Goal: Task Accomplishment & Management: Use online tool/utility

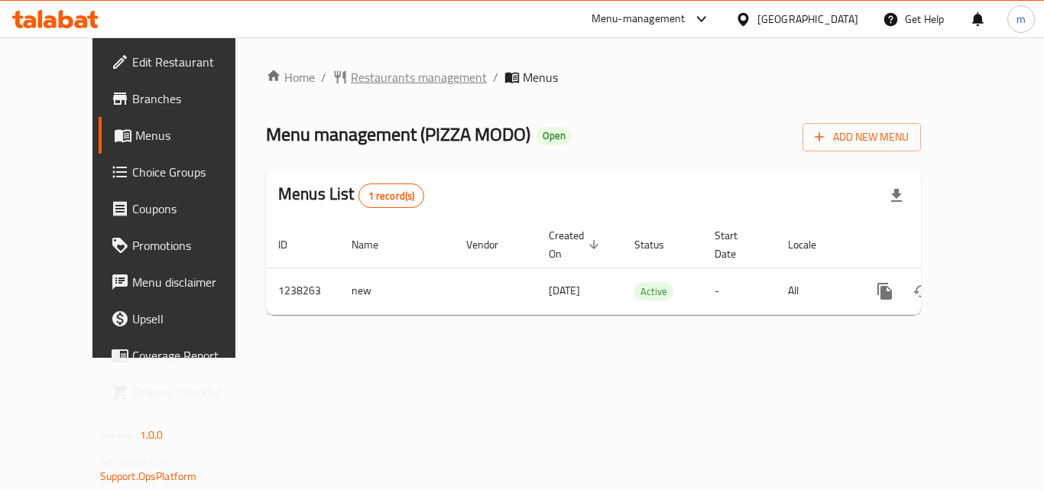
click at [384, 73] on span "Restaurants management" at bounding box center [419, 77] width 136 height 18
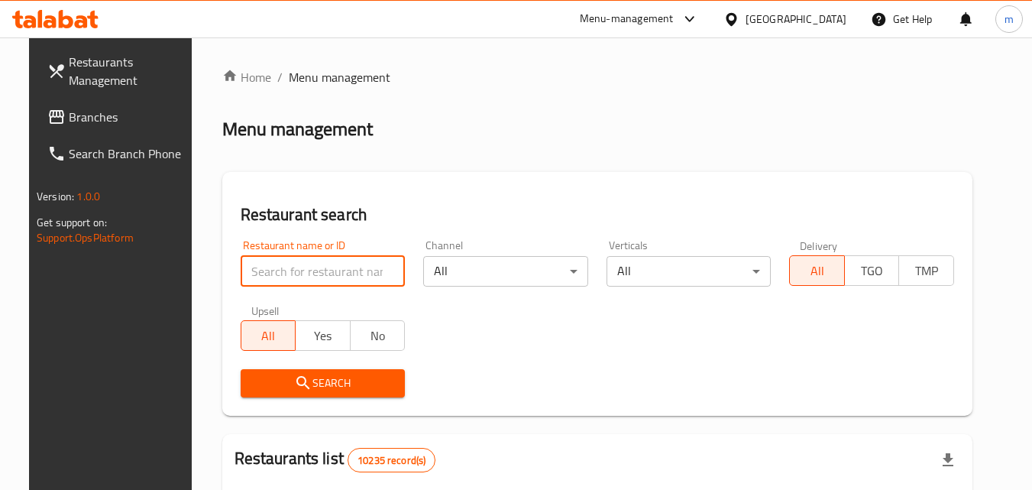
click at [312, 274] on input "search" at bounding box center [323, 271] width 165 height 31
paste input "679642"
type input "679642"
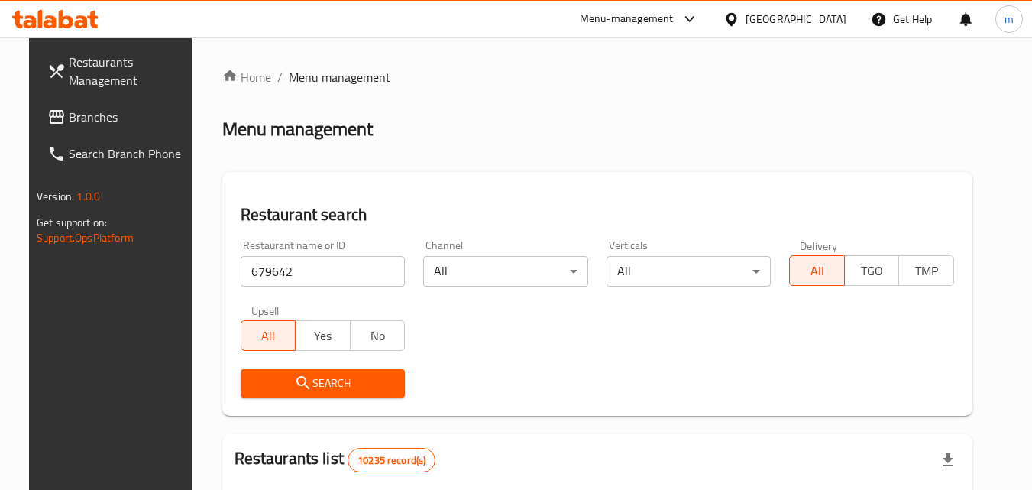
click at [349, 379] on span "Search" at bounding box center [323, 383] width 141 height 19
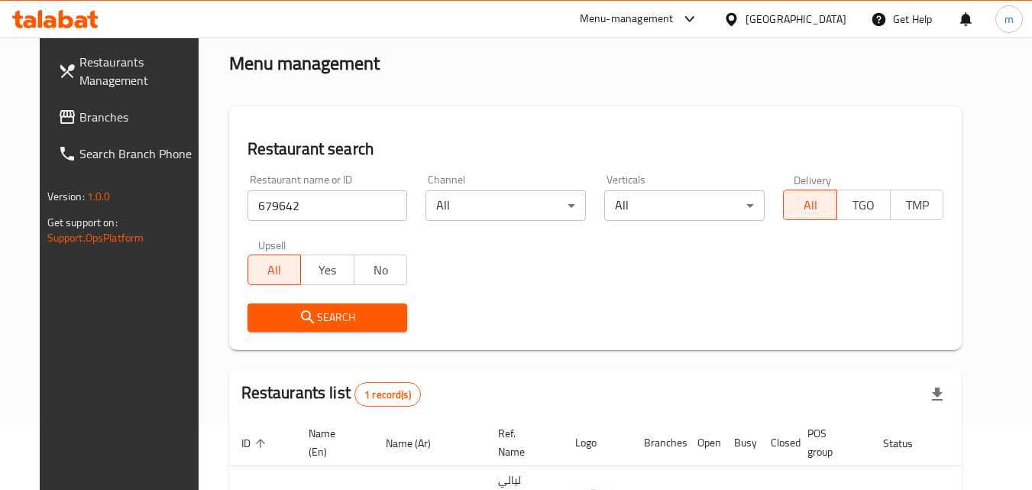
scroll to position [179, 0]
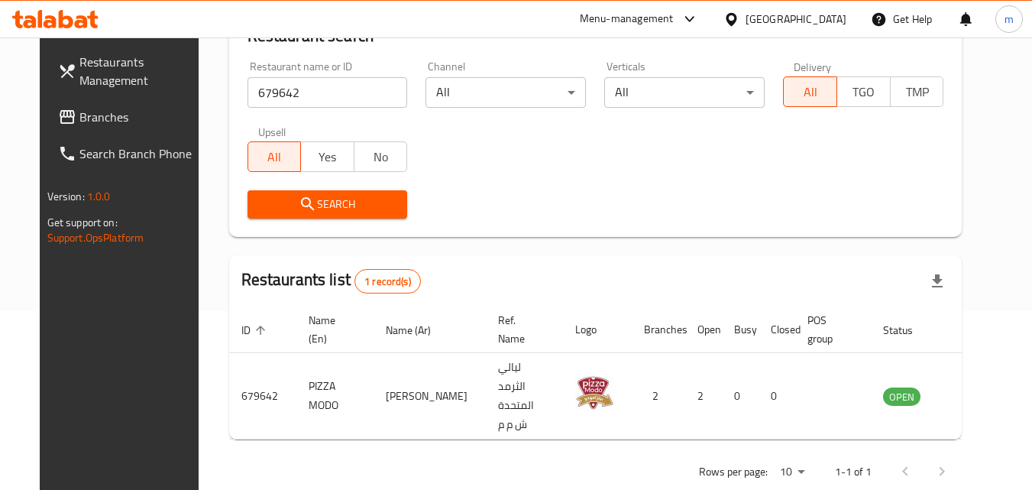
click at [79, 119] on span "Branches" at bounding box center [139, 117] width 121 height 18
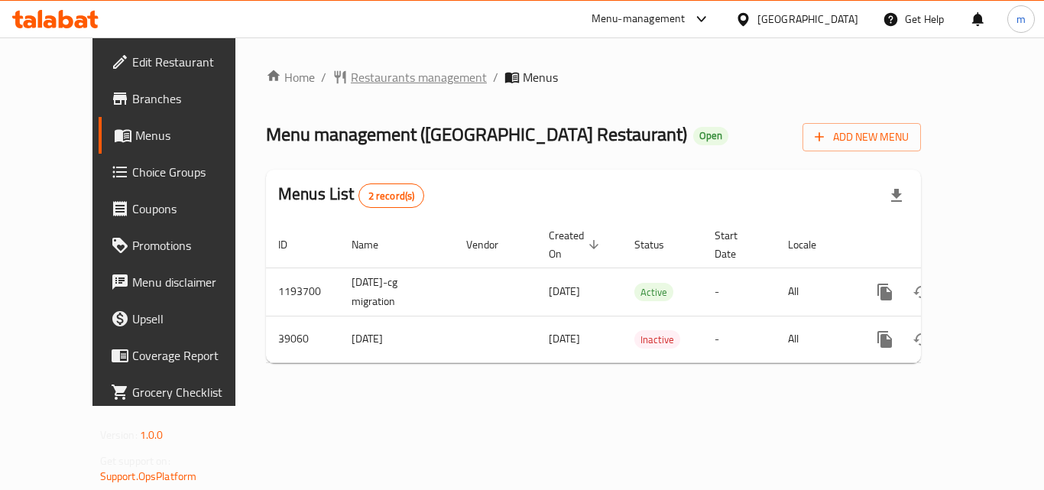
click at [351, 78] on span "Restaurants management" at bounding box center [419, 77] width 136 height 18
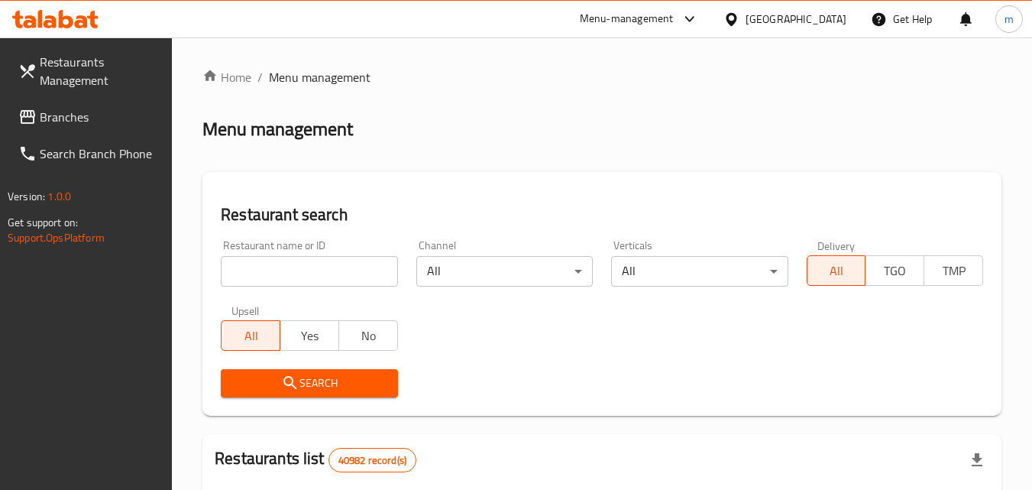
click at [261, 279] on input "search" at bounding box center [309, 271] width 177 height 31
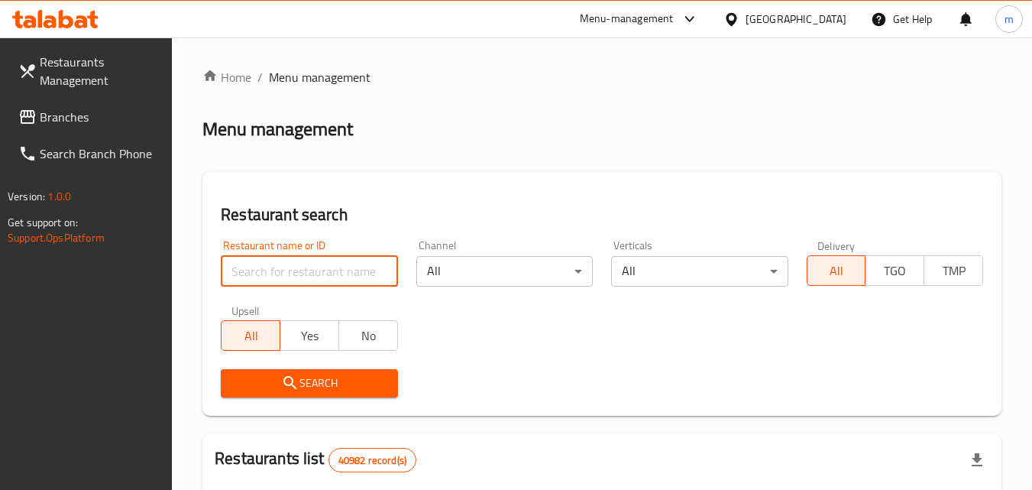
paste input "20309/"
type input "20309"
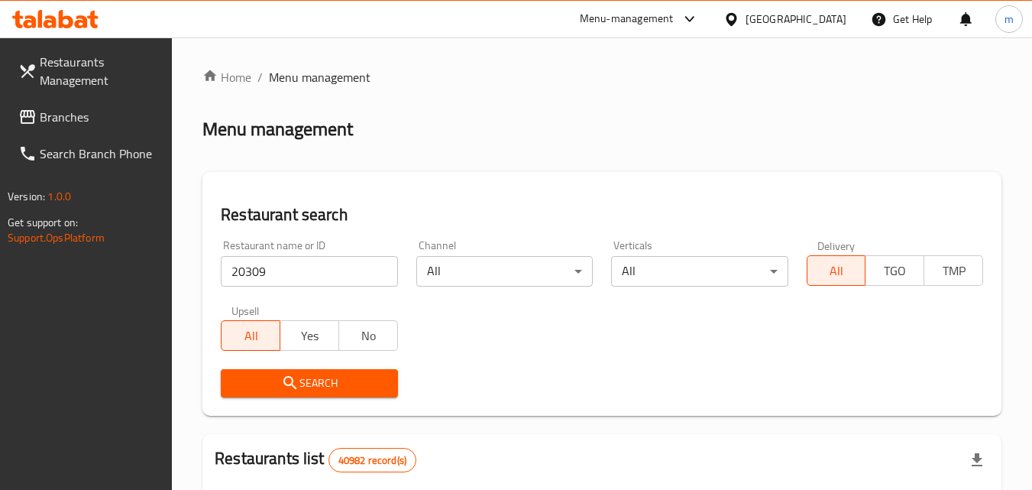
click at [284, 382] on icon "submit" at bounding box center [290, 383] width 18 height 18
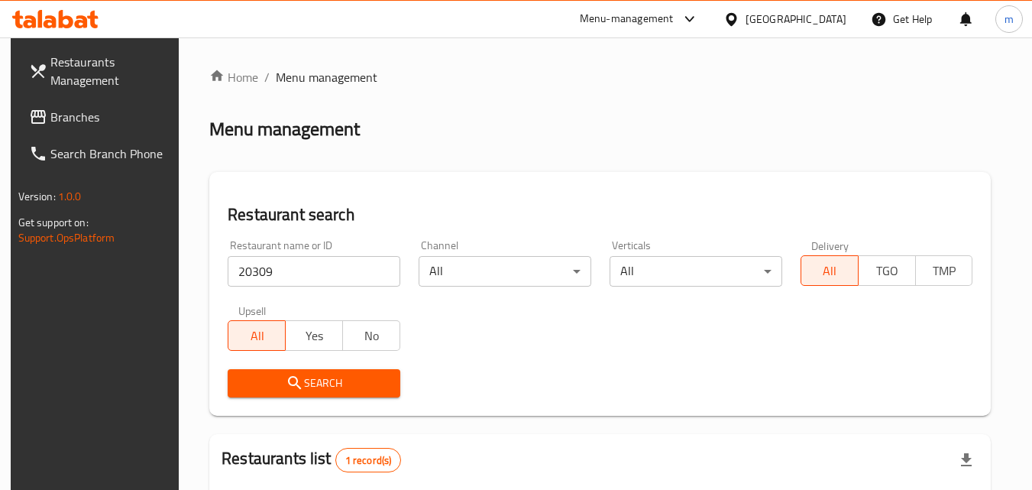
click at [66, 20] on icon at bounding box center [55, 19] width 86 height 18
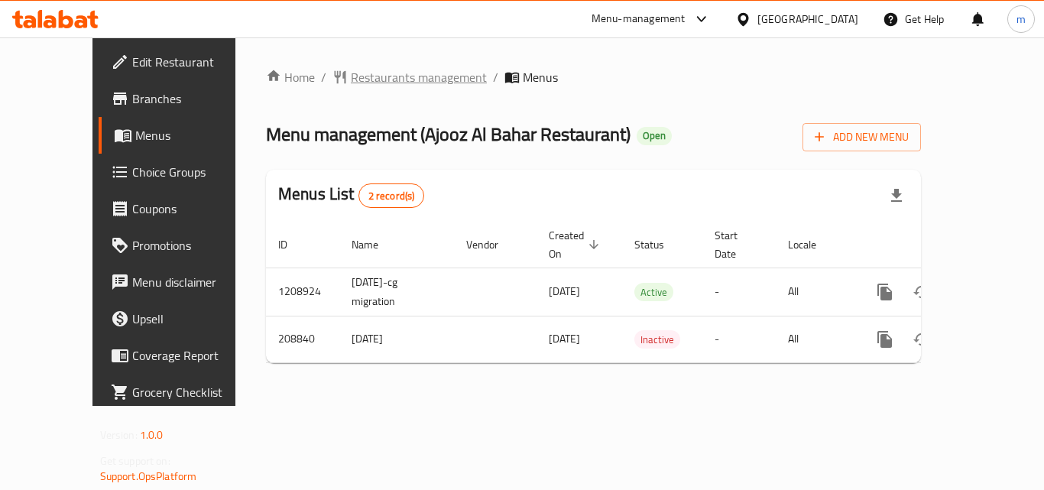
click at [382, 83] on span "Restaurants management" at bounding box center [419, 77] width 136 height 18
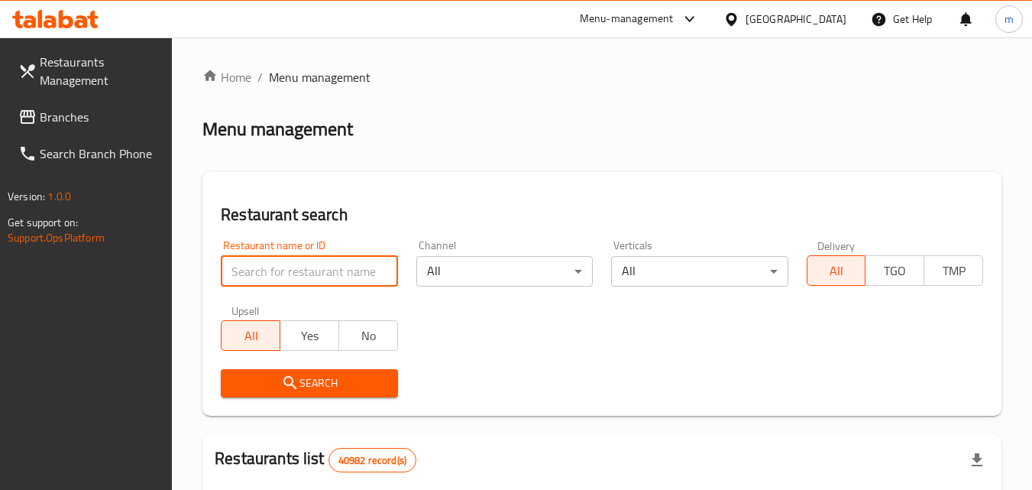
click at [352, 267] on input "search" at bounding box center [309, 271] width 177 height 31
paste input "636782"
type input "636782"
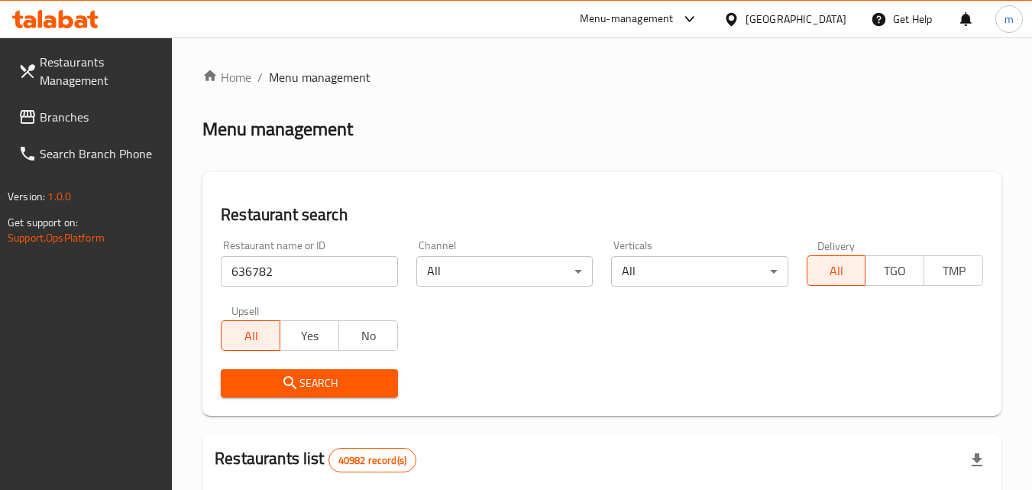
click at [355, 388] on span "Search" at bounding box center [309, 383] width 152 height 19
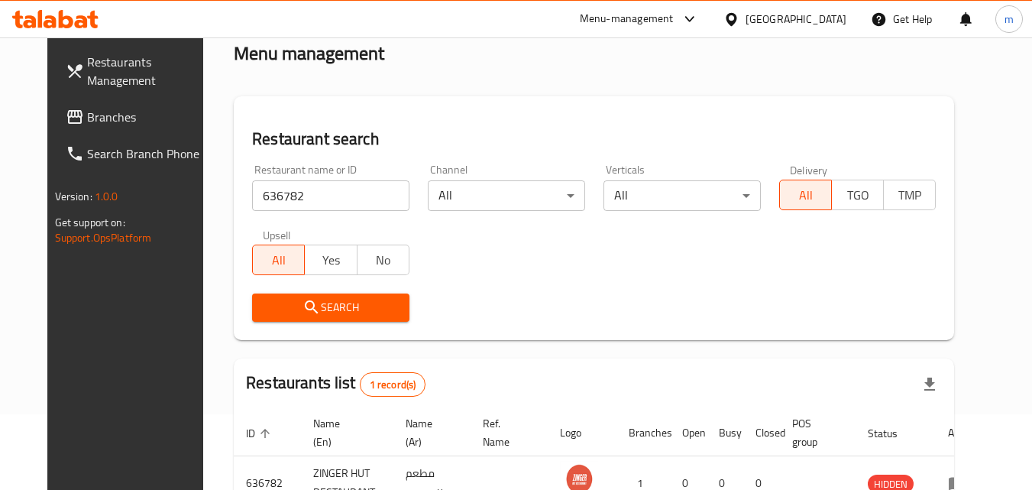
scroll to position [179, 0]
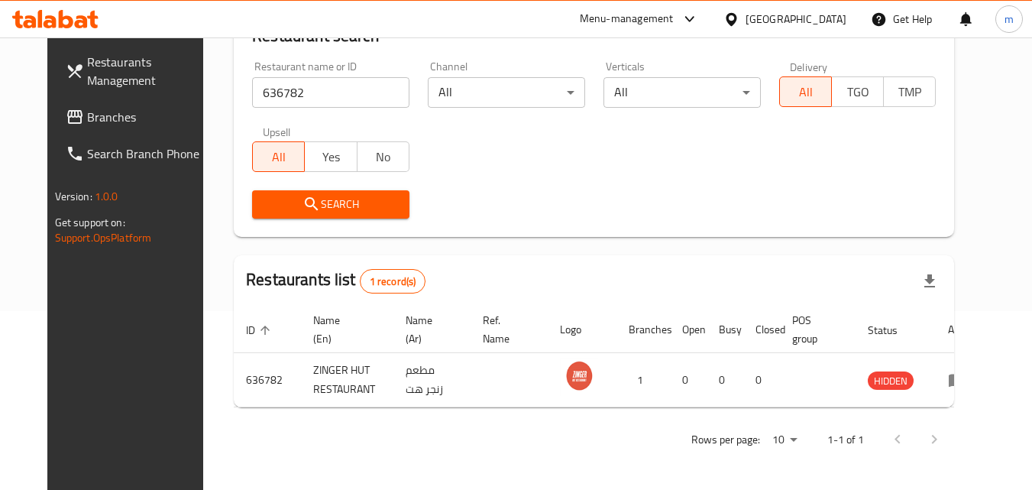
click at [722, 5] on div "[GEOGRAPHIC_DATA]" at bounding box center [784, 19] width 147 height 37
click at [726, 15] on icon at bounding box center [732, 19] width 16 height 16
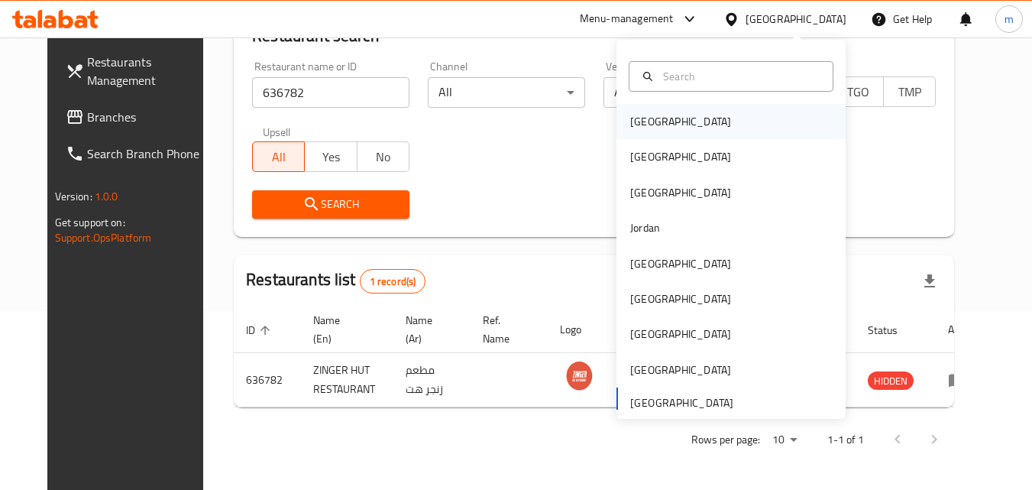
click at [652, 116] on div "[GEOGRAPHIC_DATA]" at bounding box center [680, 121] width 101 height 17
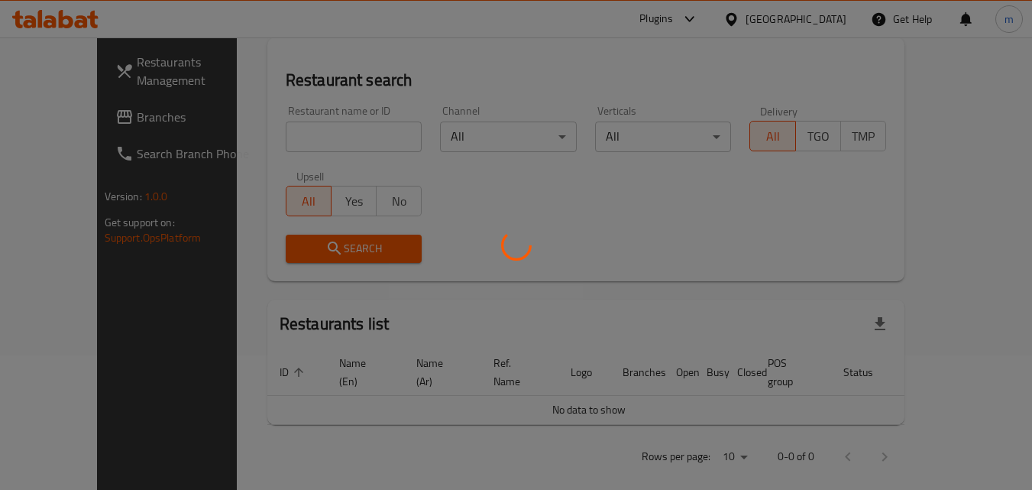
scroll to position [179, 0]
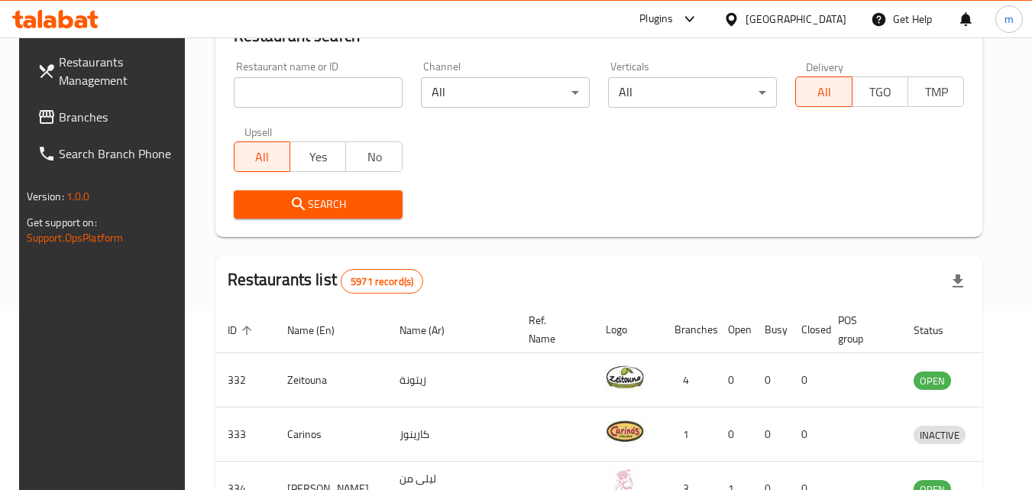
click at [59, 109] on span "Branches" at bounding box center [119, 117] width 121 height 18
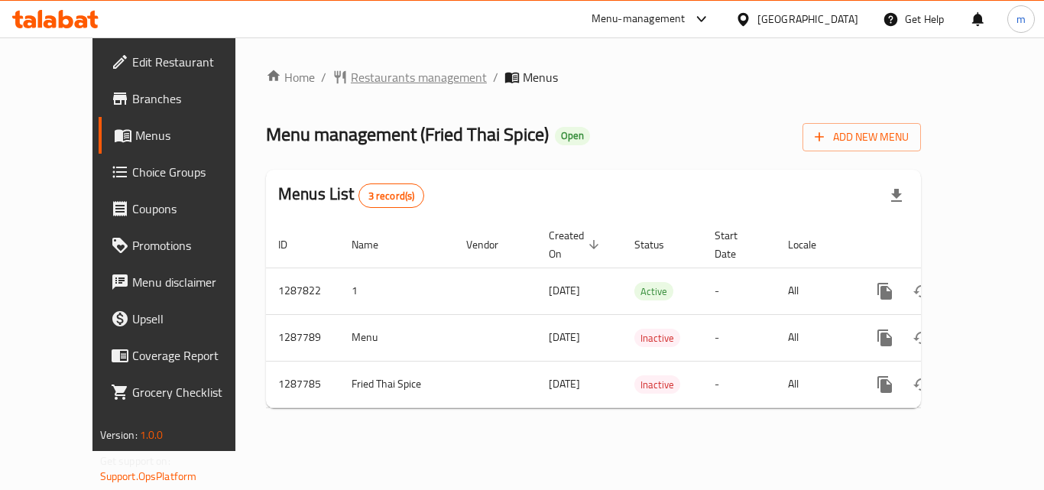
click at [361, 81] on span "Restaurants management" at bounding box center [419, 77] width 136 height 18
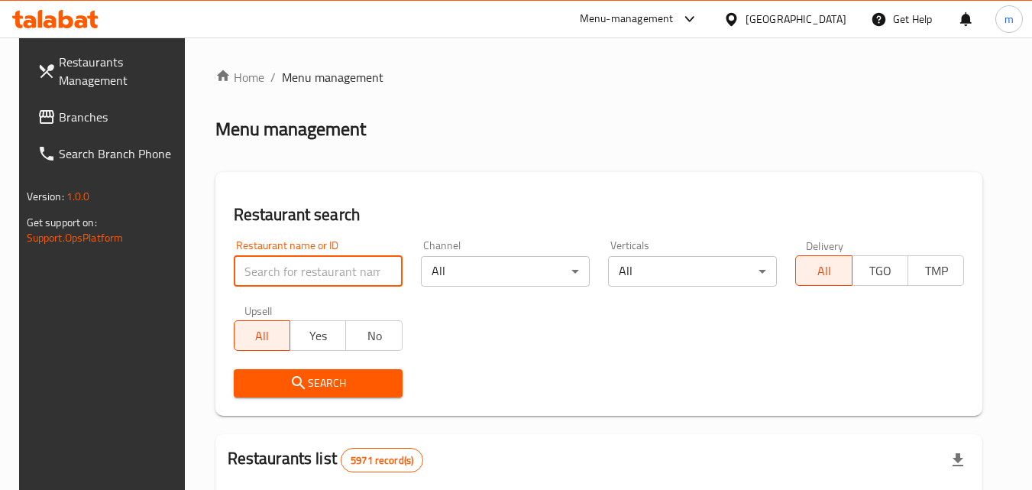
click at [322, 259] on input "search" at bounding box center [318, 271] width 169 height 31
paste input "696849"
type input "696849"
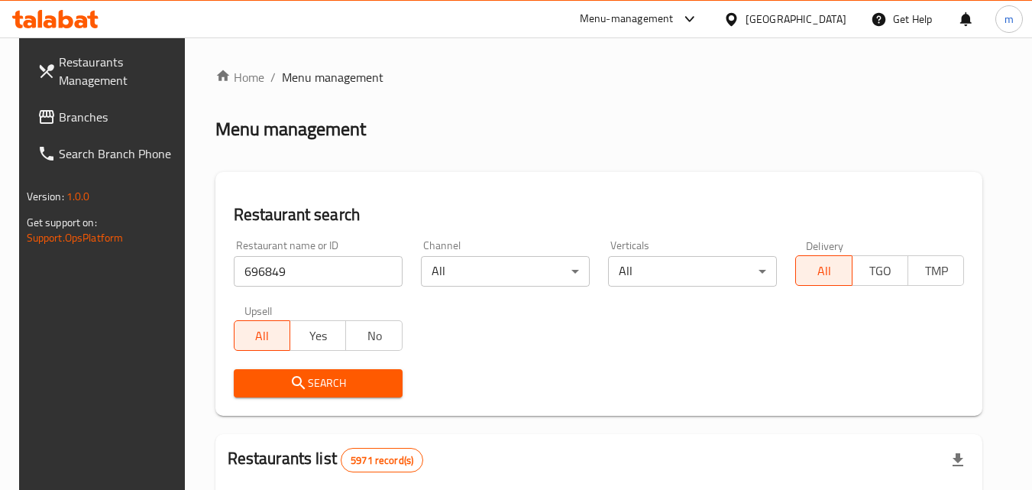
click at [369, 371] on button "Search" at bounding box center [318, 383] width 169 height 28
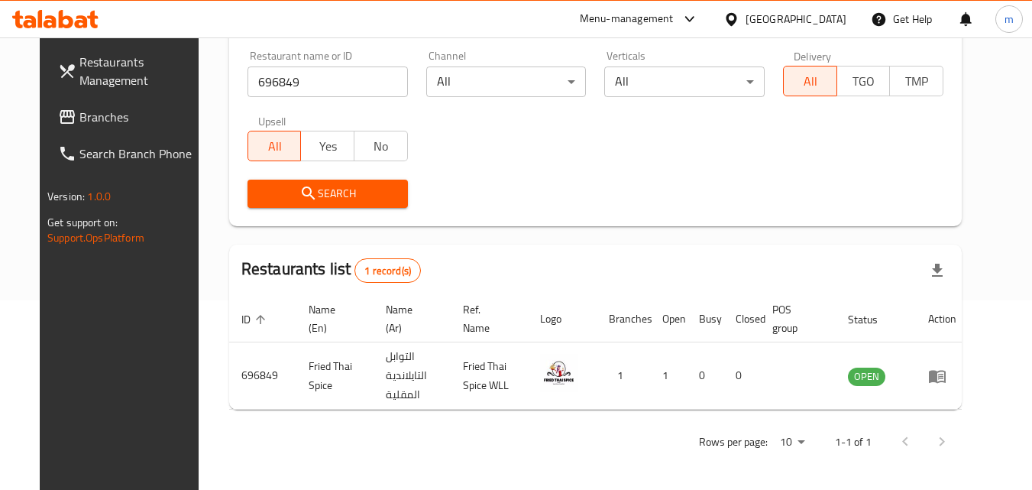
scroll to position [192, 0]
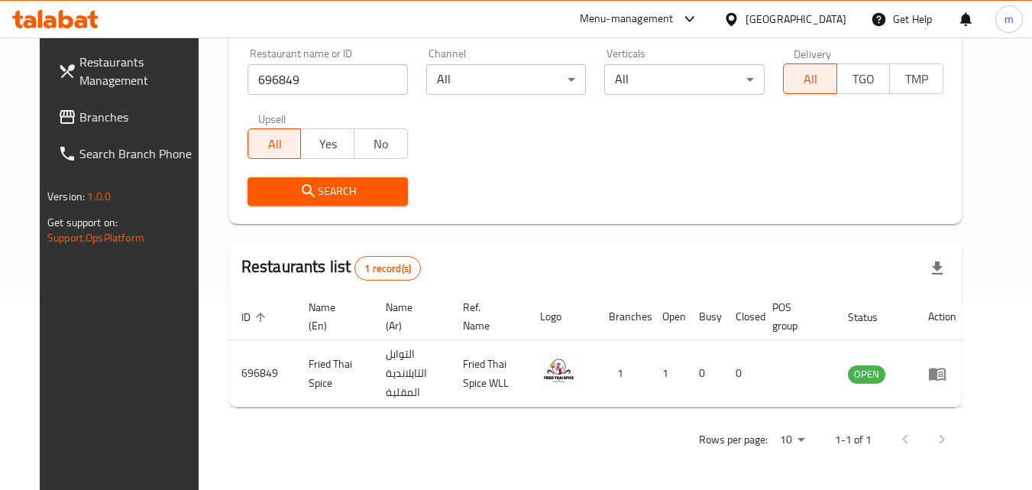
click at [737, 15] on icon at bounding box center [731, 18] width 11 height 13
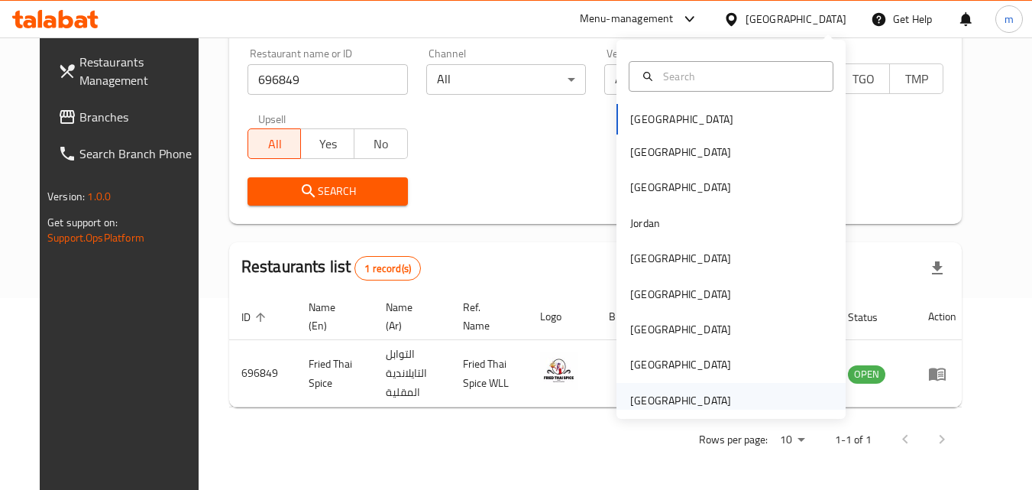
click at [668, 404] on div "[GEOGRAPHIC_DATA]" at bounding box center [680, 400] width 101 height 17
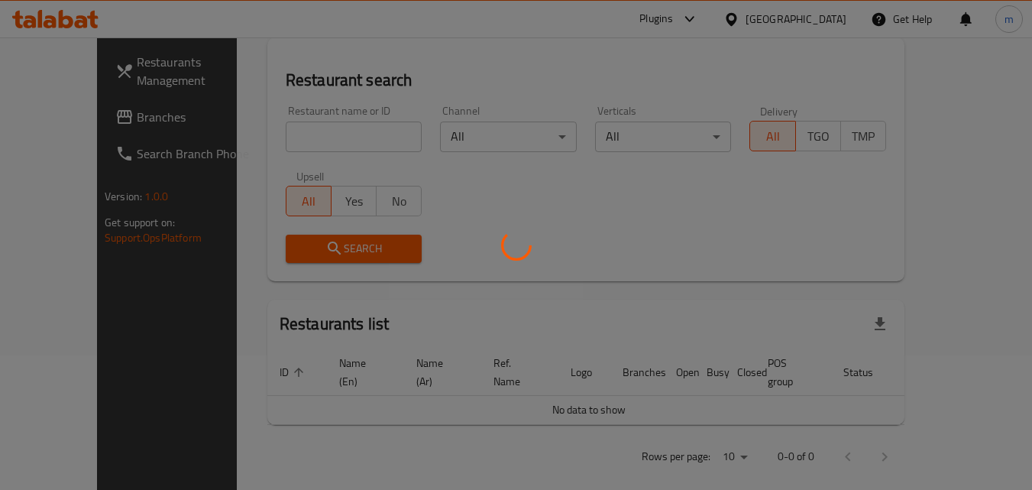
scroll to position [192, 0]
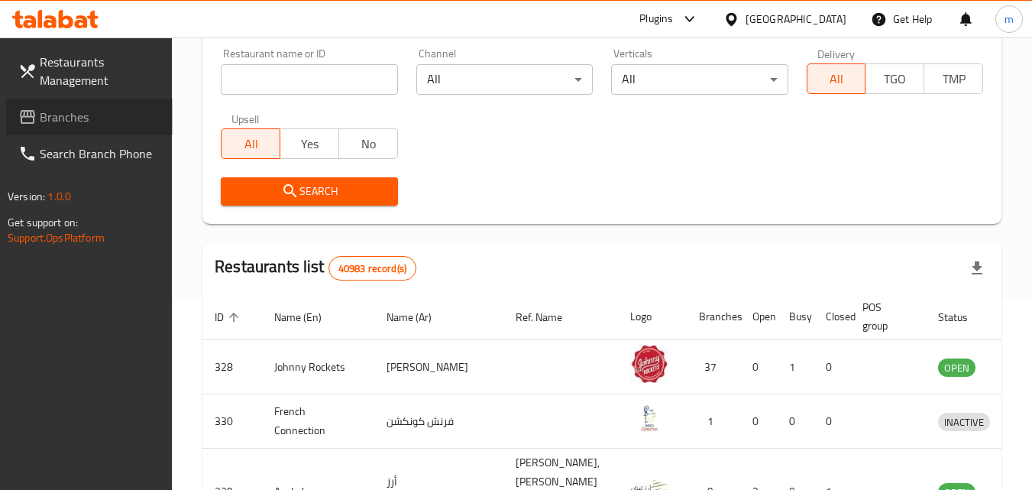
click at [60, 125] on span "Branches" at bounding box center [100, 117] width 121 height 18
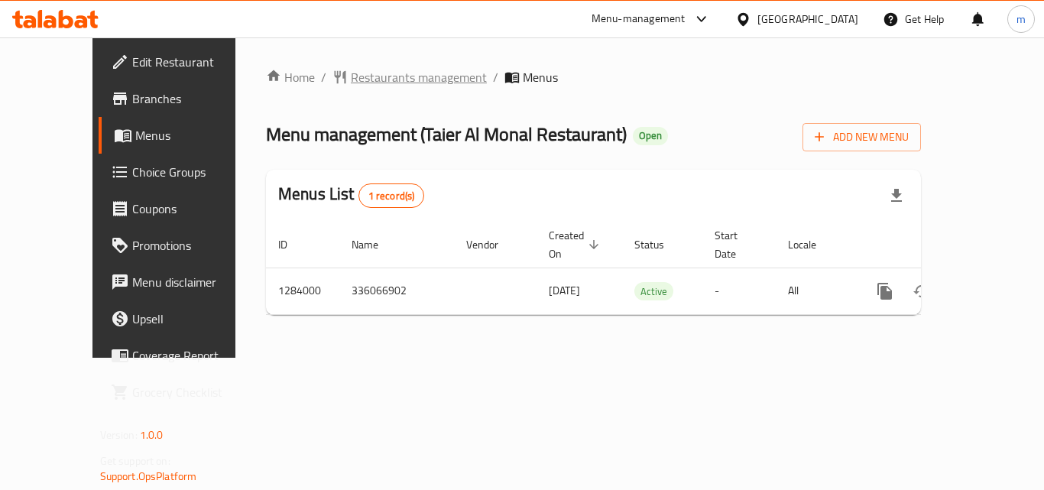
click at [351, 76] on span "Restaurants management" at bounding box center [419, 77] width 136 height 18
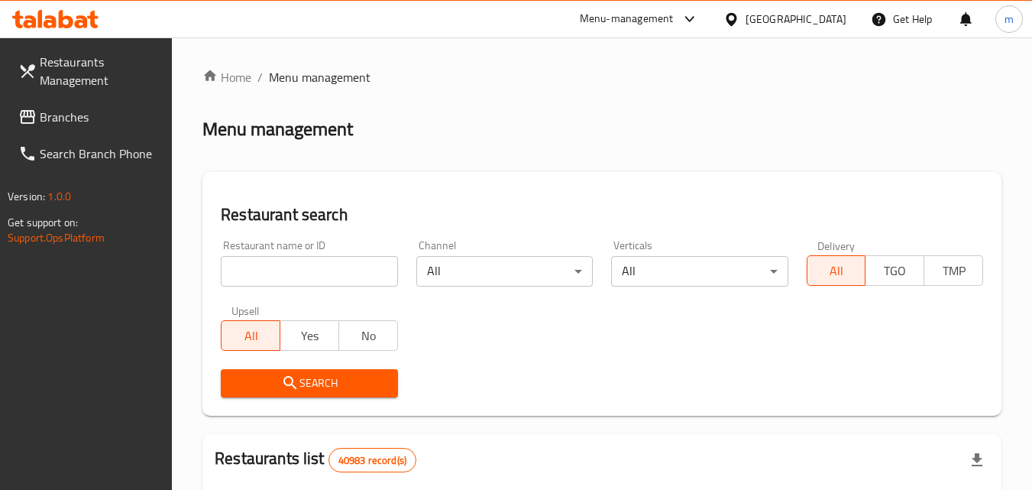
click at [301, 278] on input "search" at bounding box center [309, 271] width 177 height 31
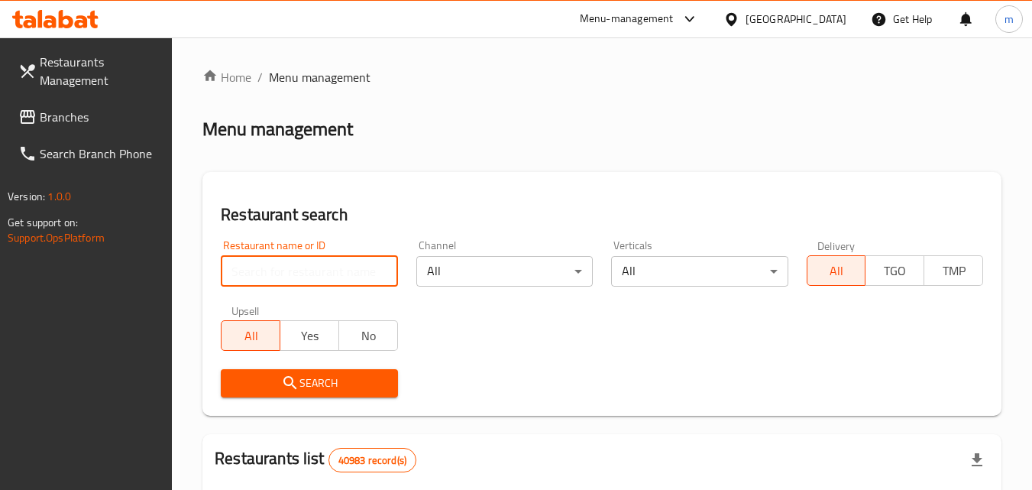
paste input "695513"
type input "695513"
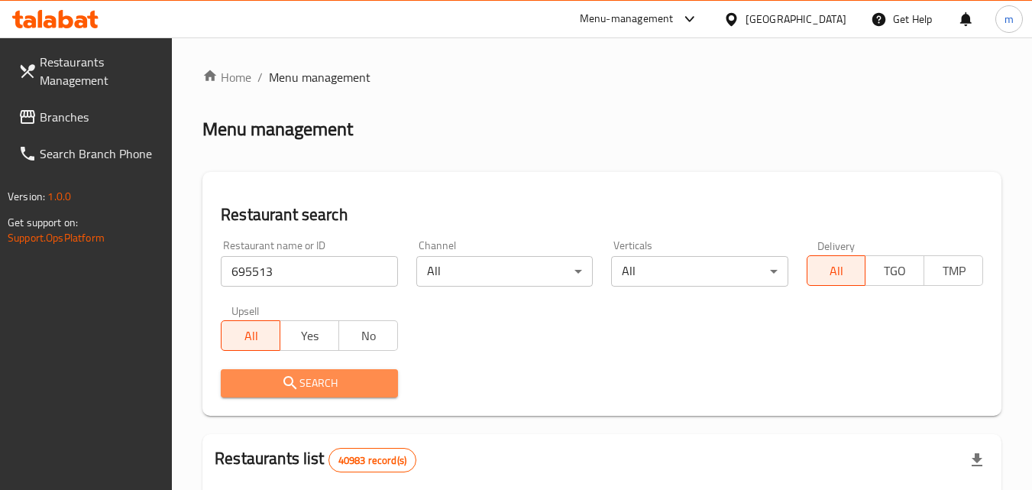
click at [330, 375] on span "Search" at bounding box center [309, 383] width 152 height 19
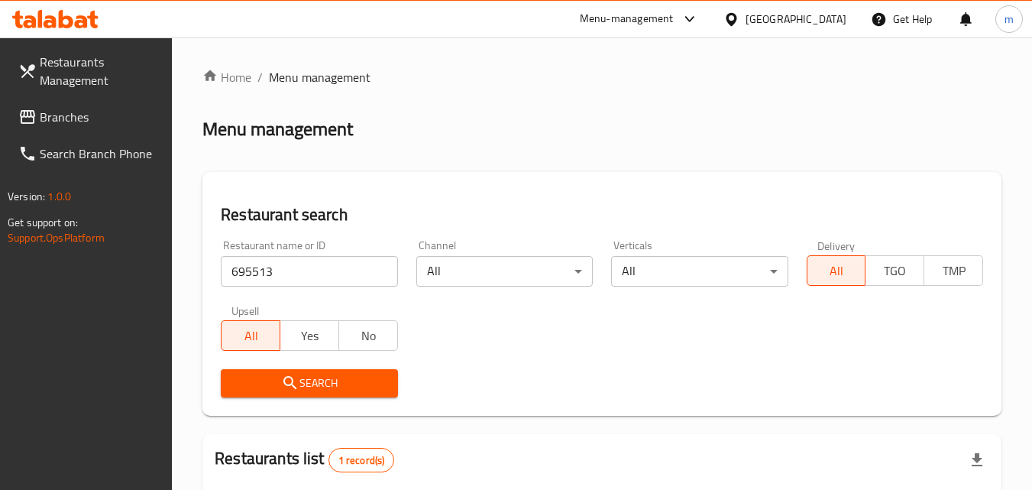
scroll to position [192, 0]
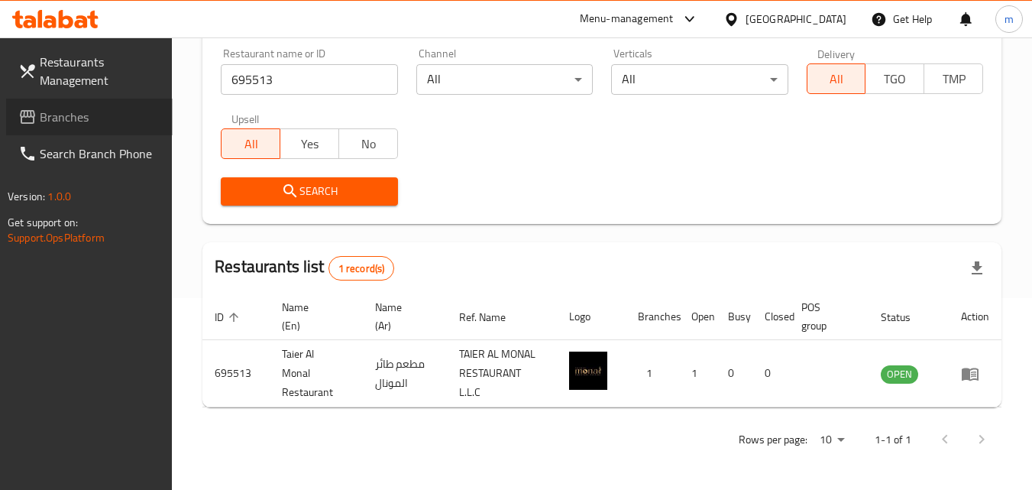
click at [60, 112] on span "Branches" at bounding box center [100, 117] width 121 height 18
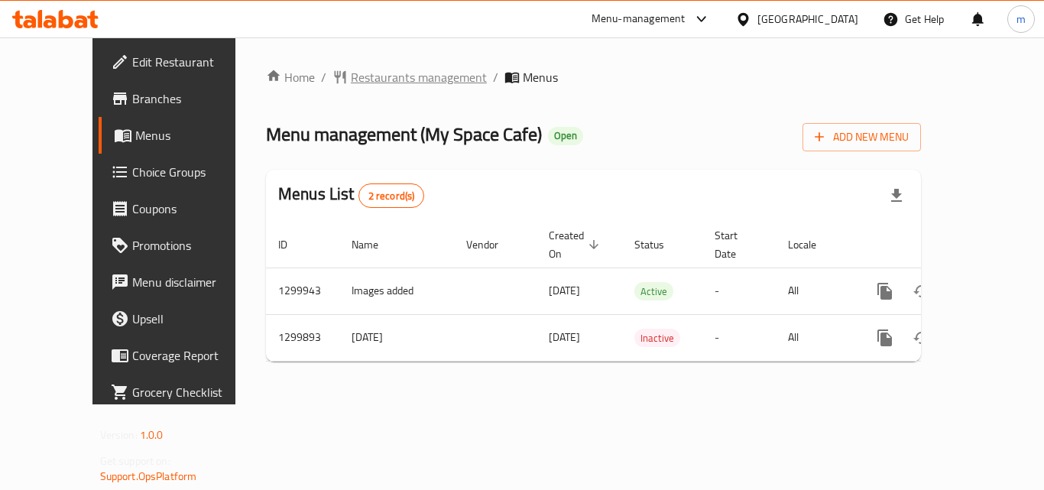
click at [369, 83] on span "Restaurants management" at bounding box center [419, 77] width 136 height 18
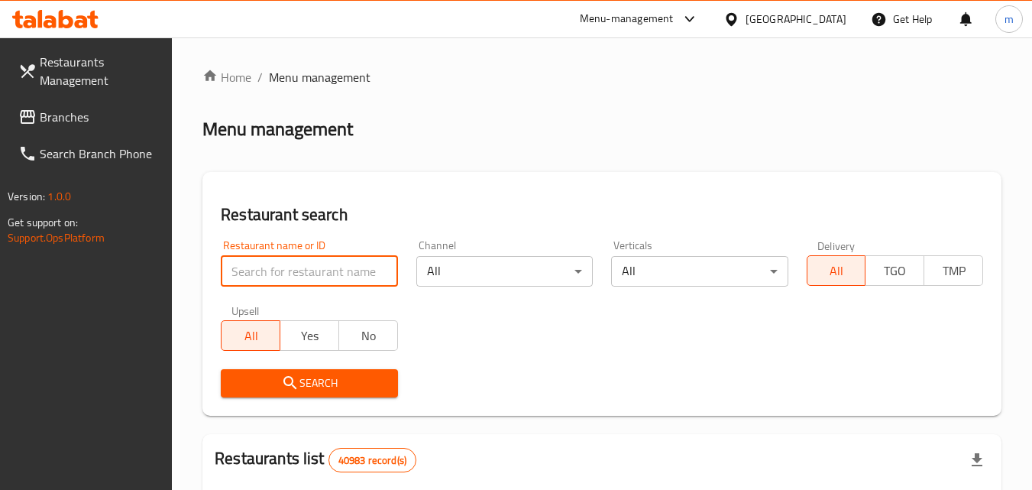
click at [292, 267] on input "search" at bounding box center [309, 271] width 177 height 31
paste input "01410/"
click at [313, 268] on input "701410/" at bounding box center [309, 271] width 177 height 31
type input "701410"
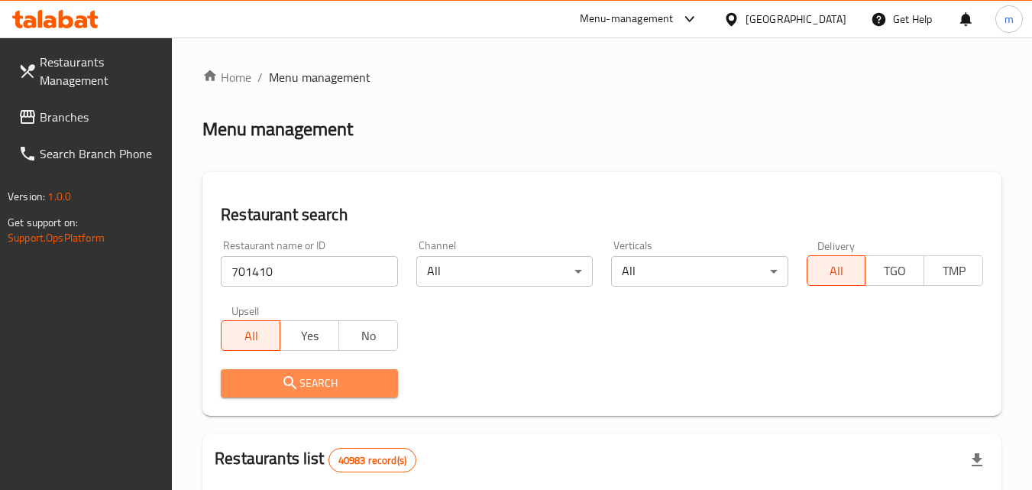
click at [305, 382] on span "Search" at bounding box center [309, 383] width 152 height 19
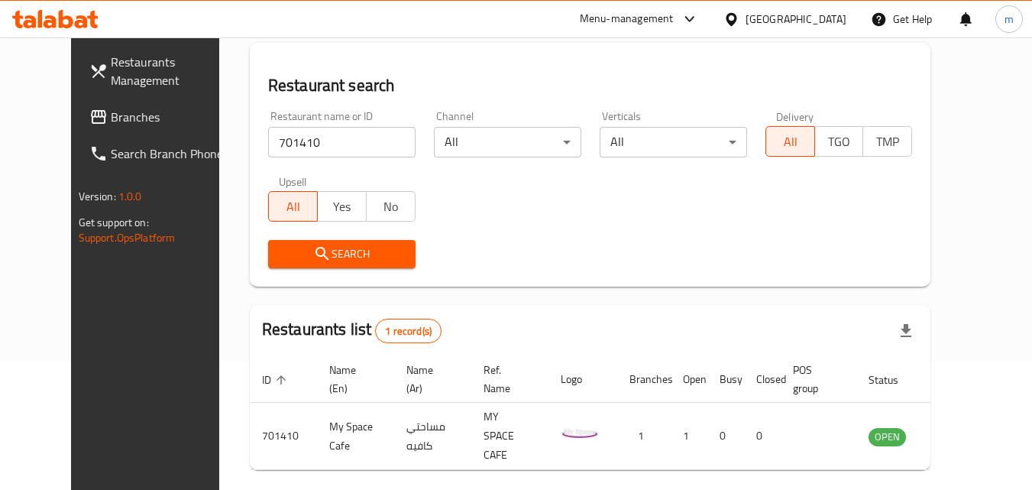
scroll to position [179, 0]
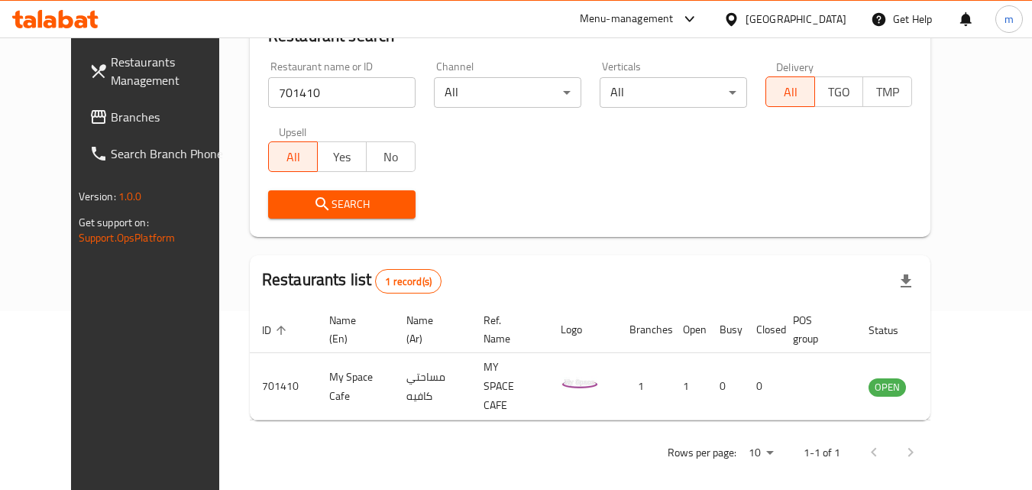
click at [111, 116] on span "Branches" at bounding box center [171, 117] width 121 height 18
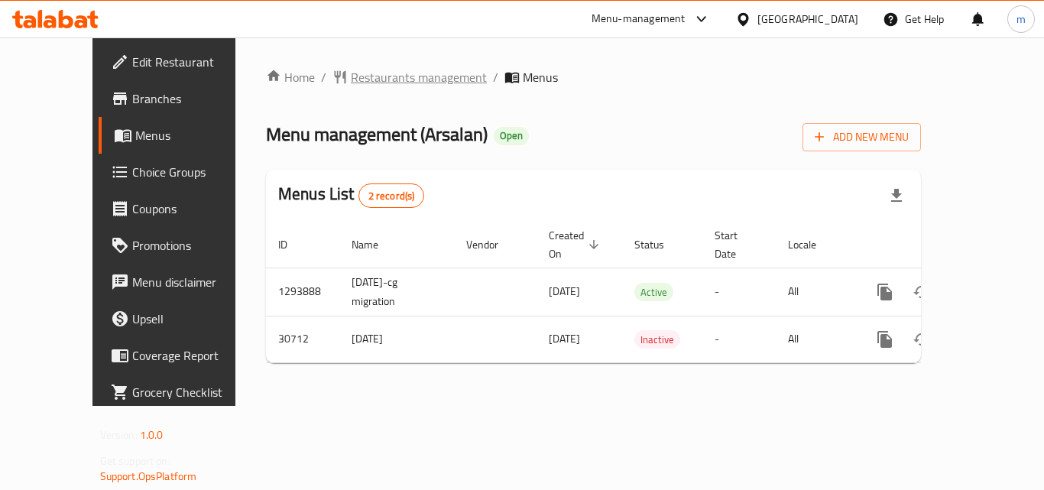
click at [384, 79] on span "Restaurants management" at bounding box center [419, 77] width 136 height 18
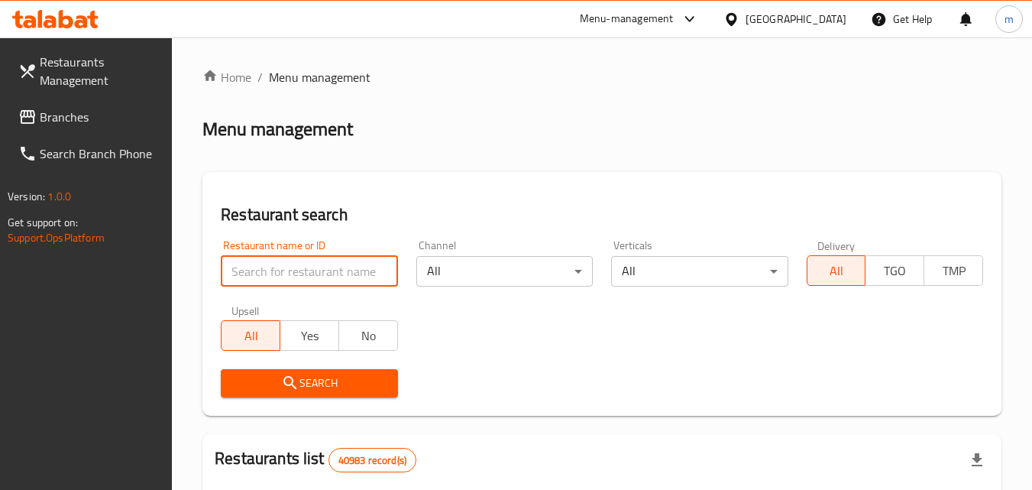
click at [306, 264] on input "search" at bounding box center [309, 271] width 177 height 31
paste input "15743"
type input "15743"
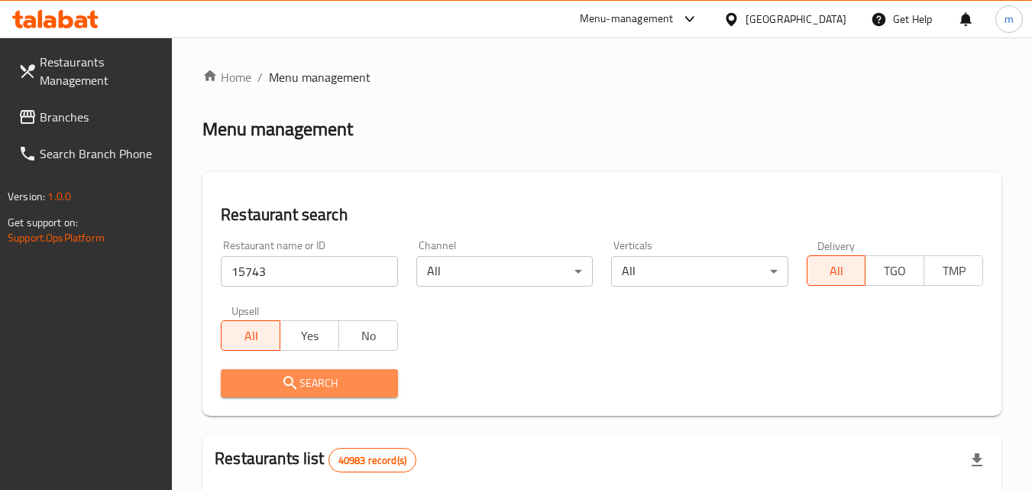
click at [311, 385] on span "Search" at bounding box center [309, 383] width 152 height 19
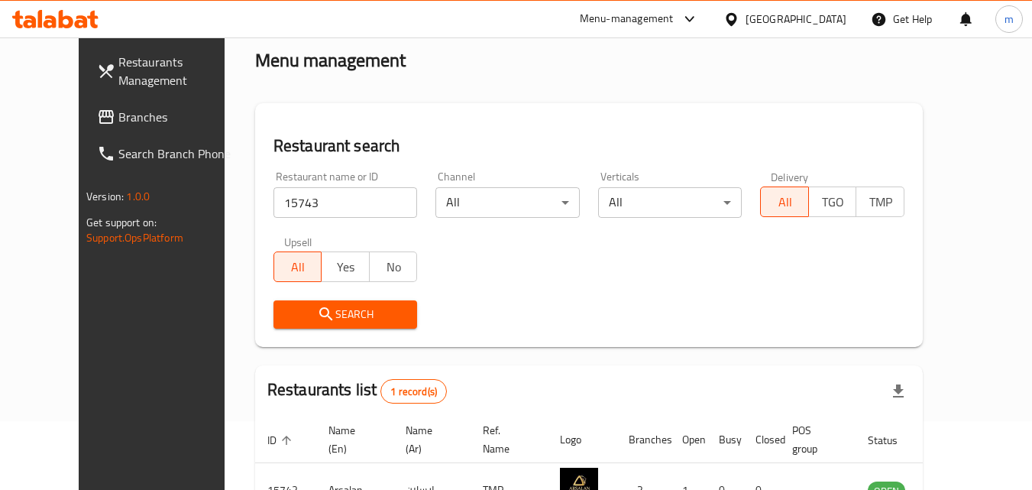
scroll to position [179, 0]
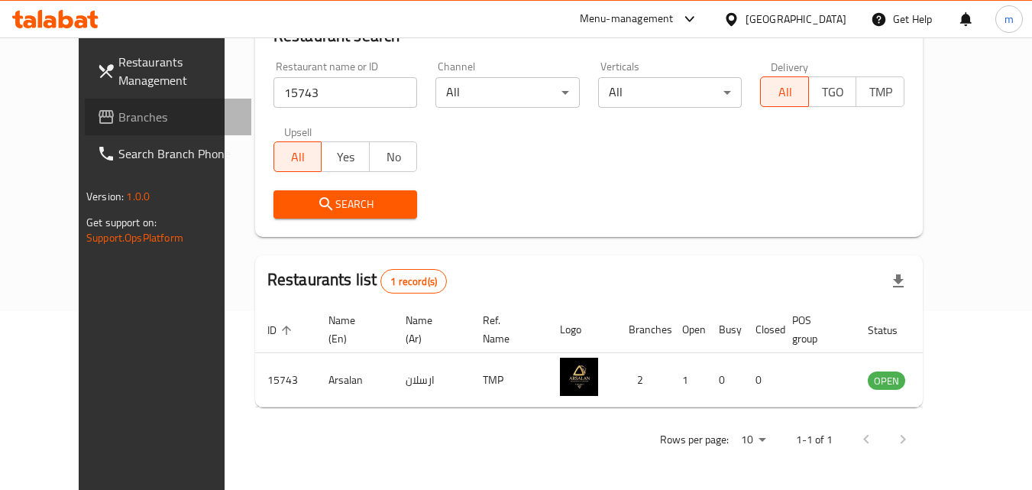
click at [118, 123] on span "Branches" at bounding box center [178, 117] width 121 height 18
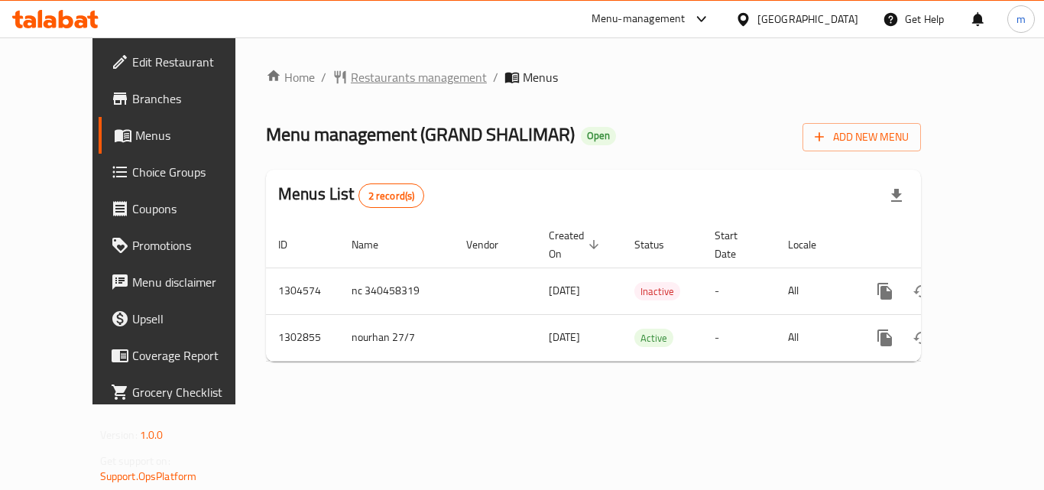
click at [382, 81] on span "Restaurants management" at bounding box center [419, 77] width 136 height 18
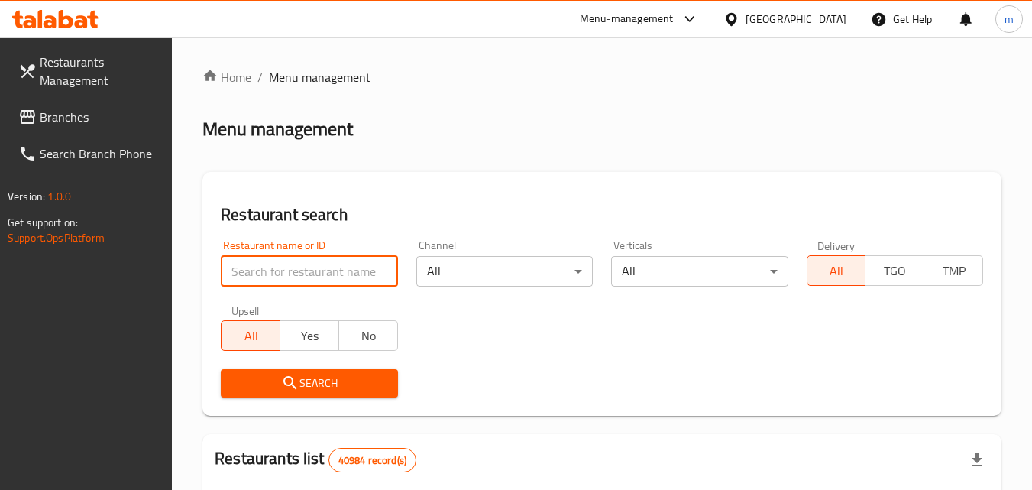
click at [341, 275] on input "search" at bounding box center [309, 271] width 177 height 31
paste input "701805"
type input "701805"
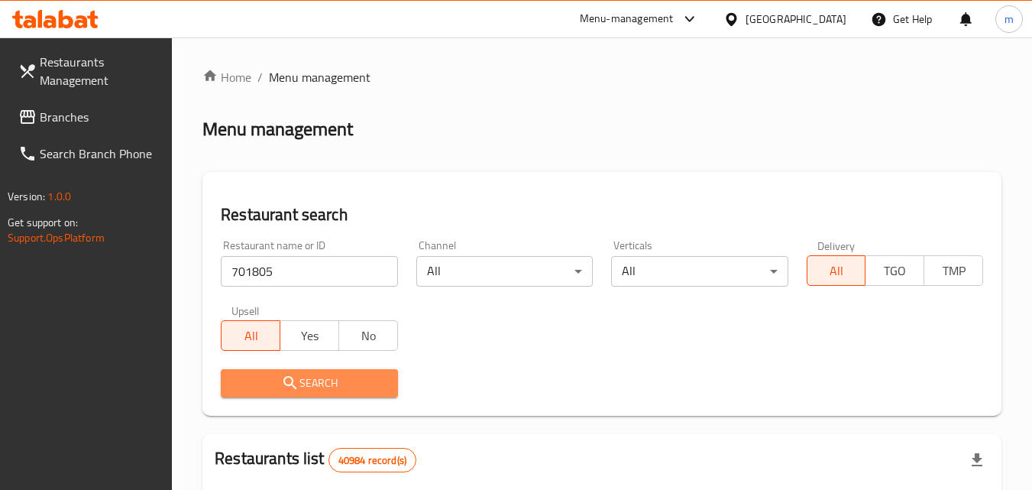
click at [332, 387] on span "Search" at bounding box center [309, 383] width 152 height 19
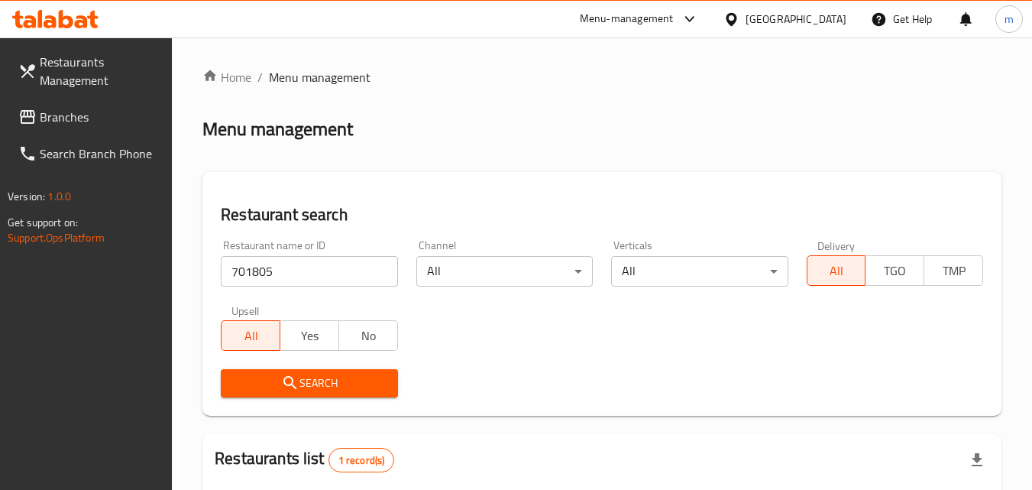
scroll to position [192, 0]
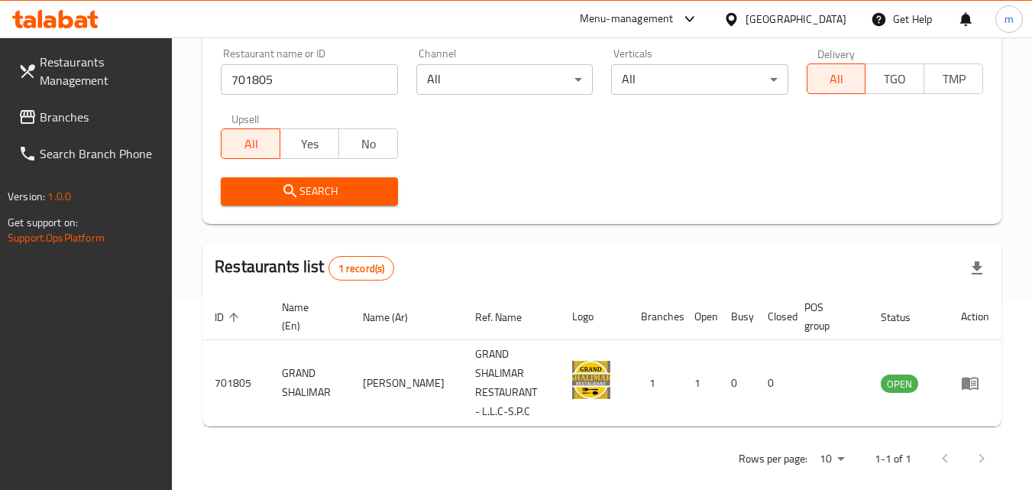
click at [769, 23] on div "[GEOGRAPHIC_DATA]" at bounding box center [796, 19] width 101 height 17
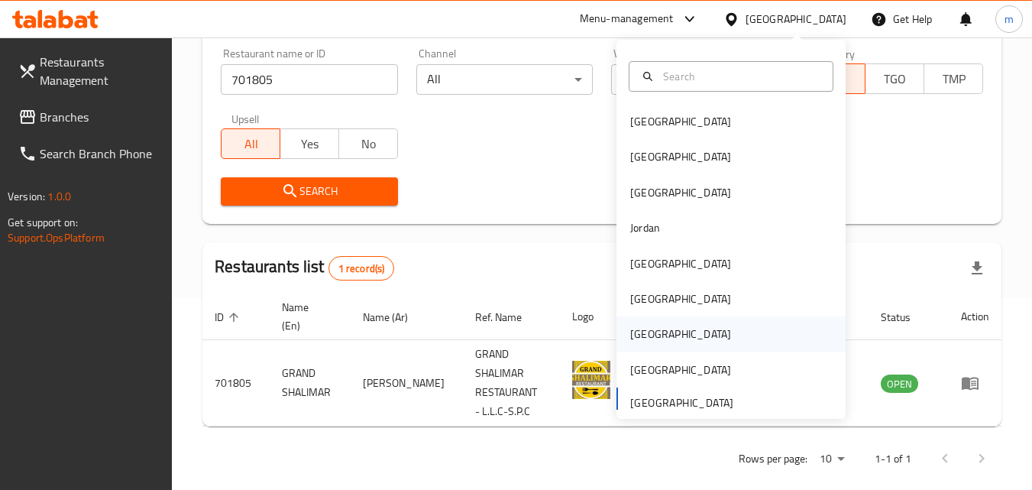
click at [637, 329] on div "Qatar" at bounding box center [680, 334] width 101 height 17
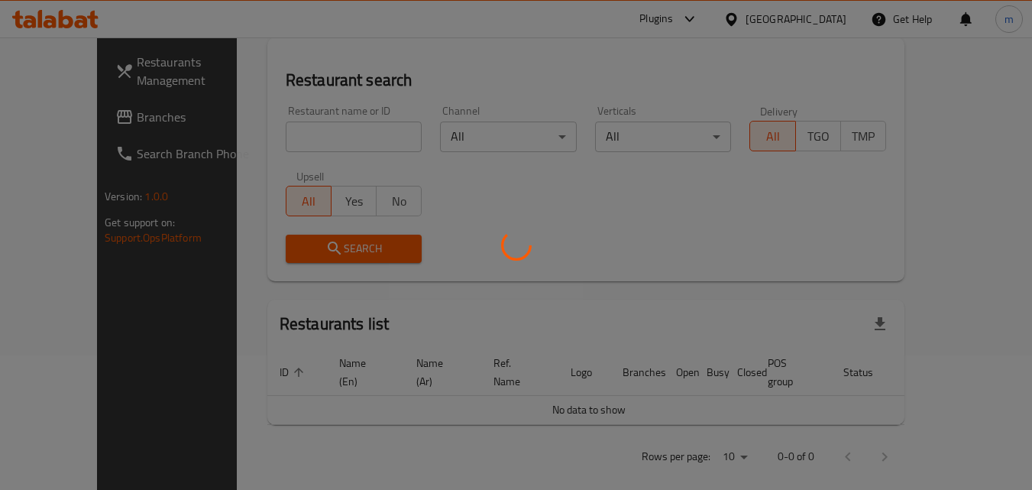
scroll to position [192, 0]
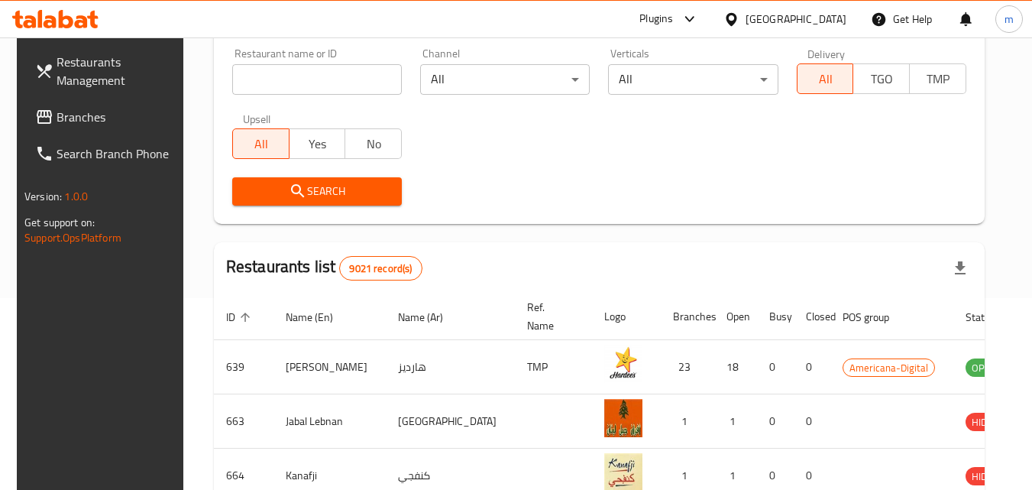
click at [60, 112] on span "Branches" at bounding box center [117, 117] width 121 height 18
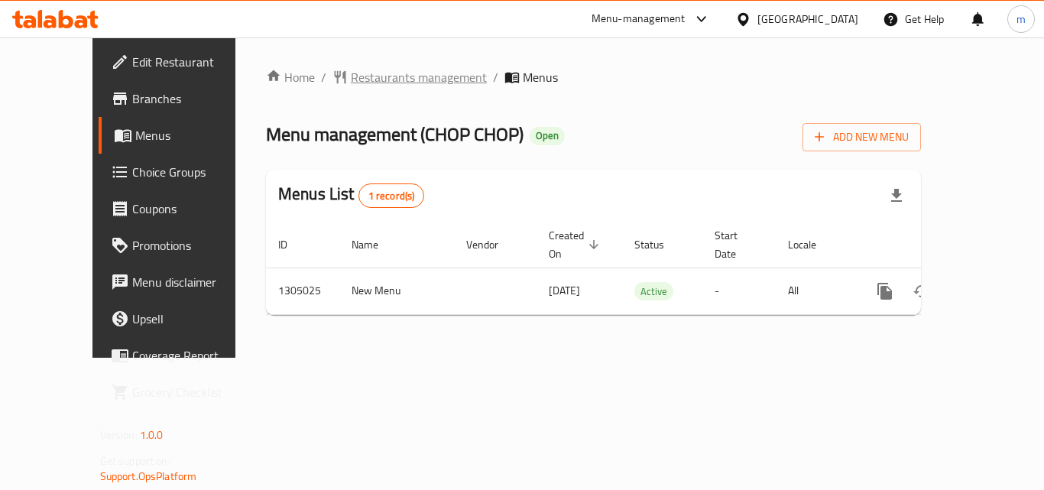
click at [373, 76] on span "Restaurants management" at bounding box center [419, 77] width 136 height 18
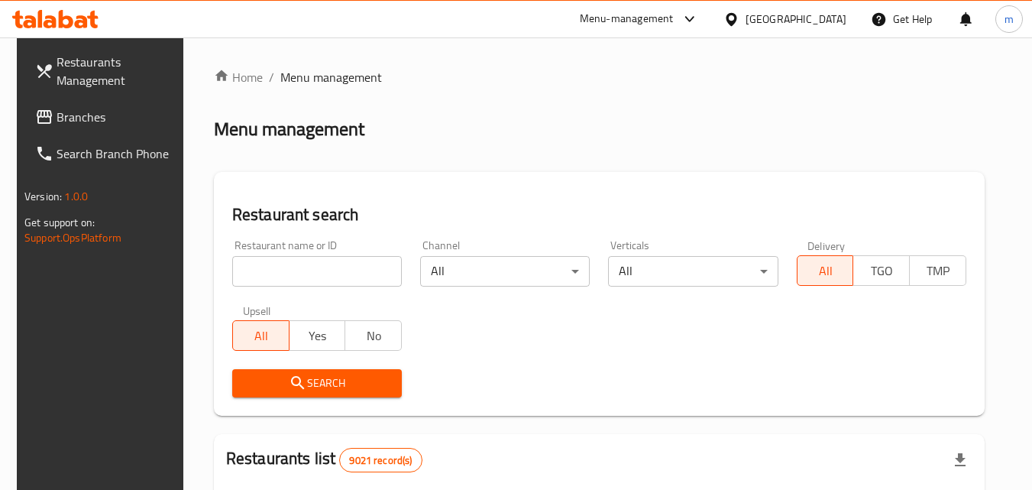
click at [345, 274] on input "search" at bounding box center [317, 271] width 170 height 31
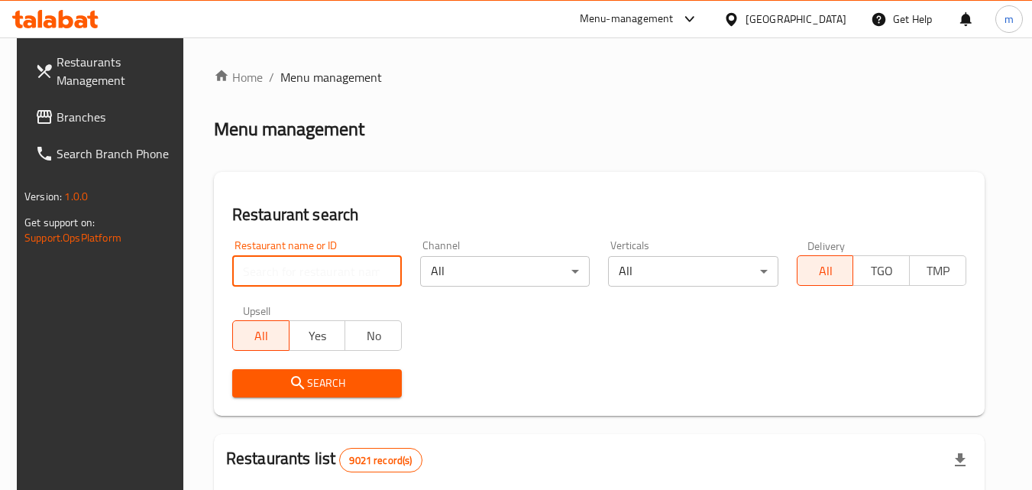
paste input "703491"
type input "703491"
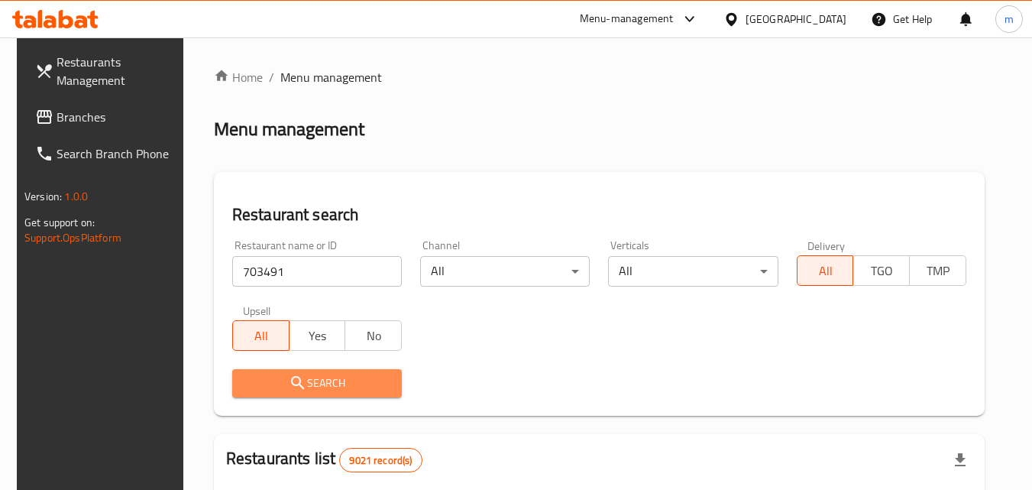
click at [336, 379] on span "Search" at bounding box center [317, 383] width 145 height 19
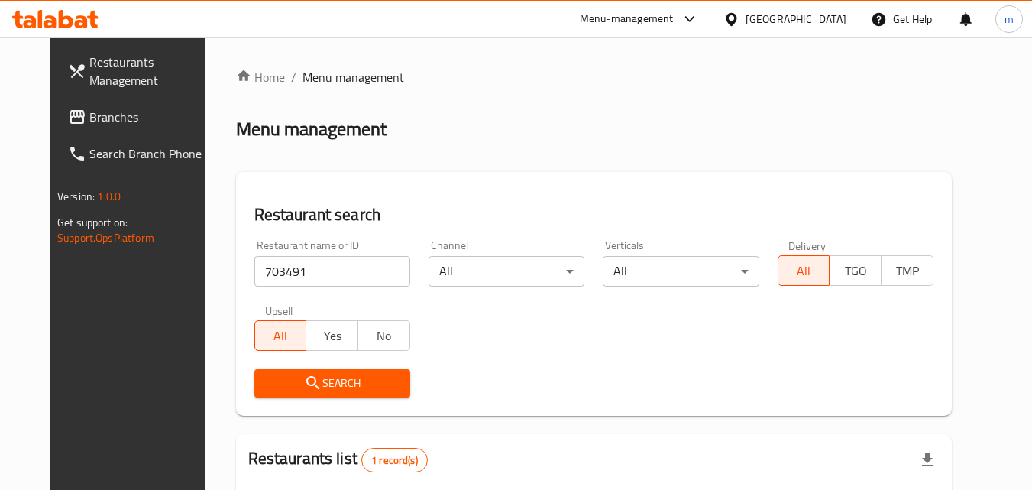
scroll to position [179, 0]
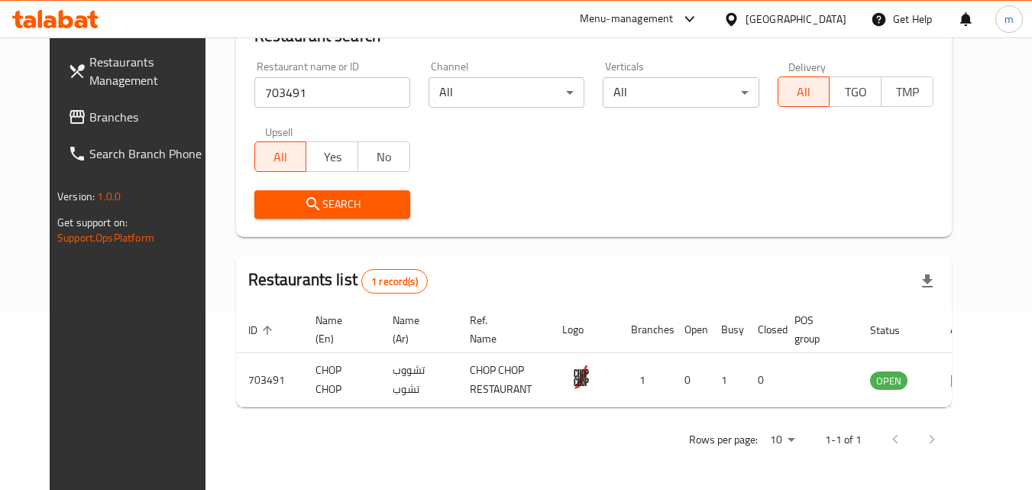
click at [740, 18] on icon at bounding box center [732, 19] width 16 height 16
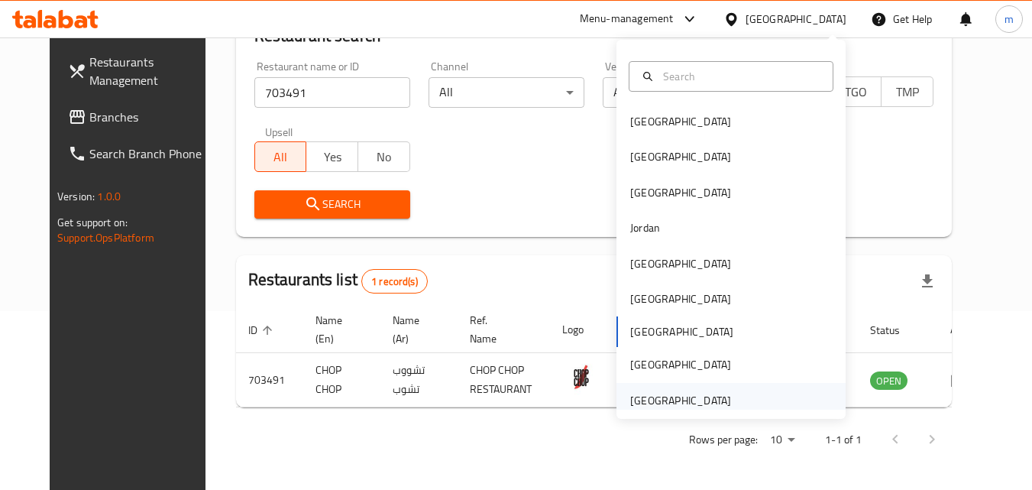
click at [696, 399] on div "[GEOGRAPHIC_DATA]" at bounding box center [680, 400] width 101 height 17
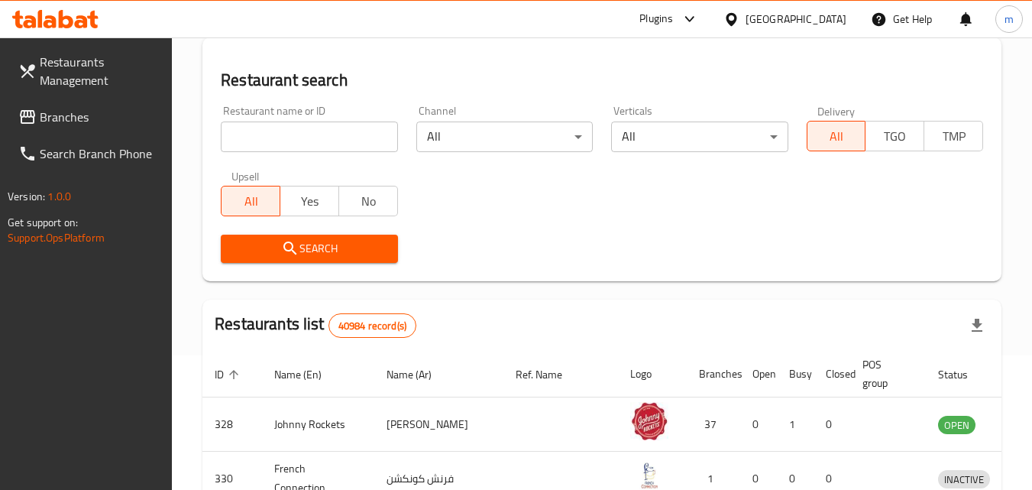
scroll to position [179, 0]
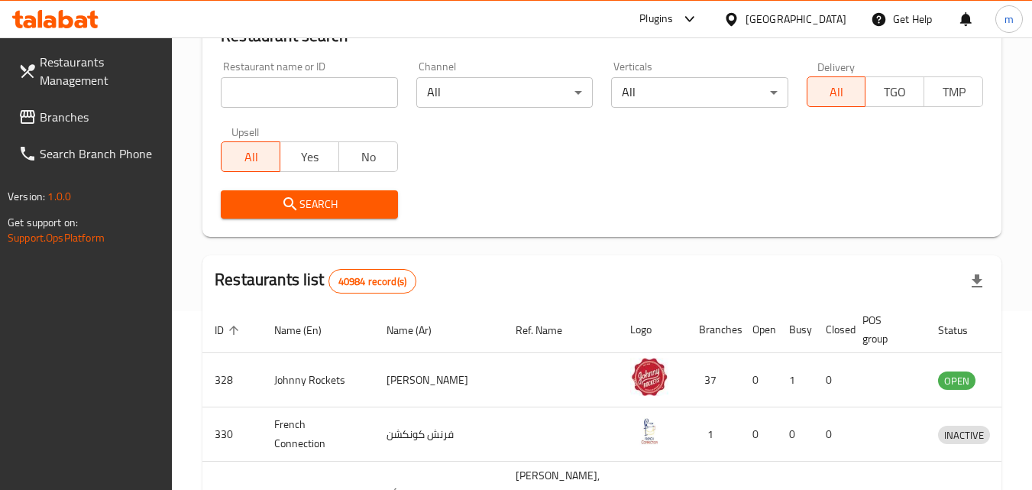
click at [54, 118] on span "Branches" at bounding box center [100, 117] width 121 height 18
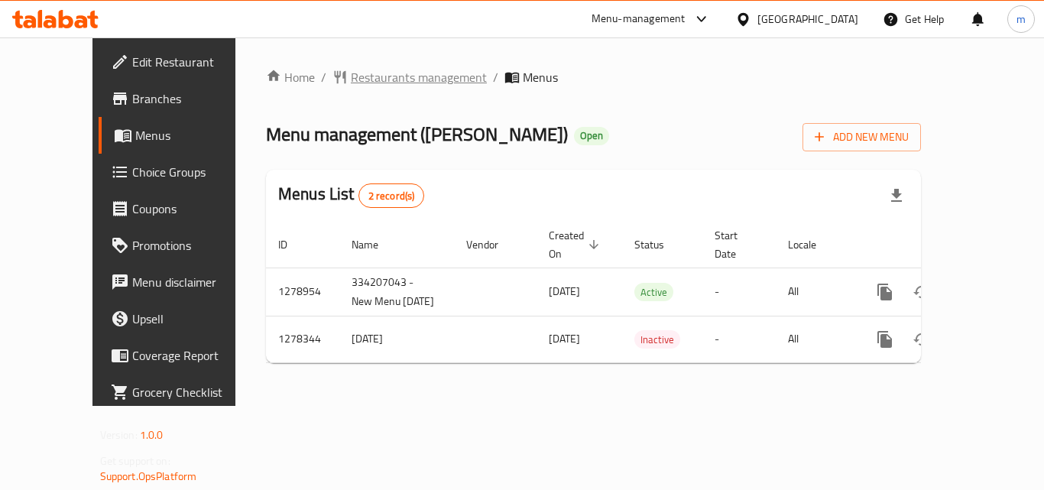
click at [364, 81] on span "Restaurants management" at bounding box center [419, 77] width 136 height 18
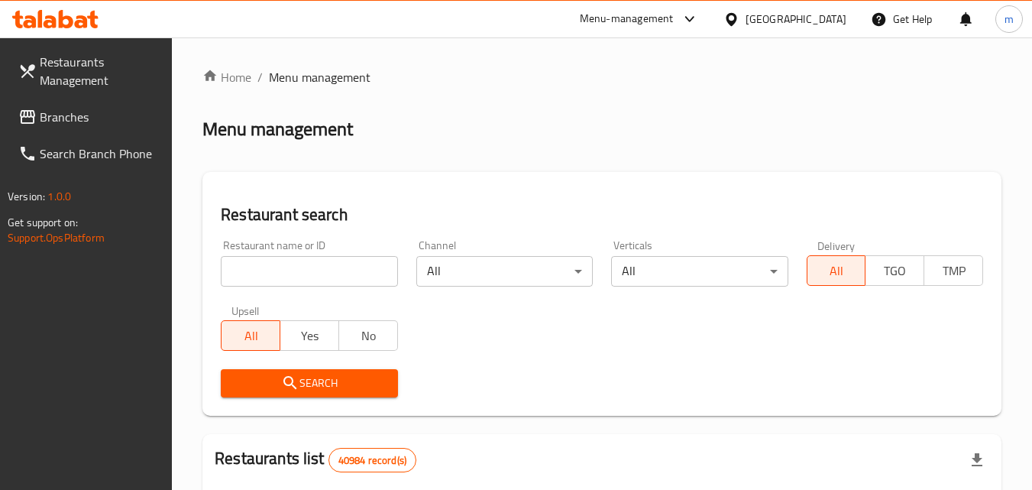
click at [309, 271] on input "search" at bounding box center [309, 271] width 177 height 31
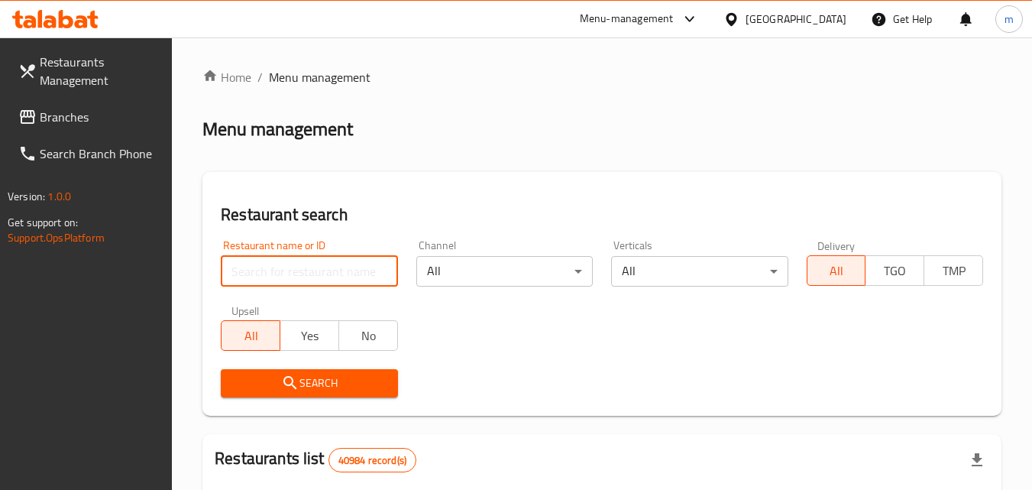
paste input "692881"
type input "692881"
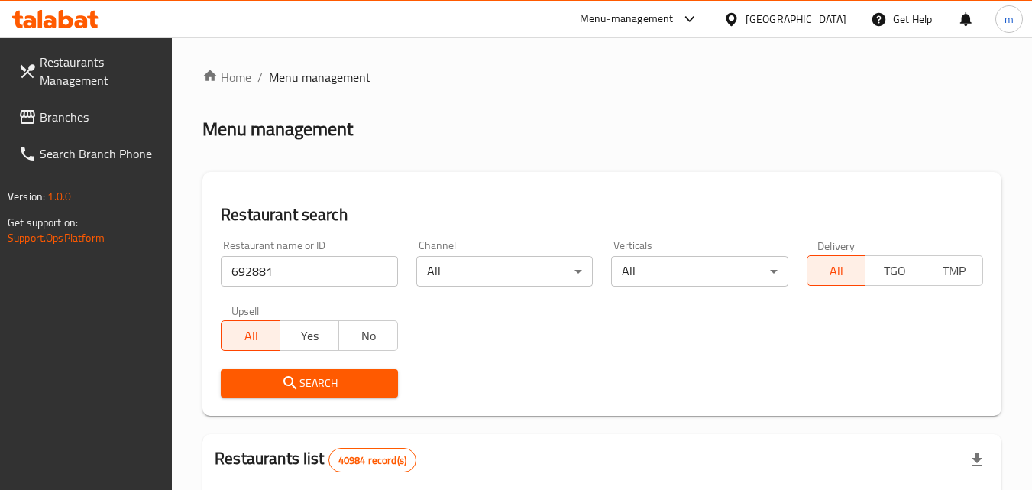
click at [309, 371] on button "Search" at bounding box center [309, 383] width 177 height 28
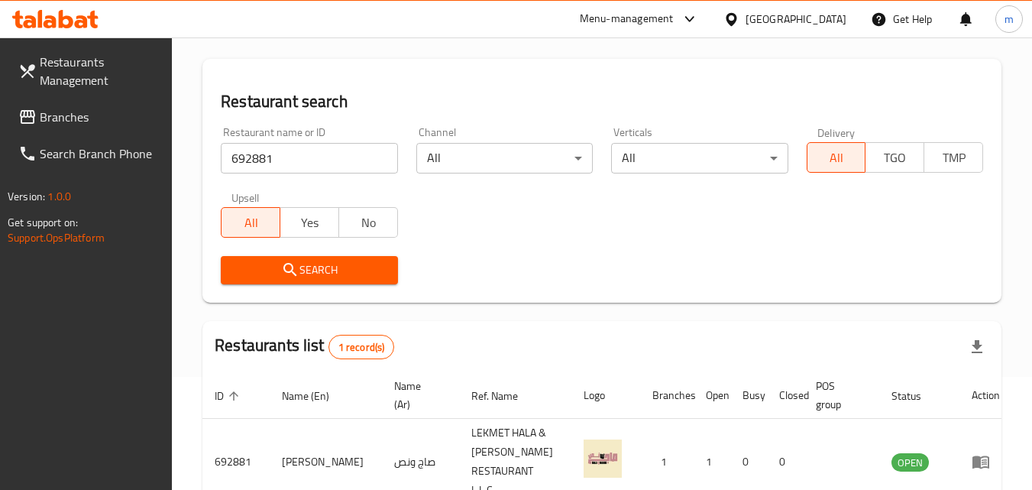
scroll to position [192, 0]
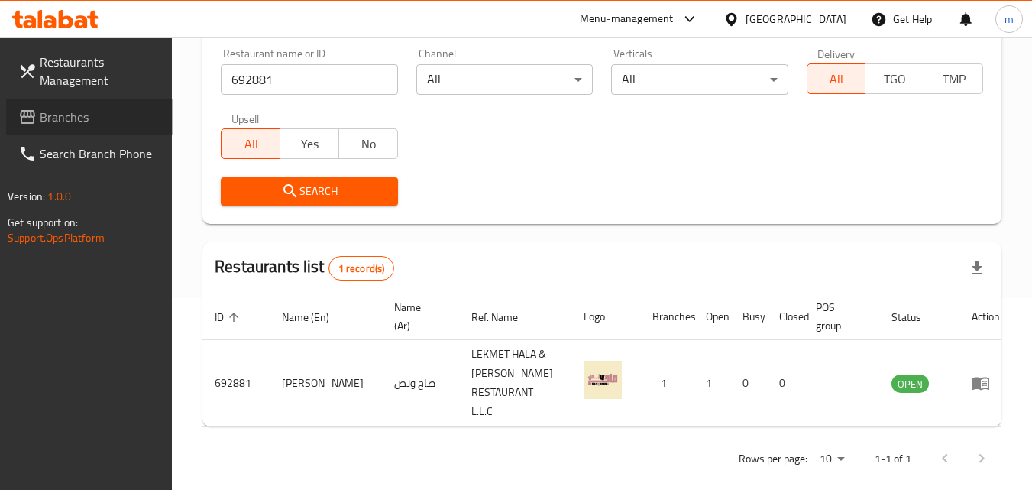
click at [50, 125] on span "Branches" at bounding box center [100, 117] width 121 height 18
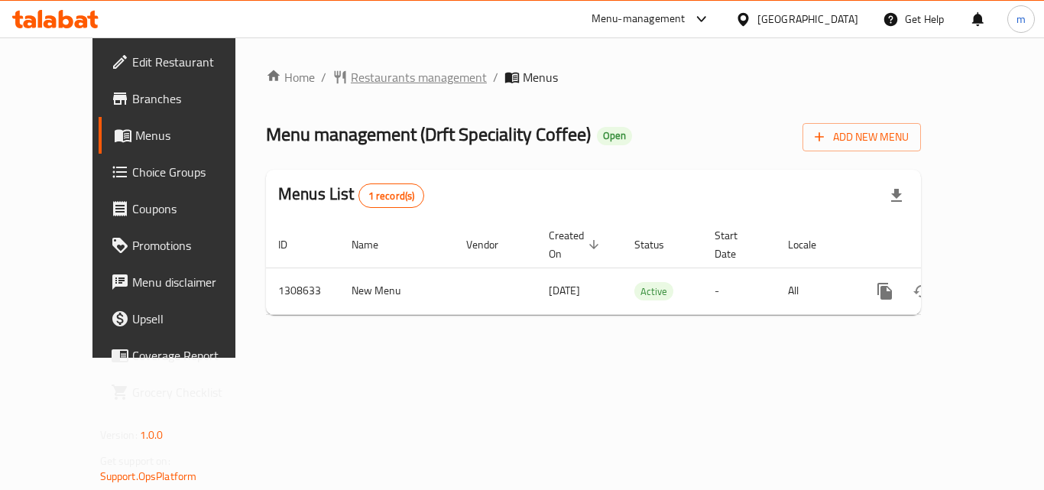
click at [376, 81] on span "Restaurants management" at bounding box center [419, 77] width 136 height 18
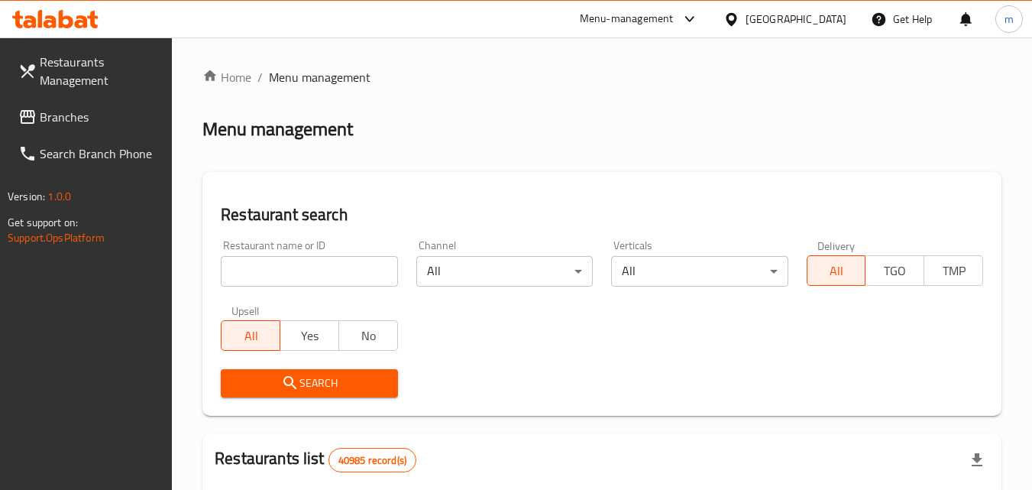
click at [313, 276] on input "search" at bounding box center [309, 271] width 177 height 31
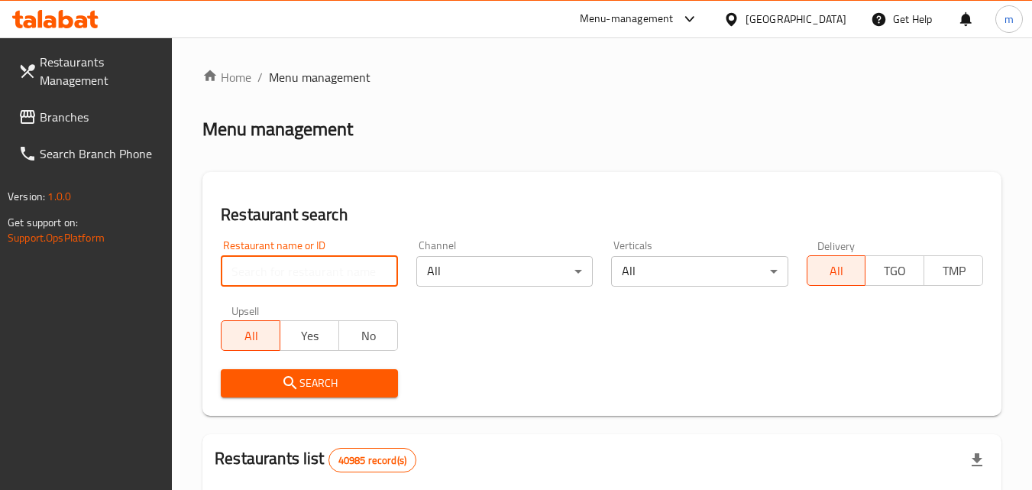
paste input "775775"
type input "775775"
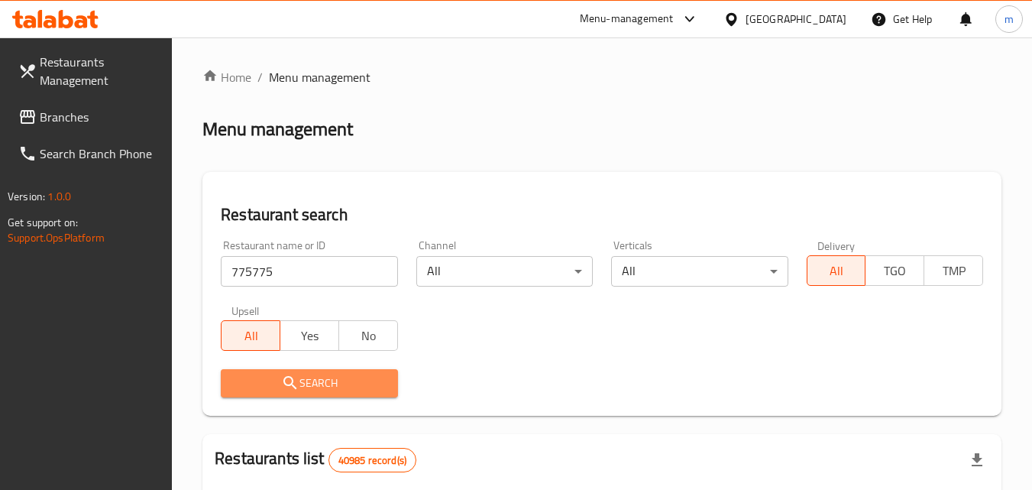
click at [340, 389] on span "Search" at bounding box center [309, 383] width 152 height 19
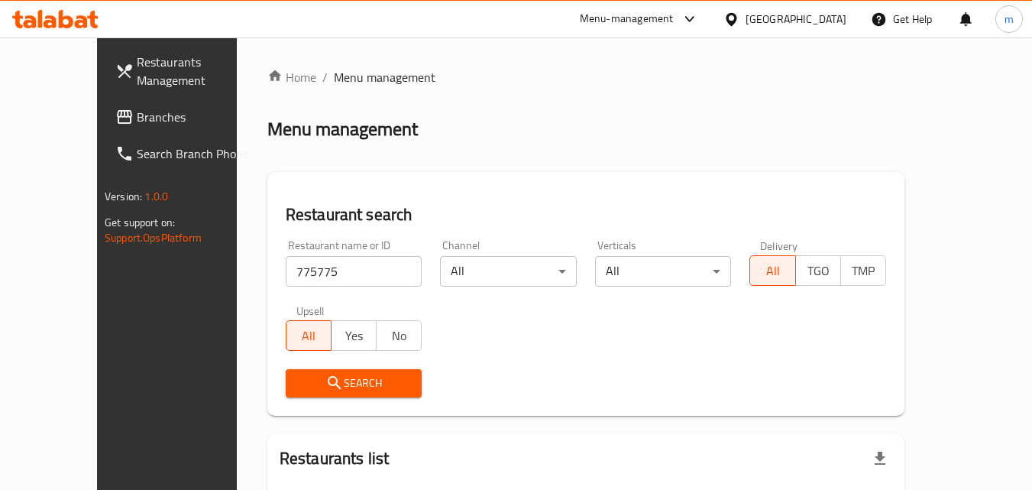
click at [137, 125] on span "Branches" at bounding box center [197, 117] width 121 height 18
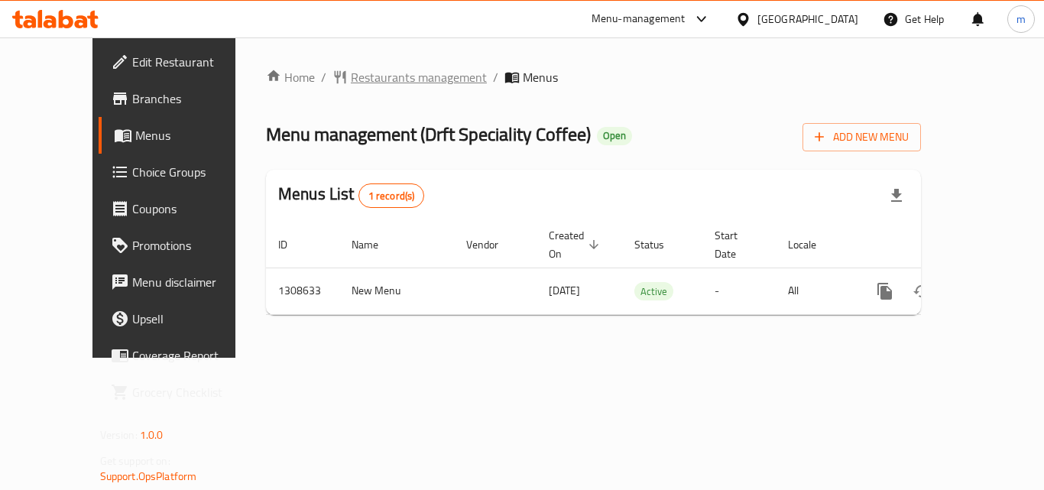
click at [351, 74] on span "Restaurants management" at bounding box center [419, 77] width 136 height 18
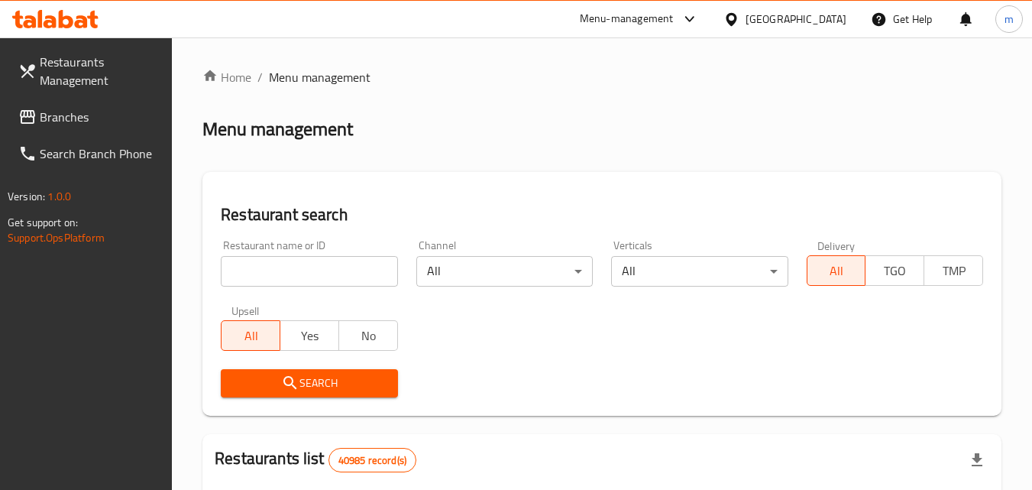
click at [312, 270] on input "search" at bounding box center [309, 271] width 177 height 31
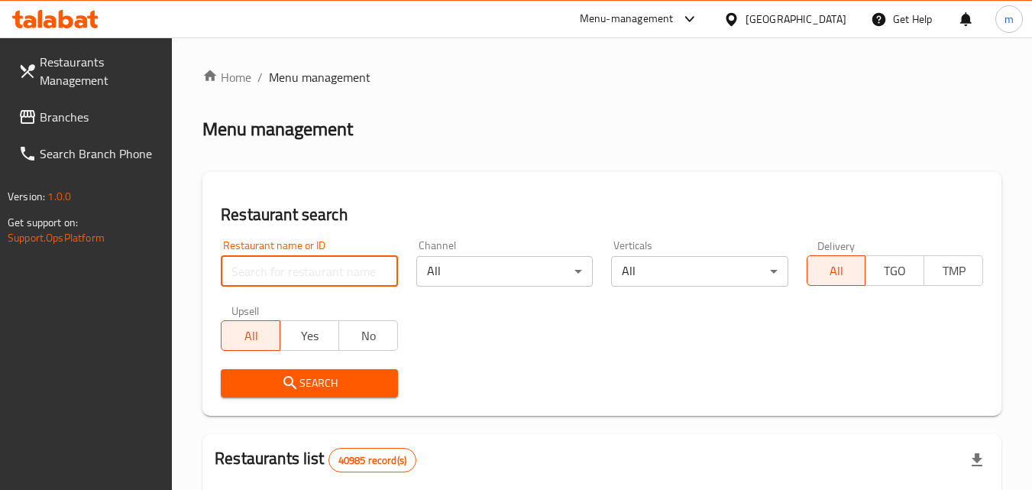
paste input "775775"
type input "775775"
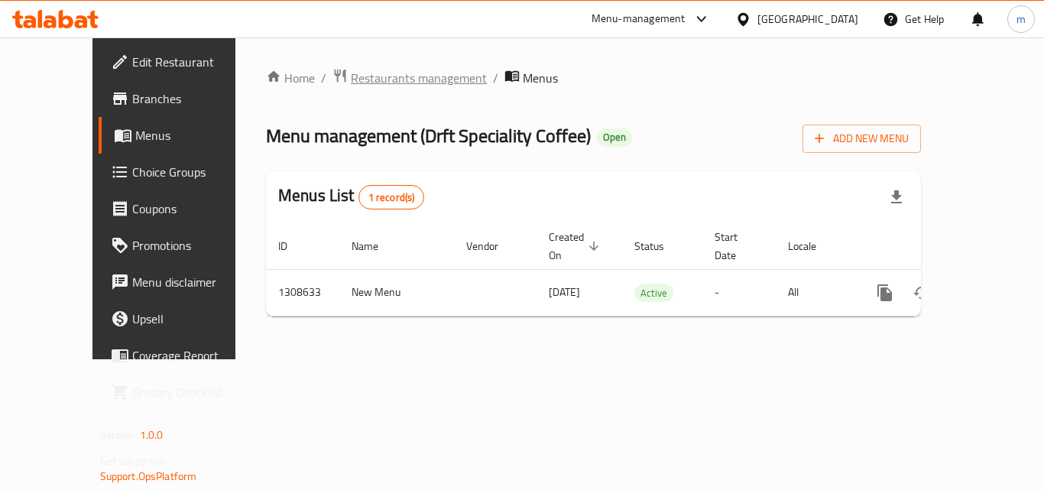
click at [385, 77] on span "Restaurants management" at bounding box center [419, 78] width 136 height 18
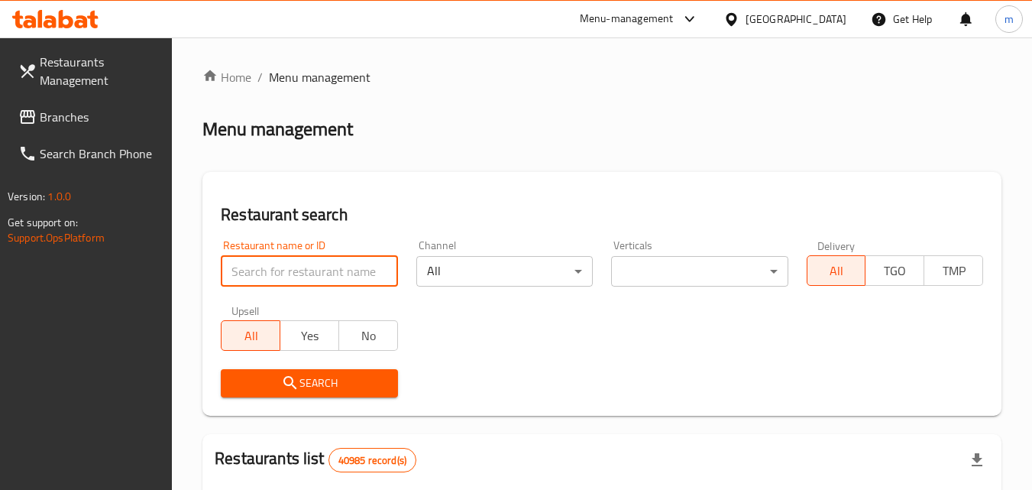
click at [331, 275] on input "search" at bounding box center [309, 271] width 177 height 31
paste input "704870"
type input "704870"
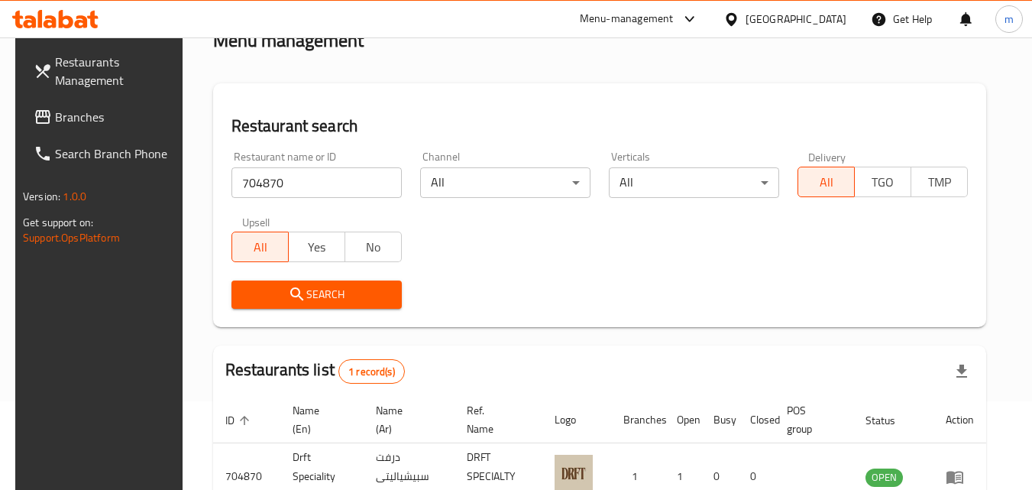
scroll to position [192, 0]
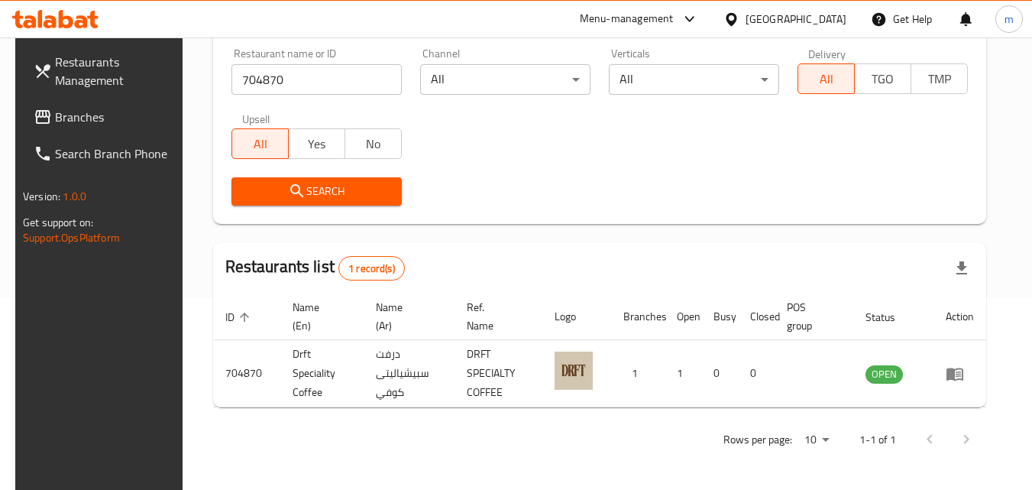
click at [815, 21] on div "[GEOGRAPHIC_DATA]" at bounding box center [796, 19] width 101 height 17
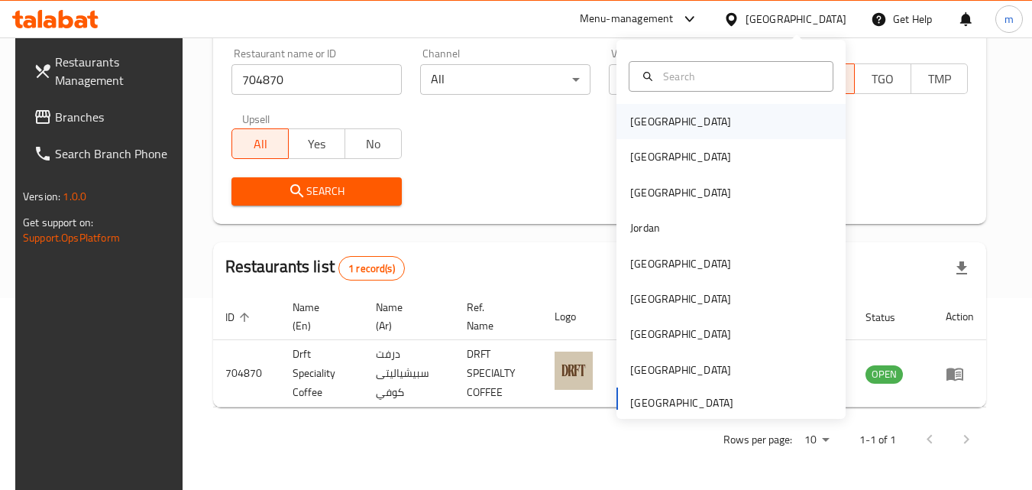
click at [663, 116] on div "[GEOGRAPHIC_DATA]" at bounding box center [680, 121] width 125 height 35
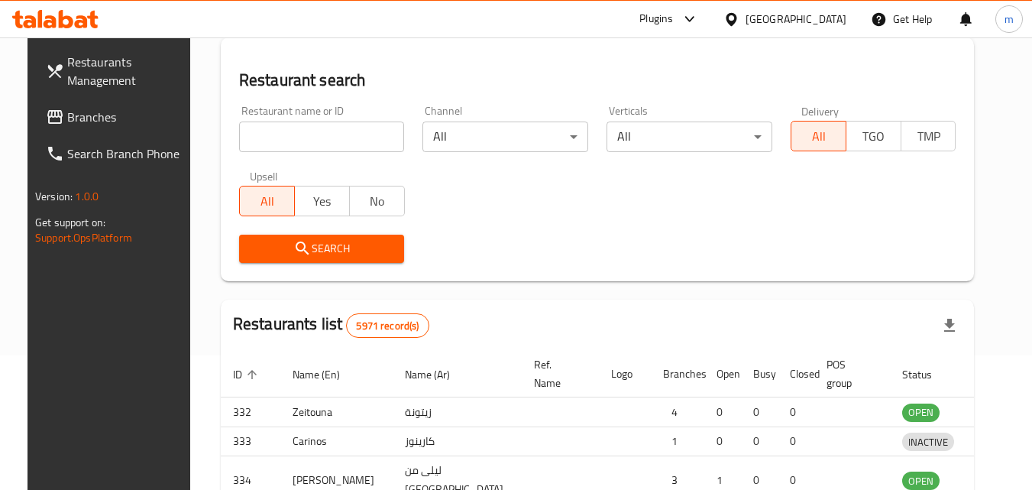
scroll to position [192, 0]
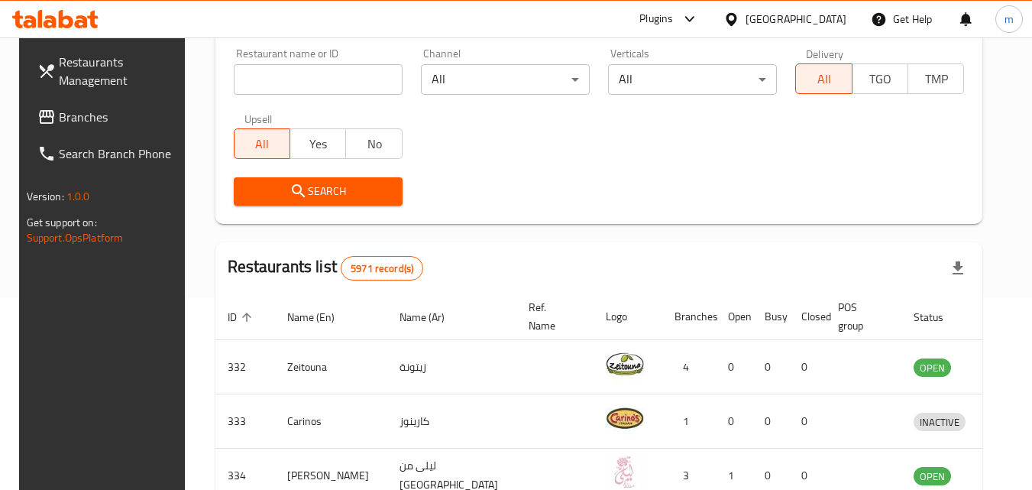
click at [98, 120] on span "Branches" at bounding box center [119, 117] width 121 height 18
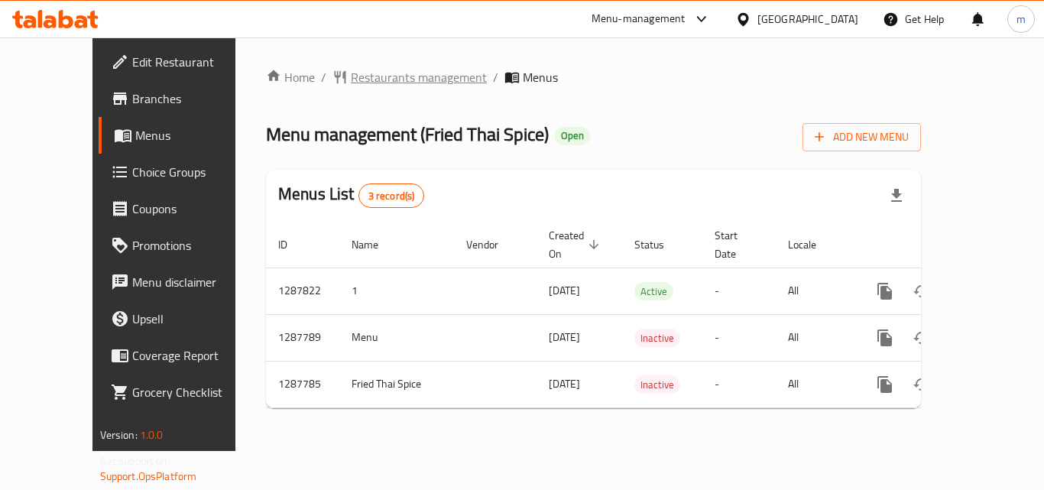
click at [359, 86] on span "Restaurants management" at bounding box center [419, 77] width 136 height 18
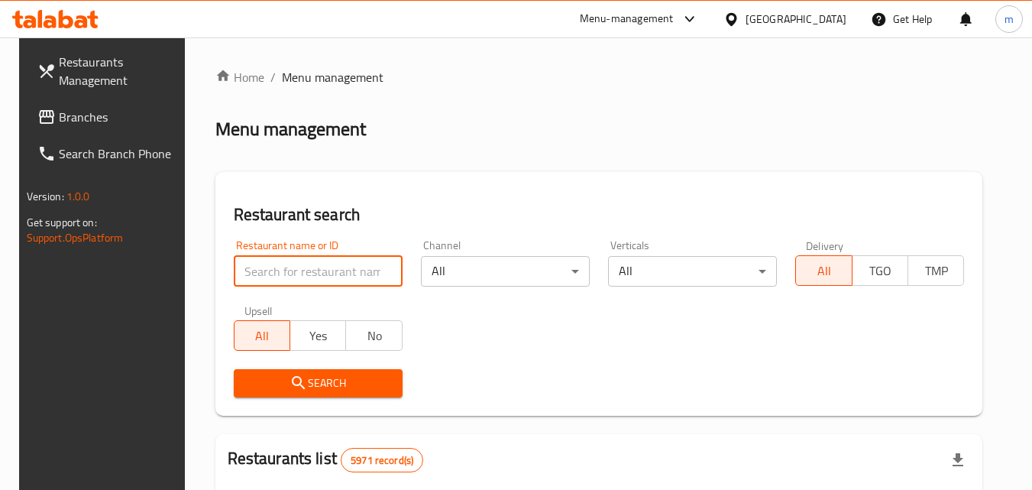
click at [311, 267] on input "search" at bounding box center [318, 271] width 169 height 31
paste input "696849"
type input "696849"
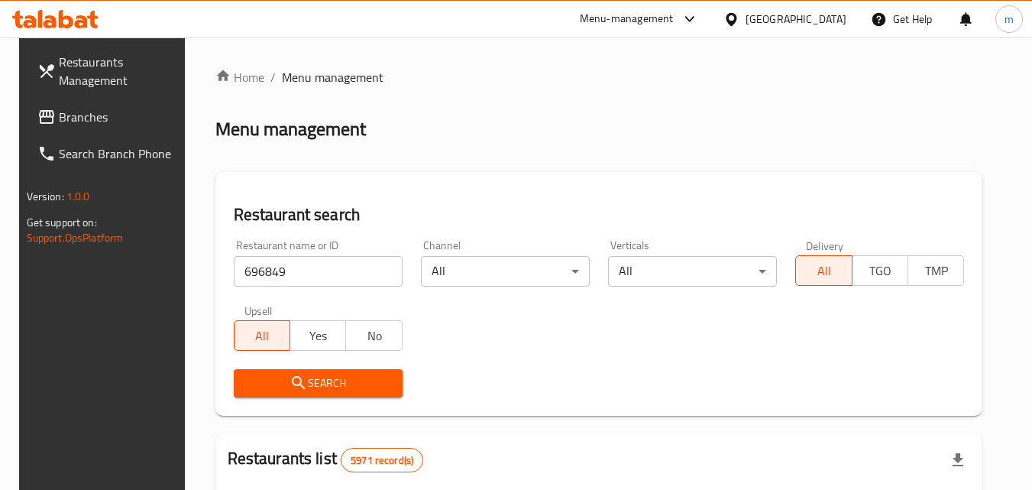
click at [316, 384] on span "Search" at bounding box center [318, 383] width 144 height 19
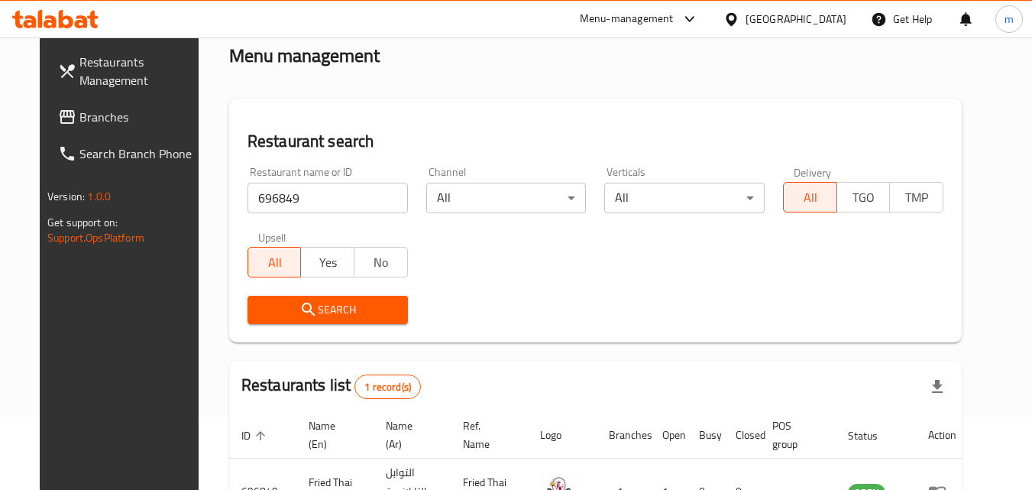
scroll to position [192, 0]
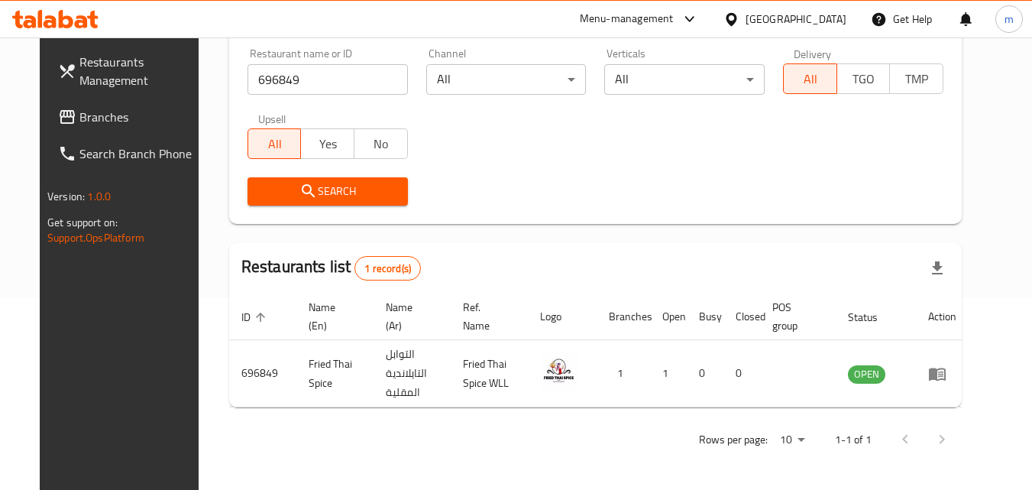
click at [812, 16] on div "[GEOGRAPHIC_DATA]" at bounding box center [796, 19] width 101 height 17
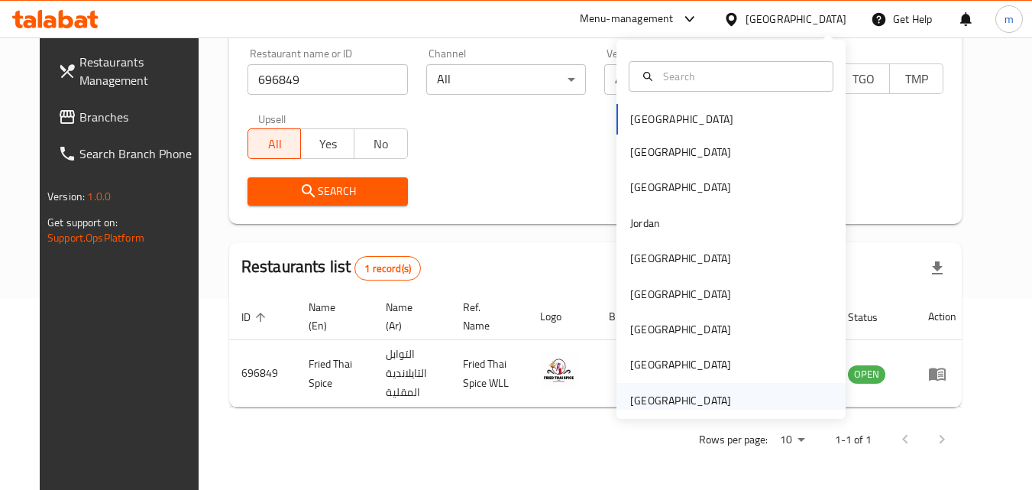
click at [676, 400] on div "[GEOGRAPHIC_DATA]" at bounding box center [680, 400] width 101 height 17
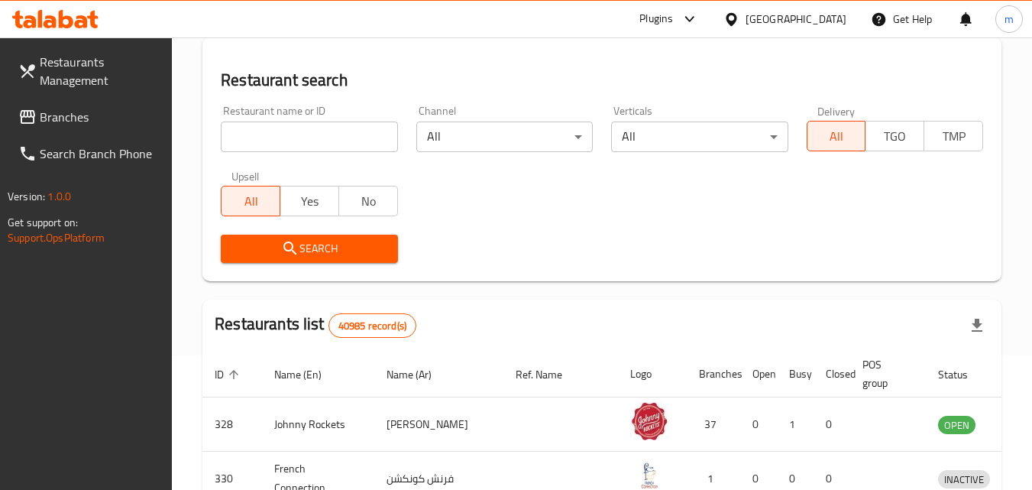
scroll to position [192, 0]
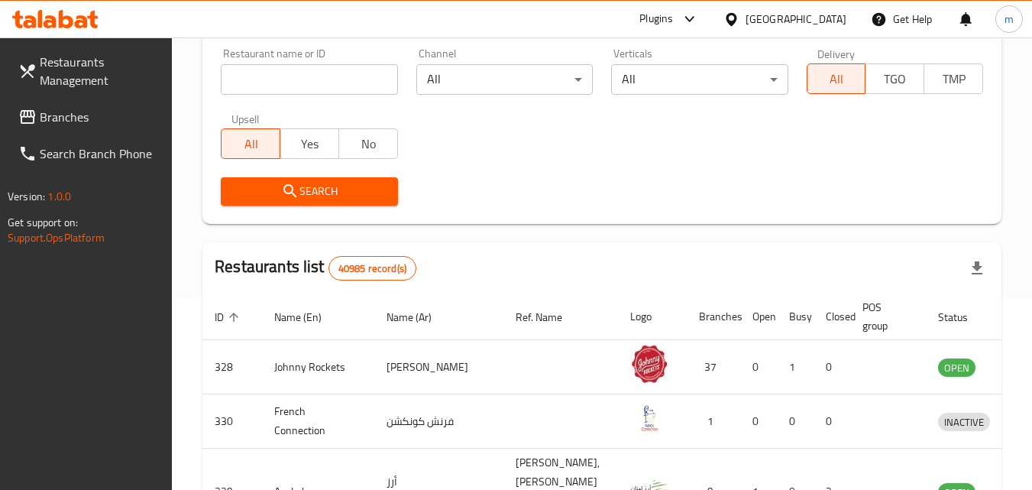
click at [91, 122] on span "Branches" at bounding box center [100, 117] width 121 height 18
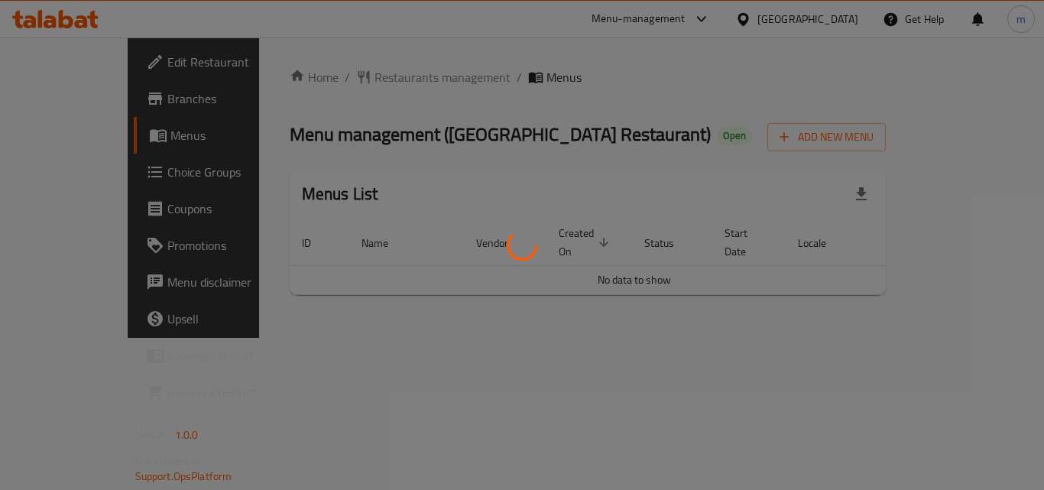
click at [257, 322] on div at bounding box center [522, 245] width 1044 height 490
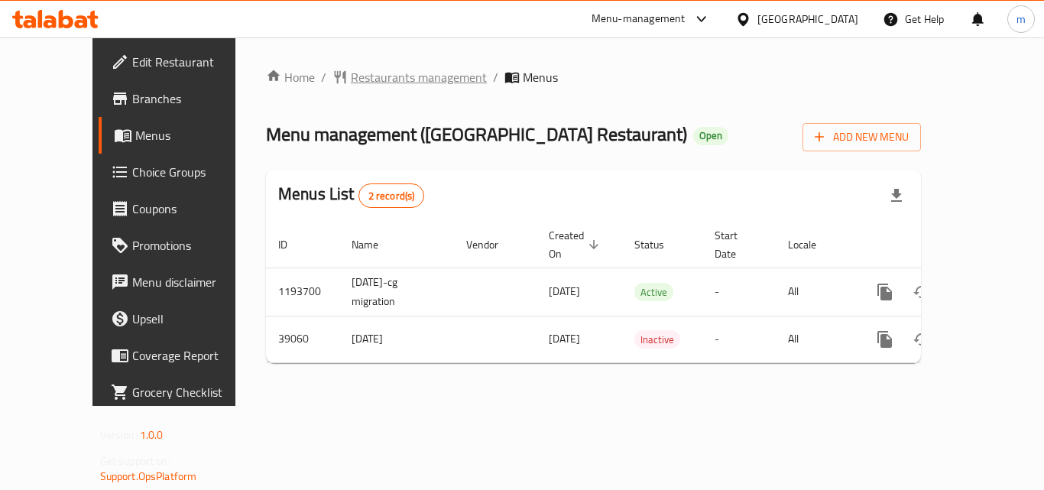
click at [391, 75] on span "Restaurants management" at bounding box center [419, 77] width 136 height 18
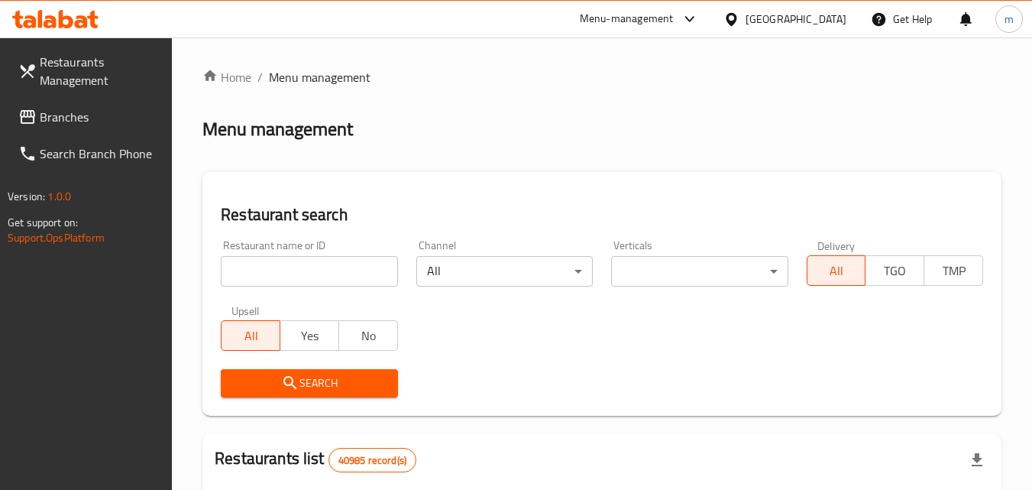
click at [320, 270] on input "search" at bounding box center [309, 271] width 177 height 31
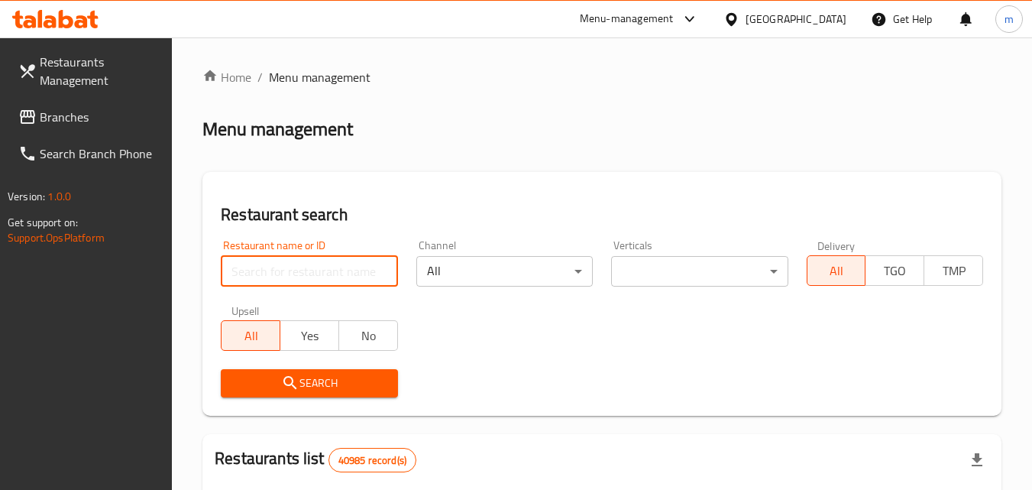
paste input "20309"
type input "20309"
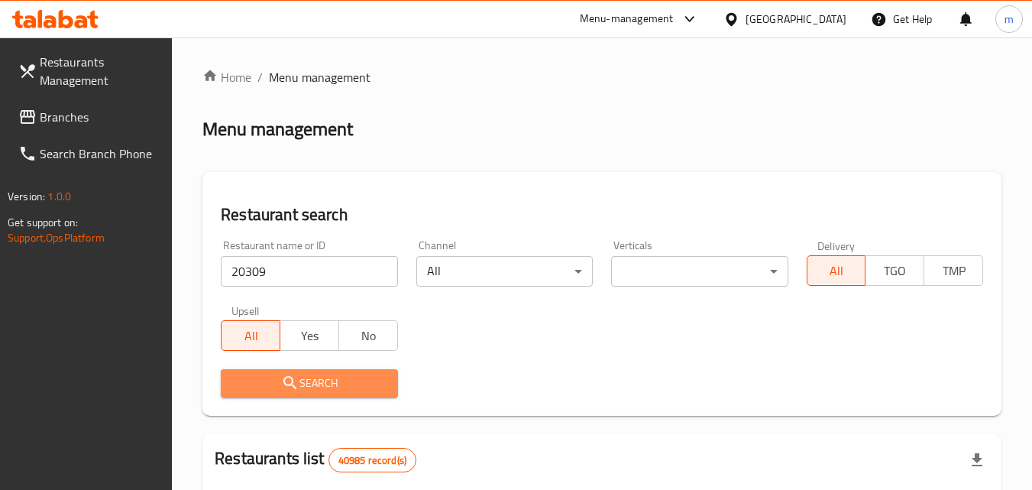
click at [305, 387] on span "Search" at bounding box center [309, 383] width 152 height 19
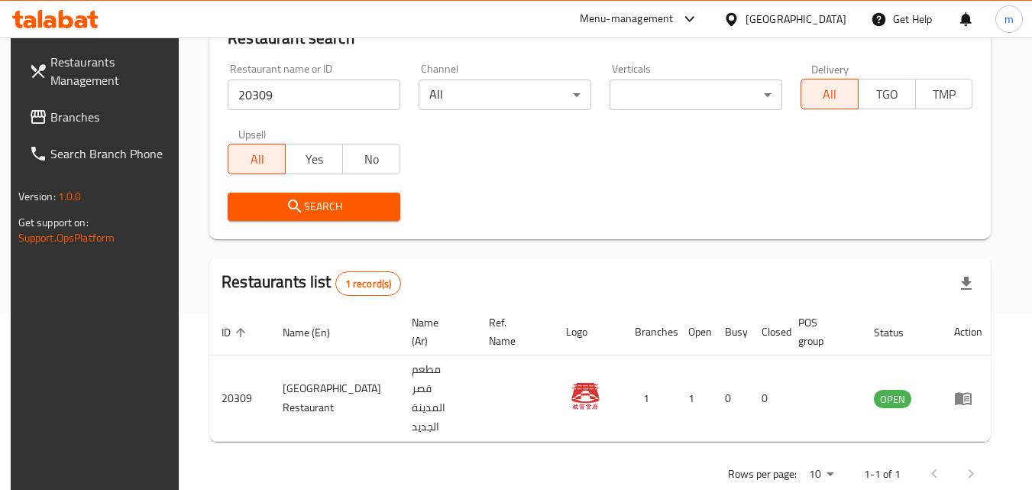
scroll to position [179, 0]
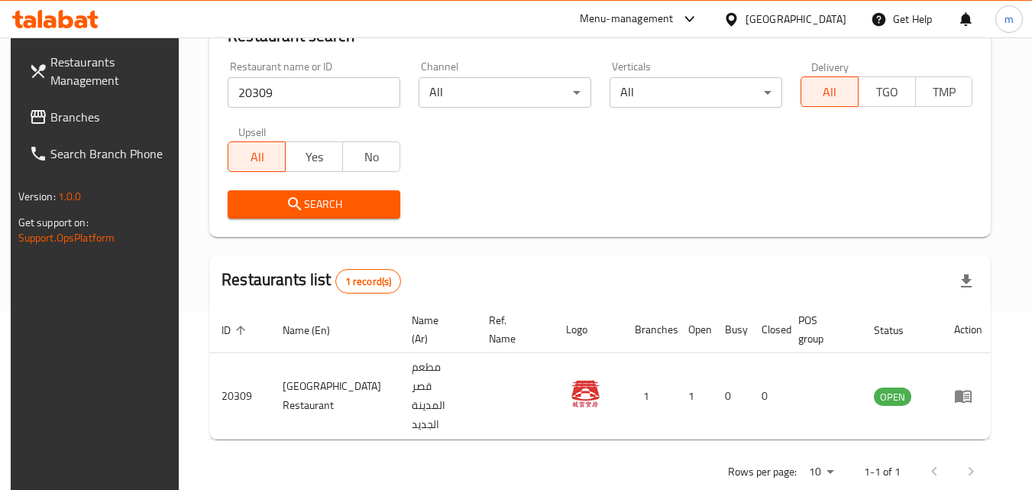
click at [78, 21] on icon at bounding box center [81, 21] width 13 height 13
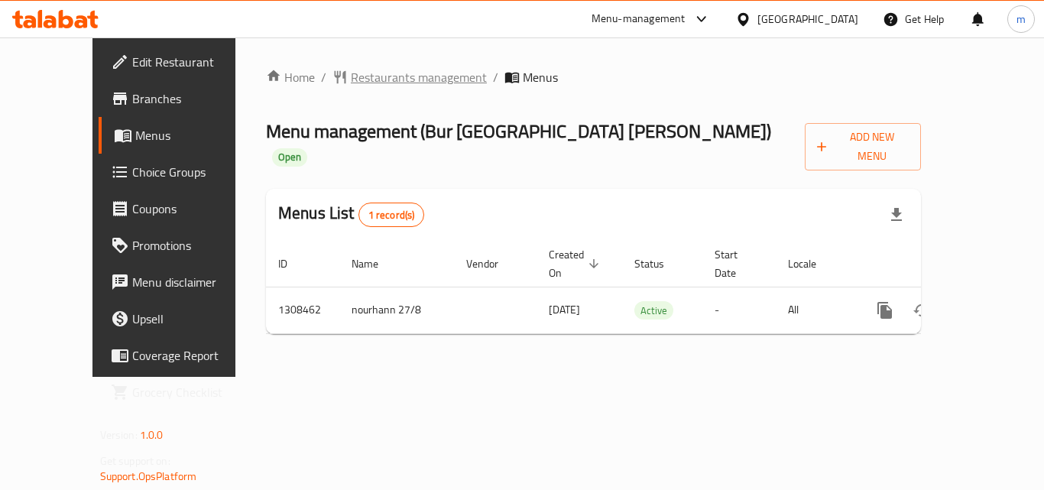
click at [391, 73] on span "Restaurants management" at bounding box center [419, 77] width 136 height 18
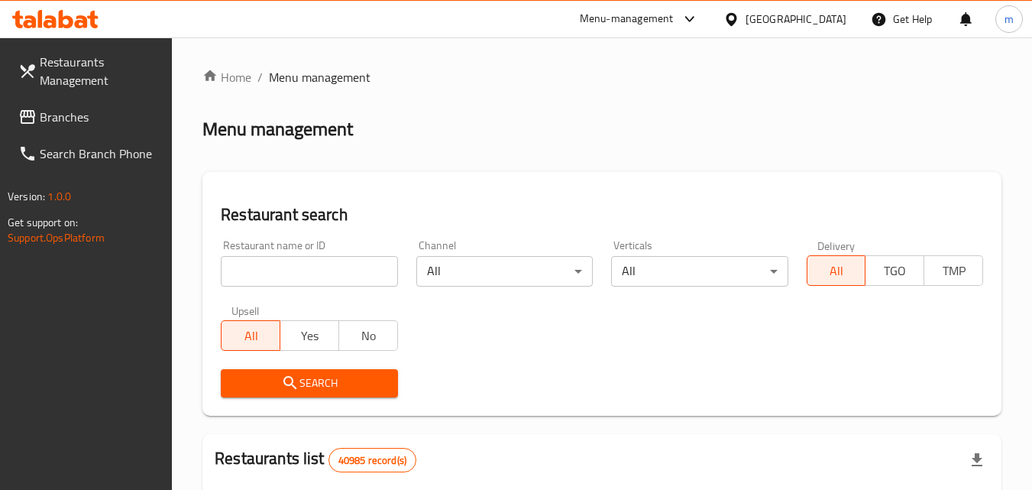
click at [310, 277] on input "search" at bounding box center [309, 271] width 177 height 31
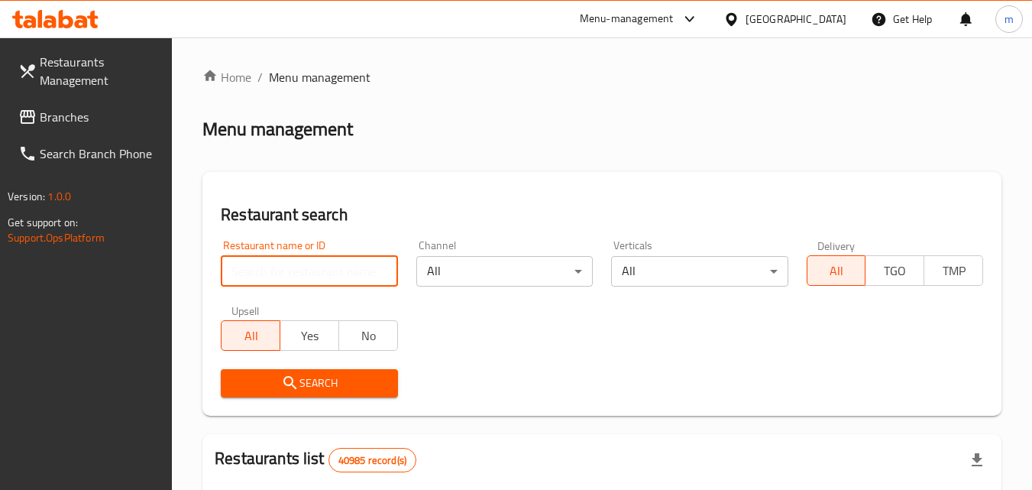
paste input "704831"
type input "704831"
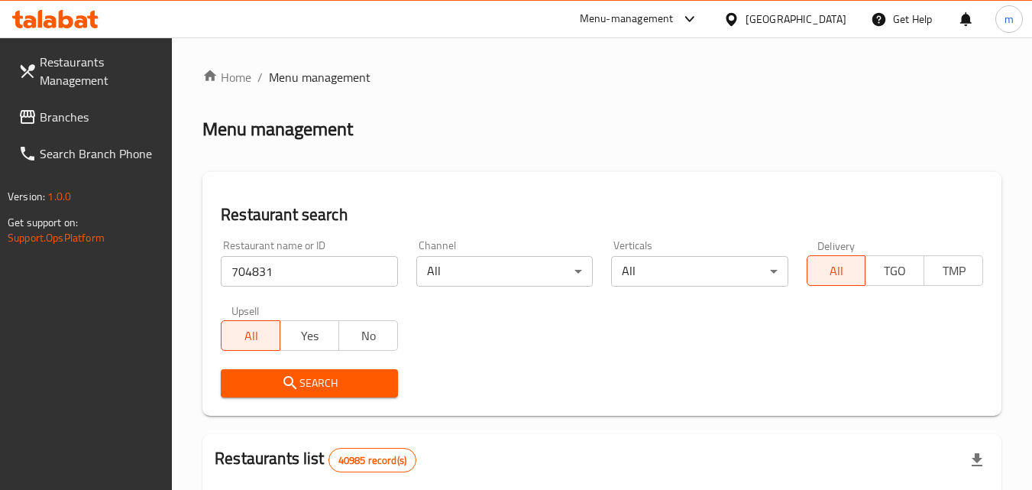
click at [309, 380] on span "Search" at bounding box center [309, 383] width 152 height 19
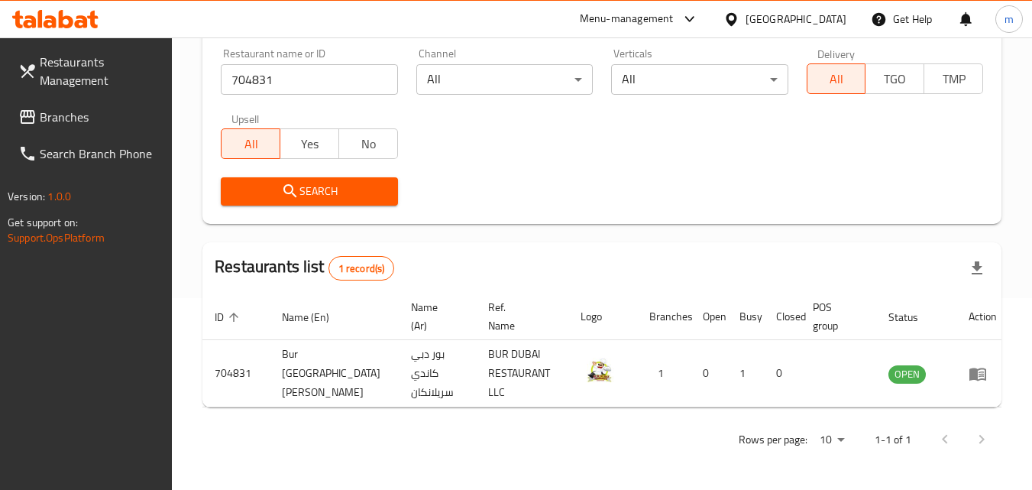
click at [55, 110] on span "Branches" at bounding box center [100, 117] width 121 height 18
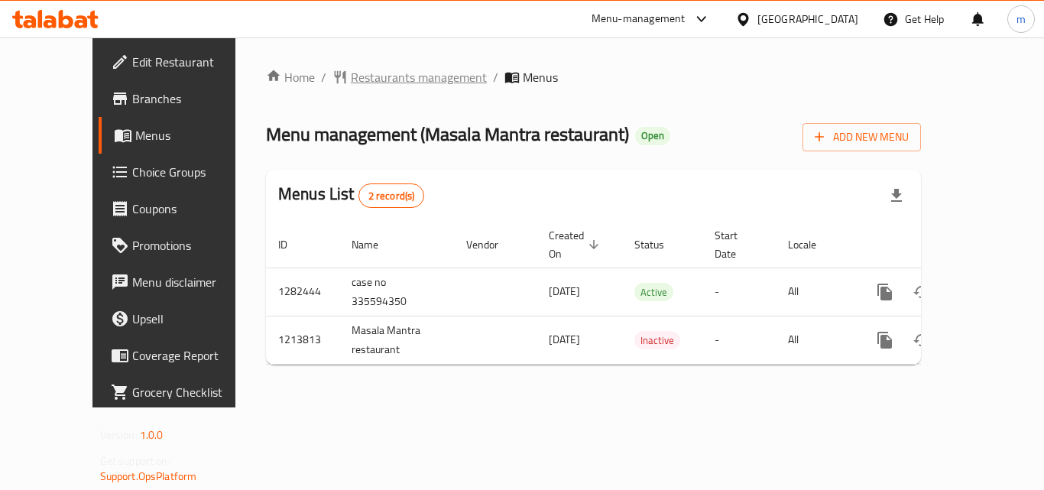
click at [395, 76] on span "Restaurants management" at bounding box center [419, 77] width 136 height 18
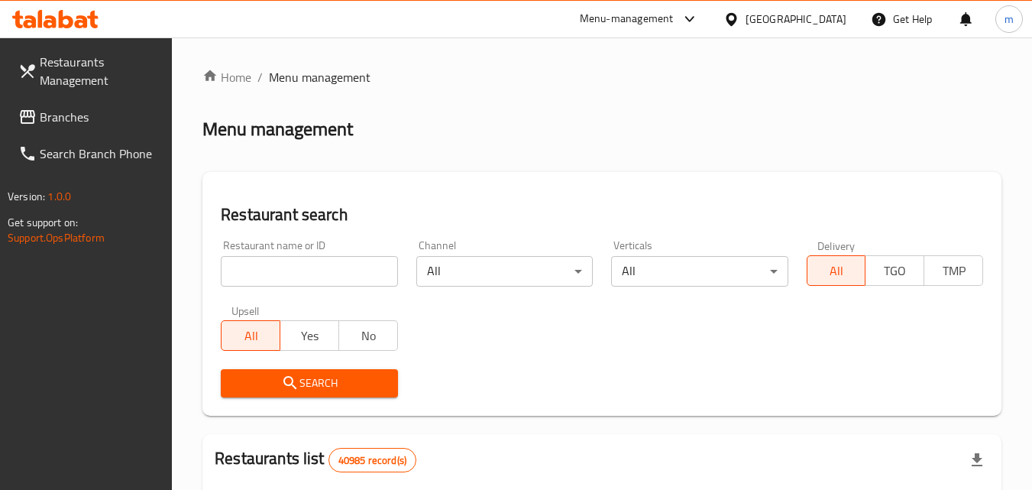
click at [264, 272] on input "search" at bounding box center [309, 271] width 177 height 31
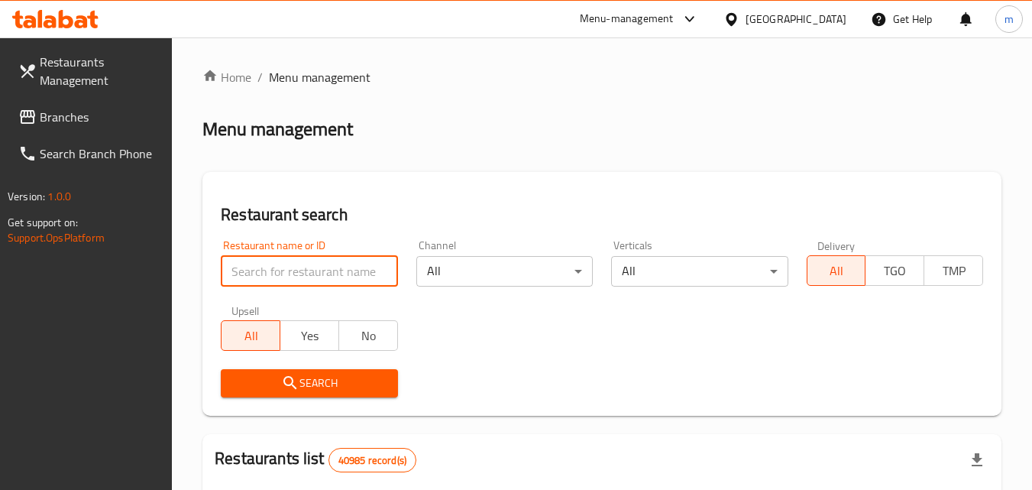
paste input "671998"
type input "671998"
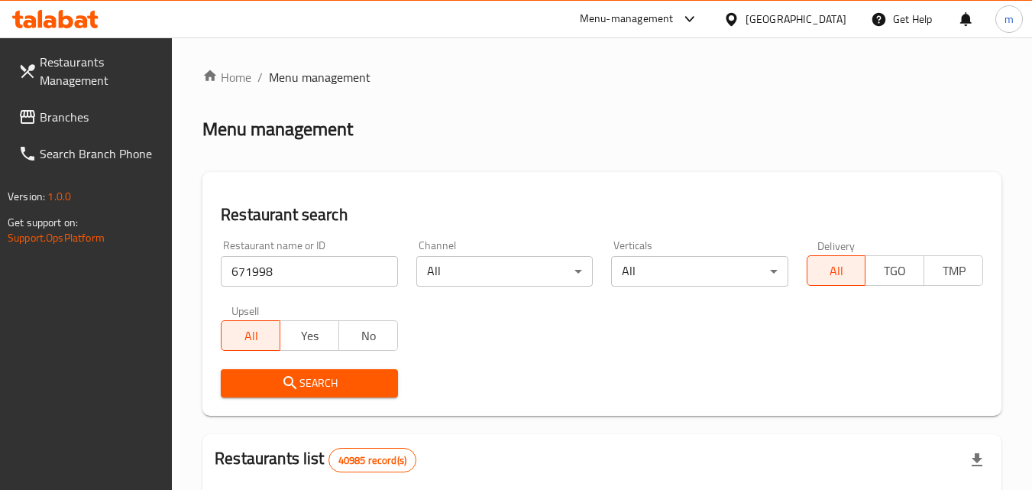
click at [271, 380] on span "Search" at bounding box center [309, 383] width 152 height 19
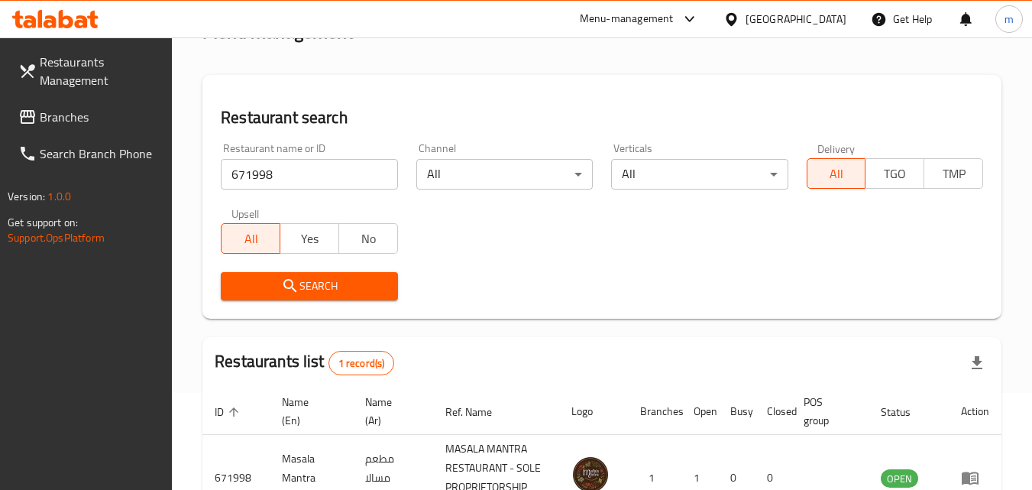
scroll to position [211, 0]
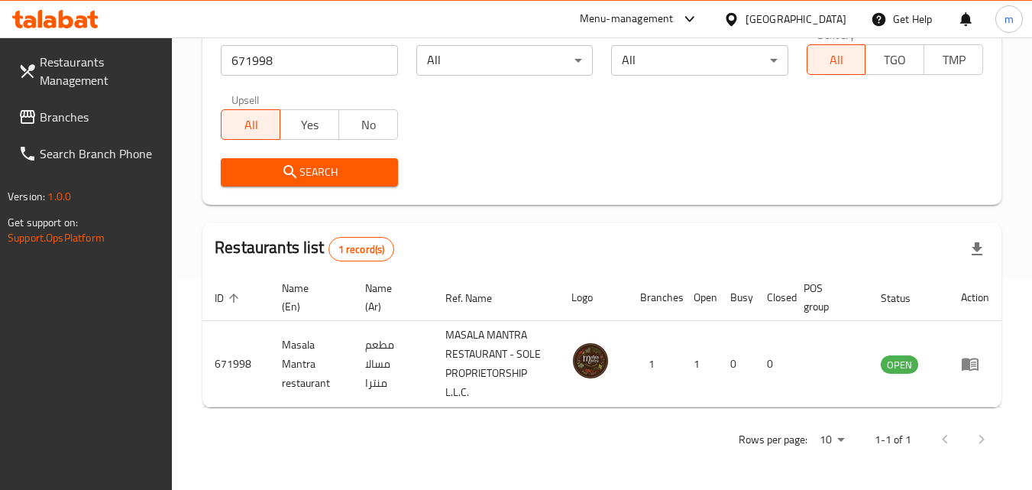
click at [749, 22] on div "[GEOGRAPHIC_DATA]" at bounding box center [796, 19] width 101 height 17
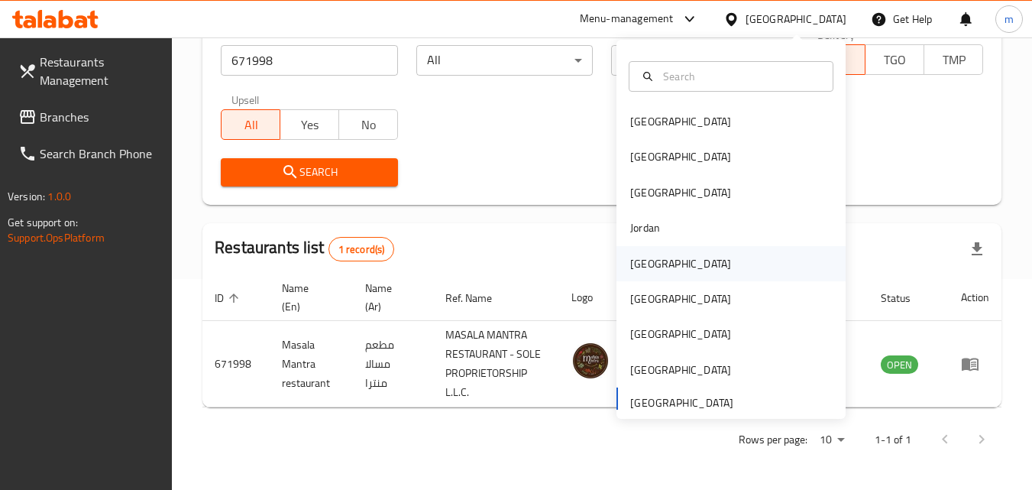
click at [643, 257] on div "[GEOGRAPHIC_DATA]" at bounding box center [680, 263] width 101 height 17
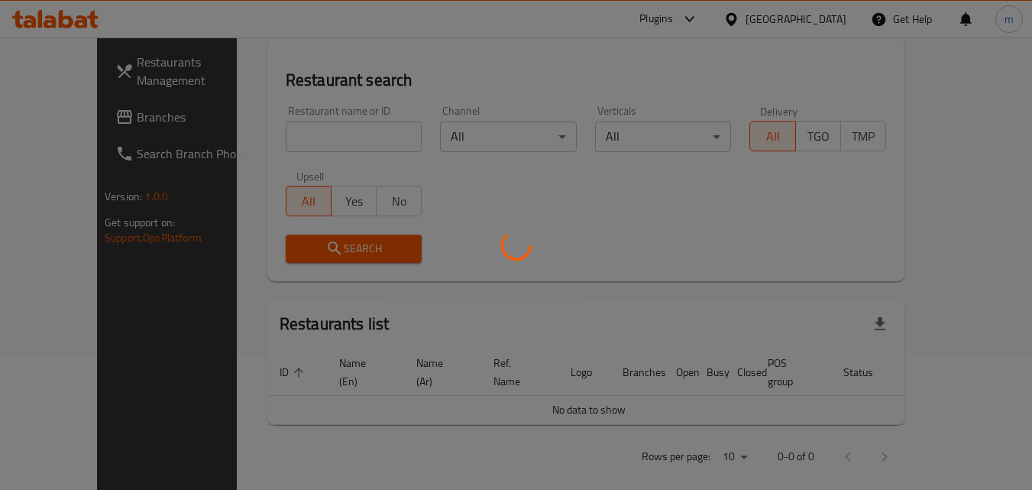
scroll to position [211, 0]
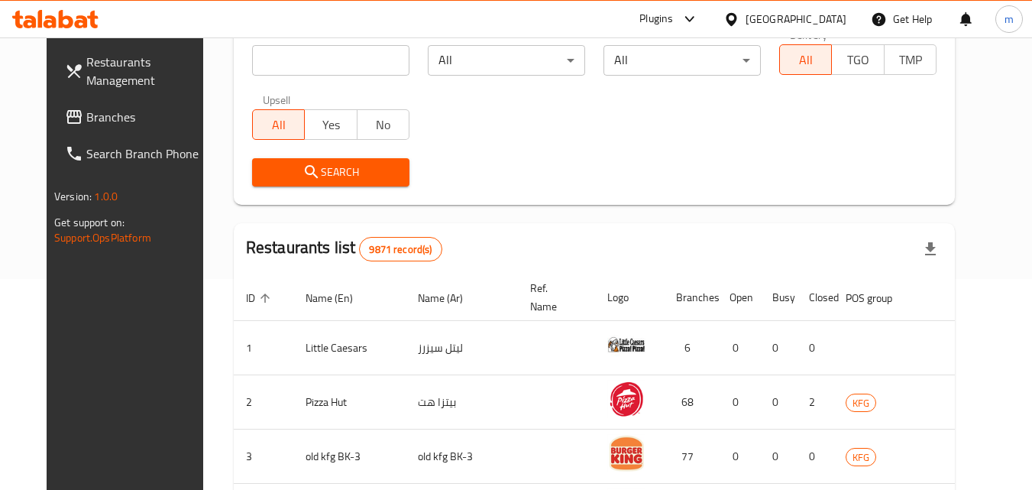
click at [86, 118] on span "Branches" at bounding box center [146, 117] width 121 height 18
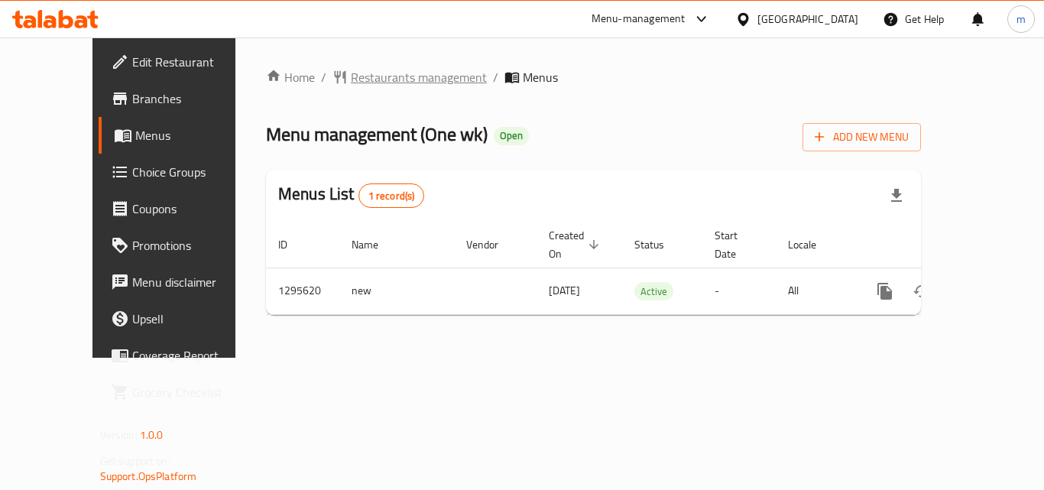
click at [377, 83] on span "Restaurants management" at bounding box center [419, 77] width 136 height 18
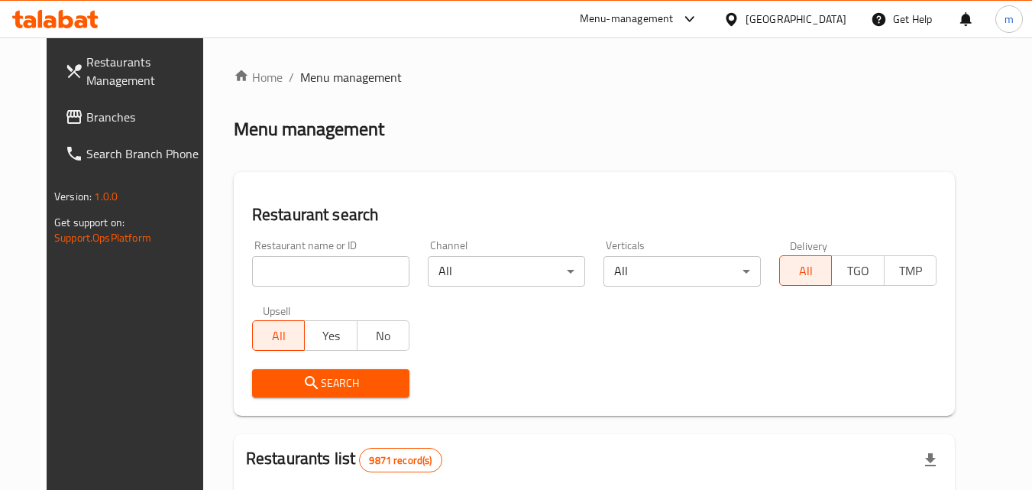
click at [300, 278] on input "search" at bounding box center [330, 271] width 157 height 31
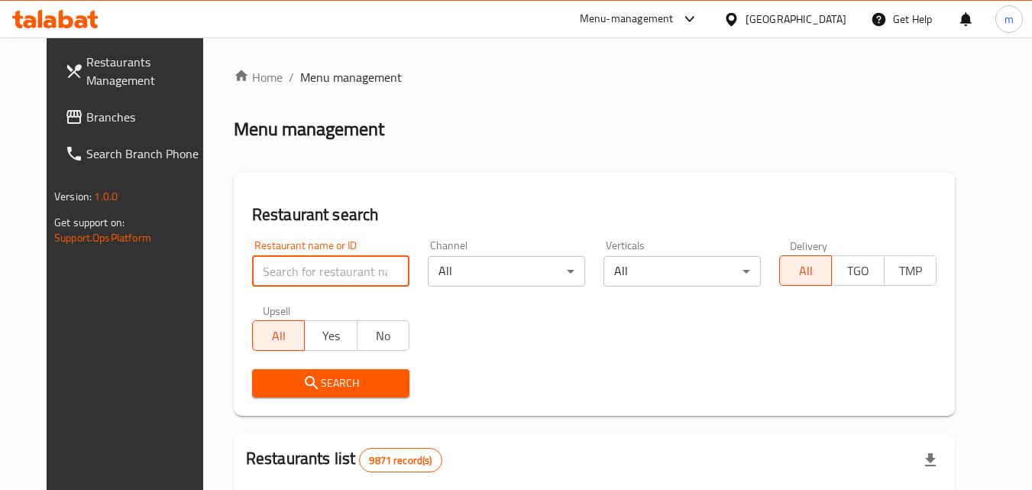
click at [297, 274] on input "search" at bounding box center [330, 271] width 157 height 31
paste input "/699818/"
type input "699818"
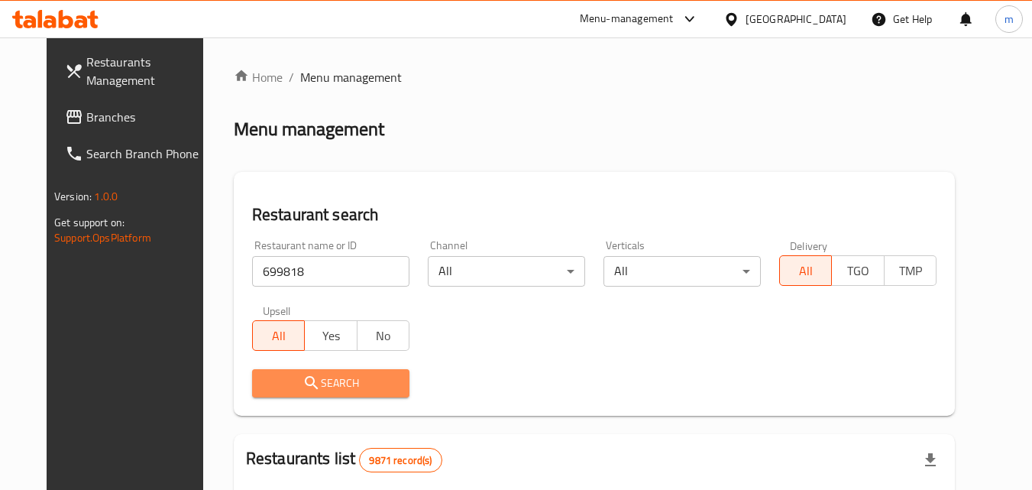
click at [306, 379] on span "Search" at bounding box center [330, 383] width 133 height 19
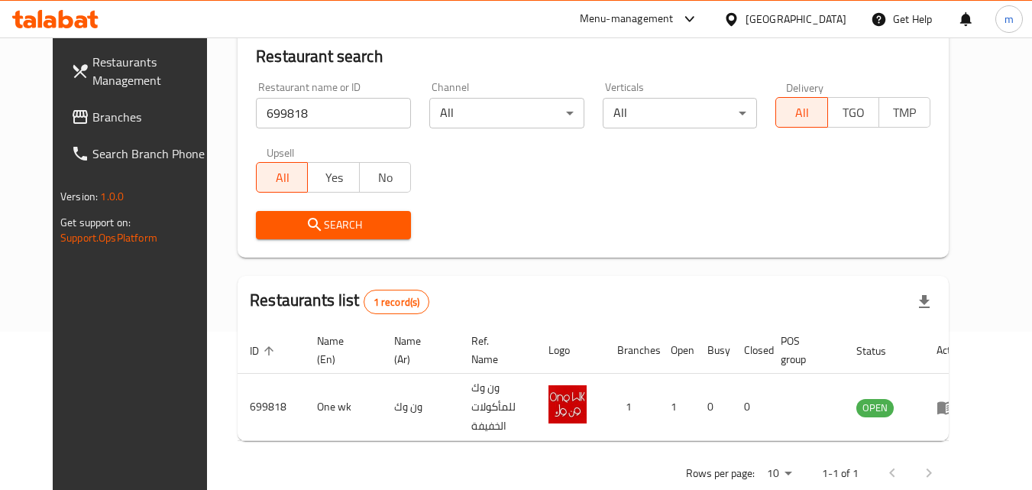
scroll to position [179, 0]
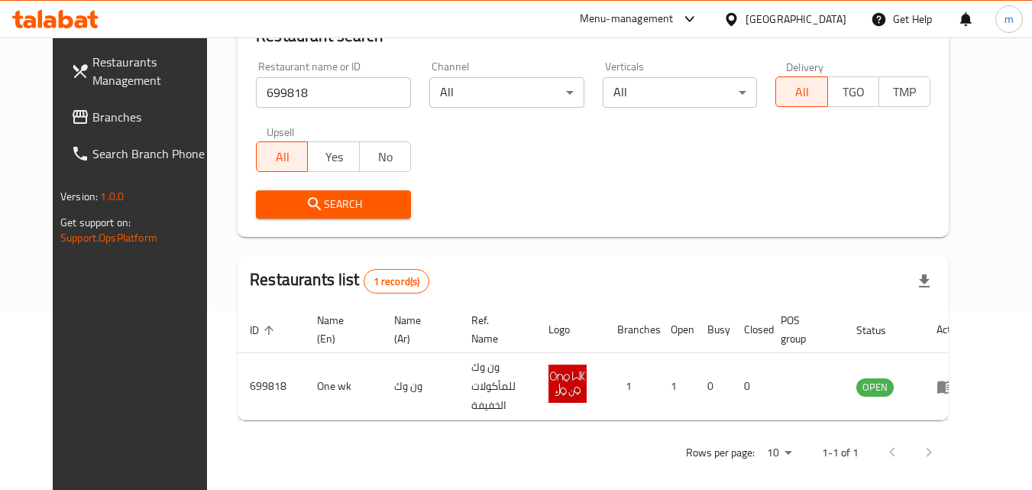
click at [823, 24] on div "[GEOGRAPHIC_DATA]" at bounding box center [796, 19] width 101 height 17
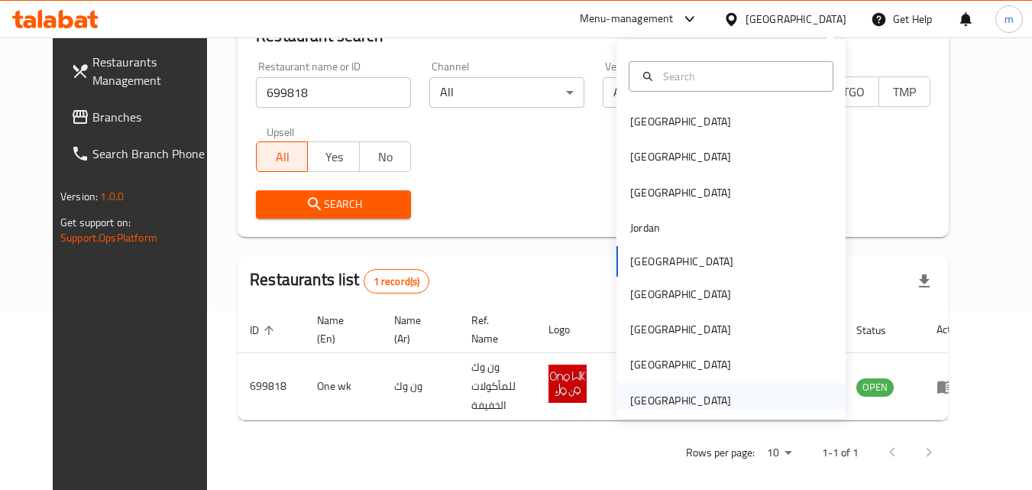
click at [673, 403] on div "[GEOGRAPHIC_DATA]" at bounding box center [680, 400] width 101 height 17
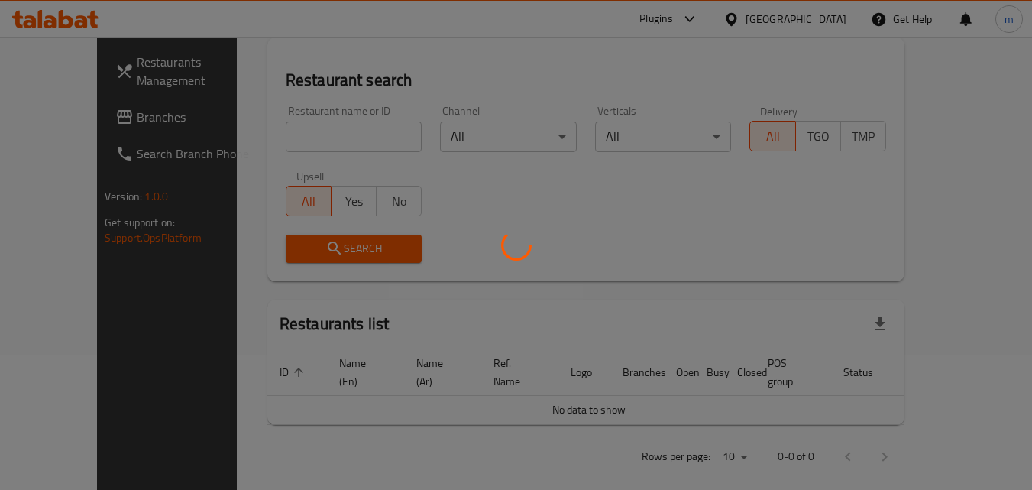
scroll to position [179, 0]
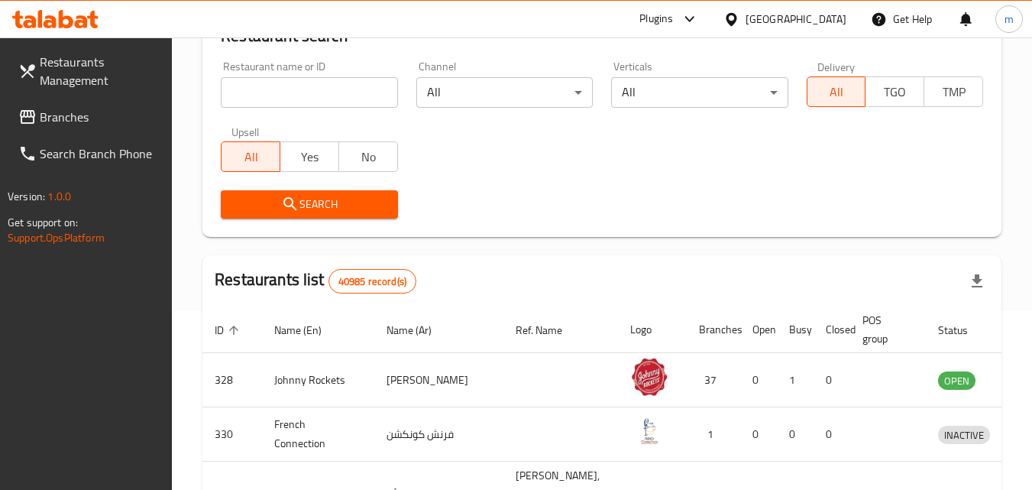
click at [75, 112] on span "Branches" at bounding box center [100, 117] width 121 height 18
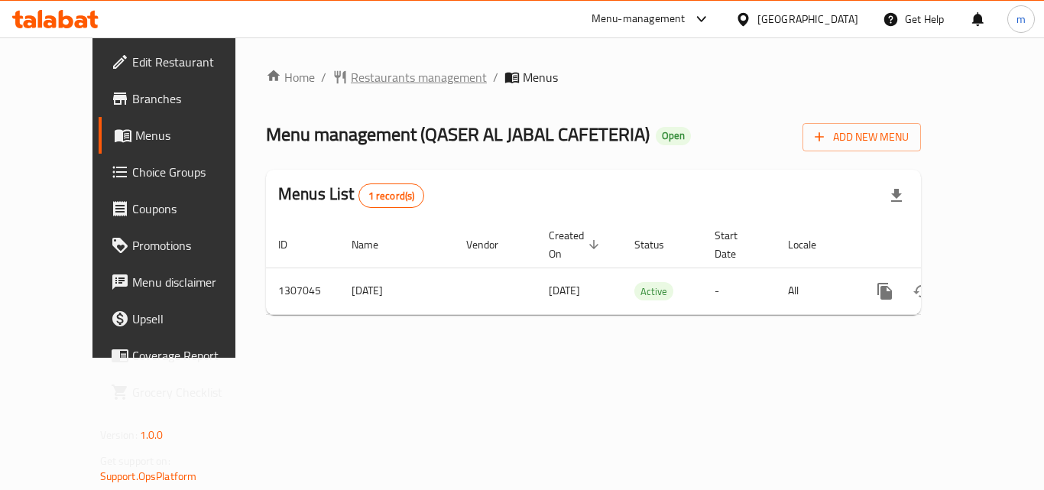
click at [379, 80] on span "Restaurants management" at bounding box center [419, 77] width 136 height 18
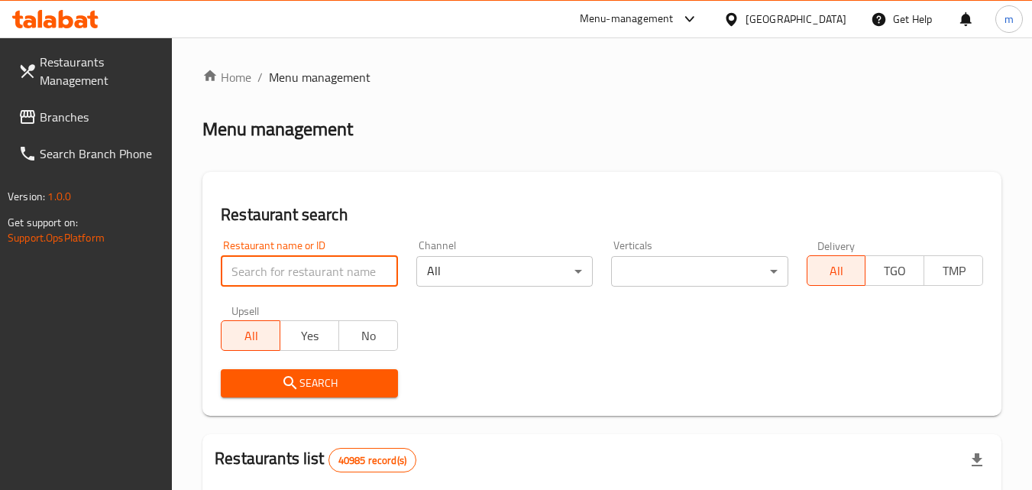
click at [303, 265] on input "search" at bounding box center [309, 271] width 177 height 31
paste input "704122"
type input "704122"
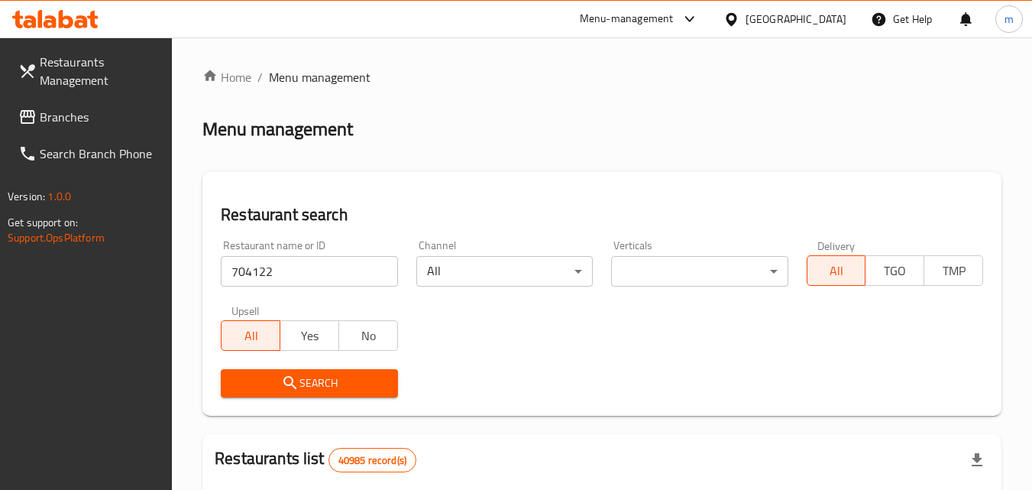
click at [311, 371] on button "Search" at bounding box center [309, 383] width 177 height 28
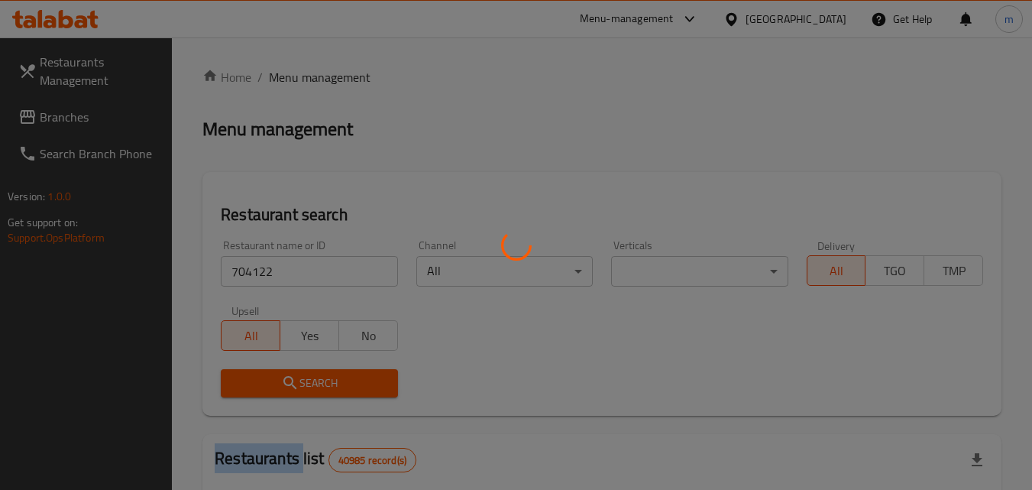
click at [311, 371] on div at bounding box center [516, 245] width 1032 height 490
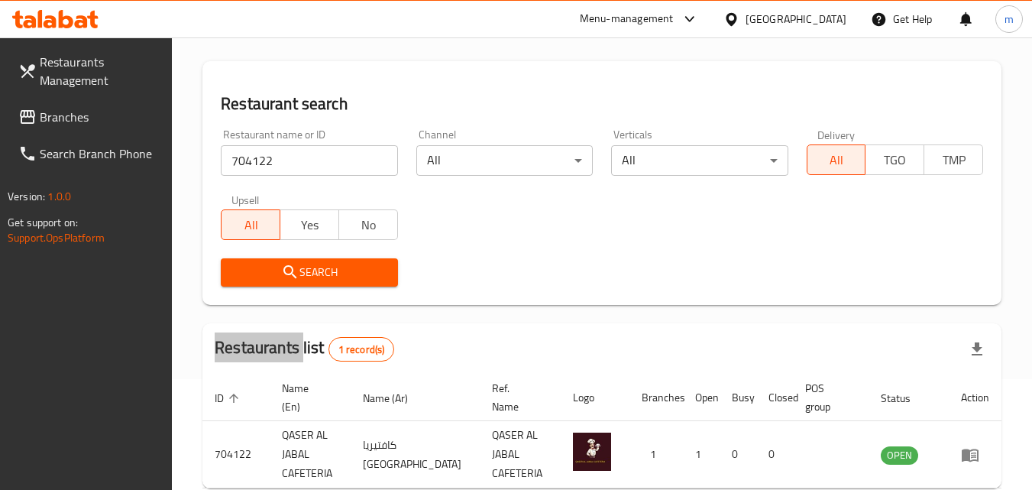
scroll to position [192, 0]
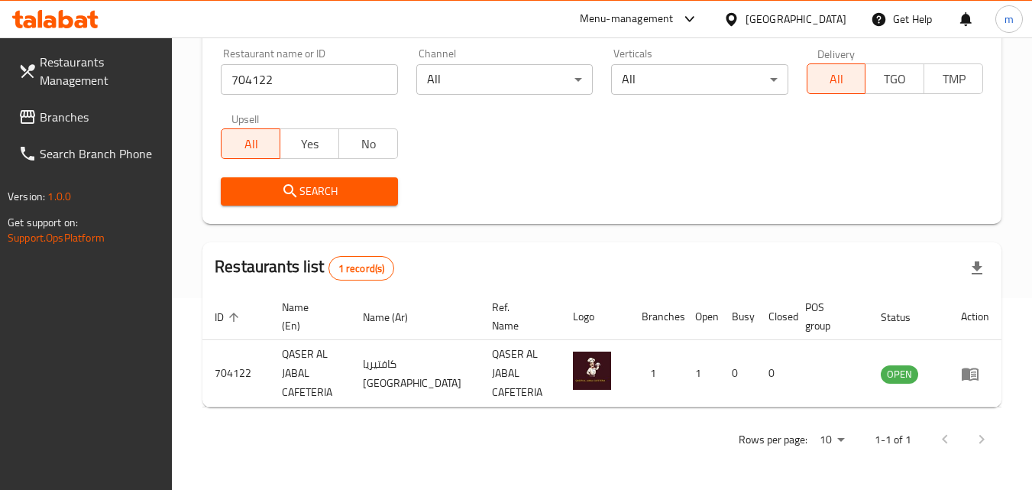
click at [806, 18] on div "[GEOGRAPHIC_DATA]" at bounding box center [796, 19] width 101 height 17
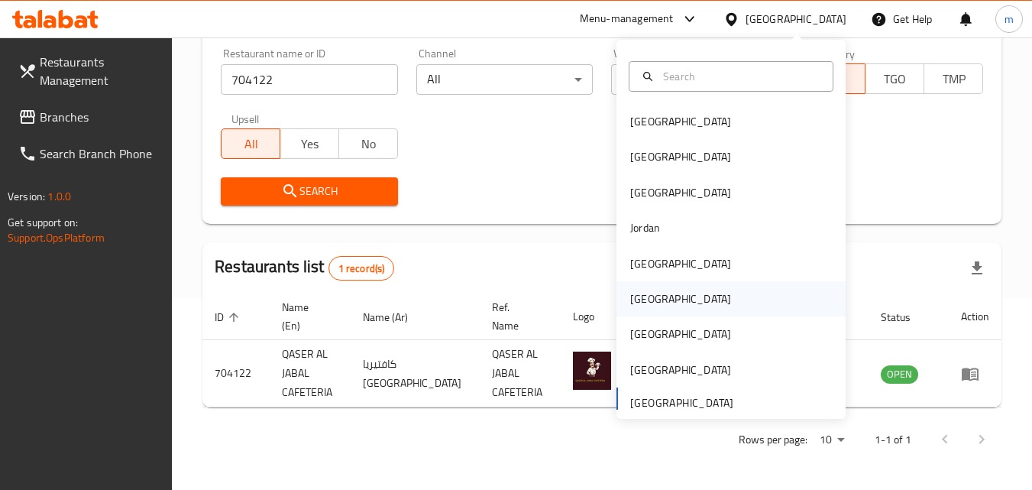
click at [644, 301] on div "[GEOGRAPHIC_DATA]" at bounding box center [680, 298] width 101 height 17
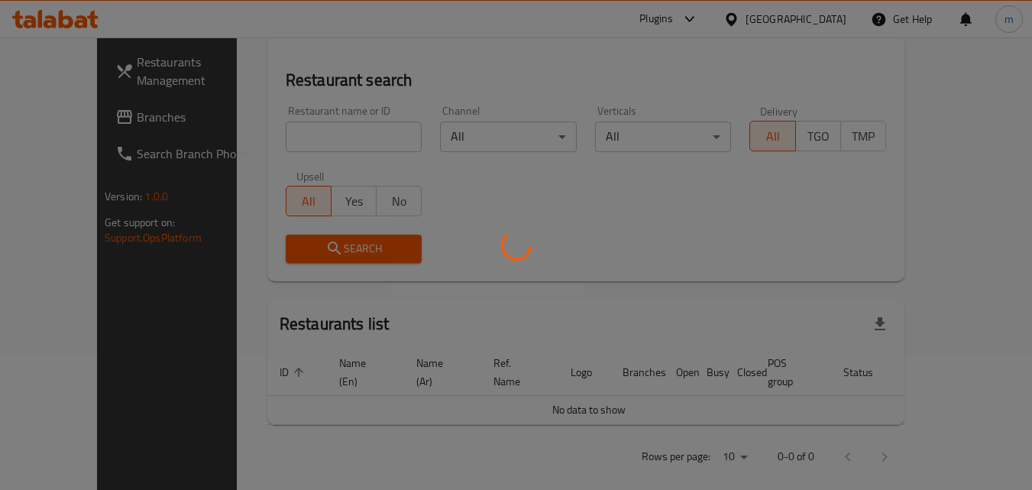
scroll to position [192, 0]
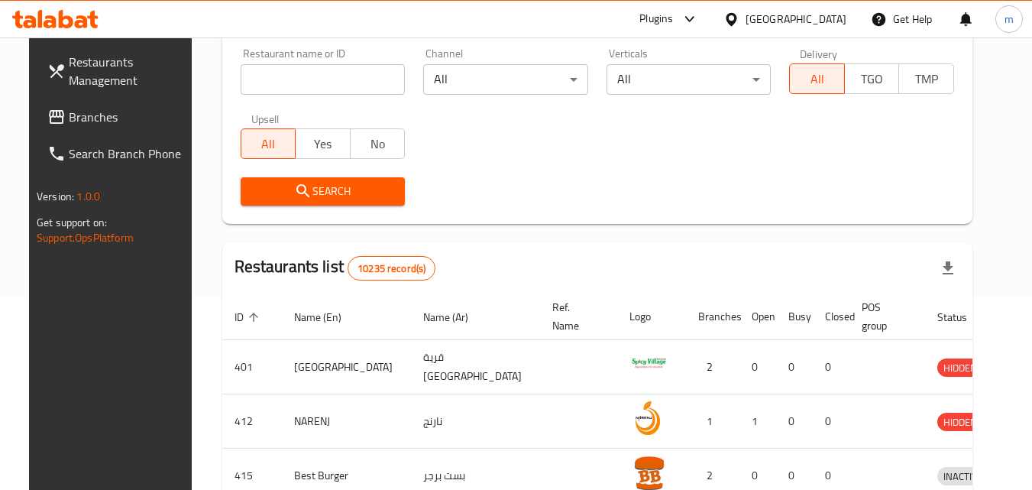
click at [76, 121] on span "Branches" at bounding box center [129, 117] width 121 height 18
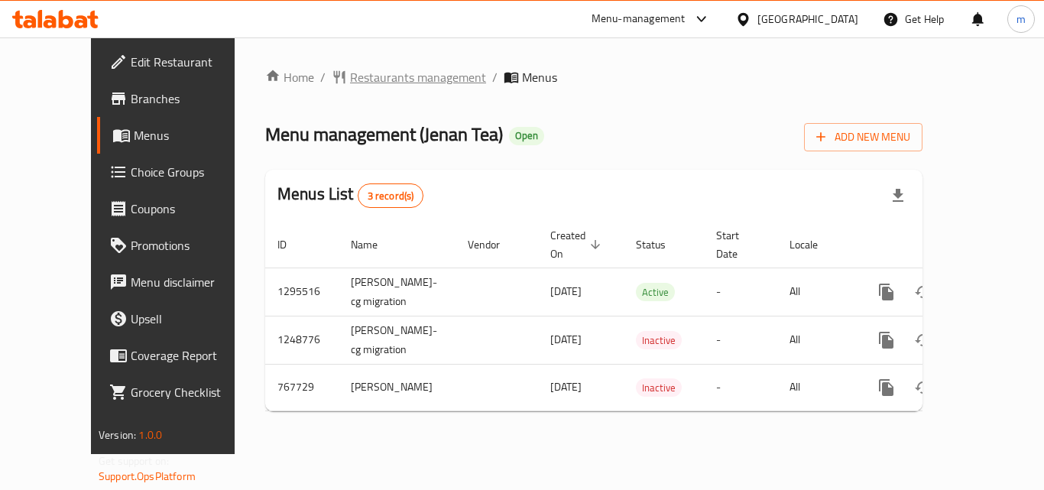
click at [376, 78] on span "Restaurants management" at bounding box center [418, 77] width 136 height 18
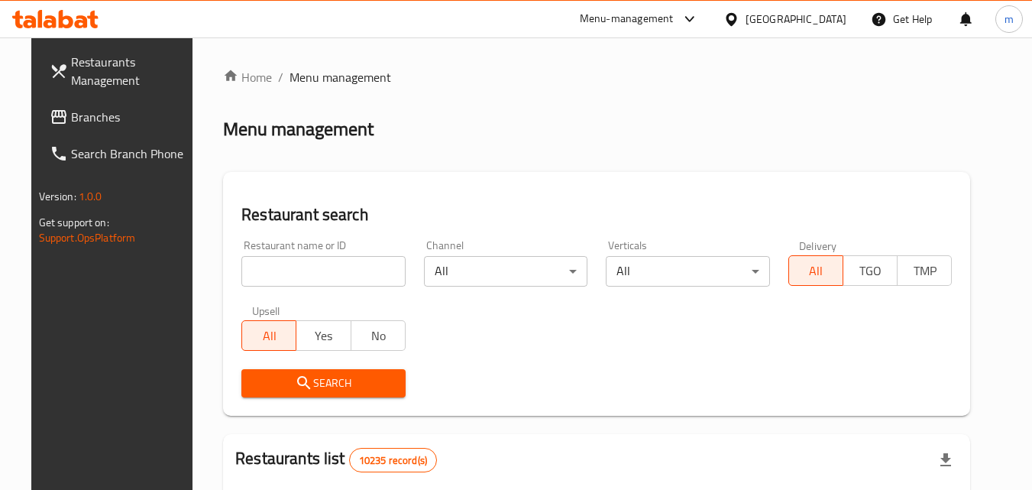
click at [309, 271] on input "search" at bounding box center [323, 271] width 164 height 31
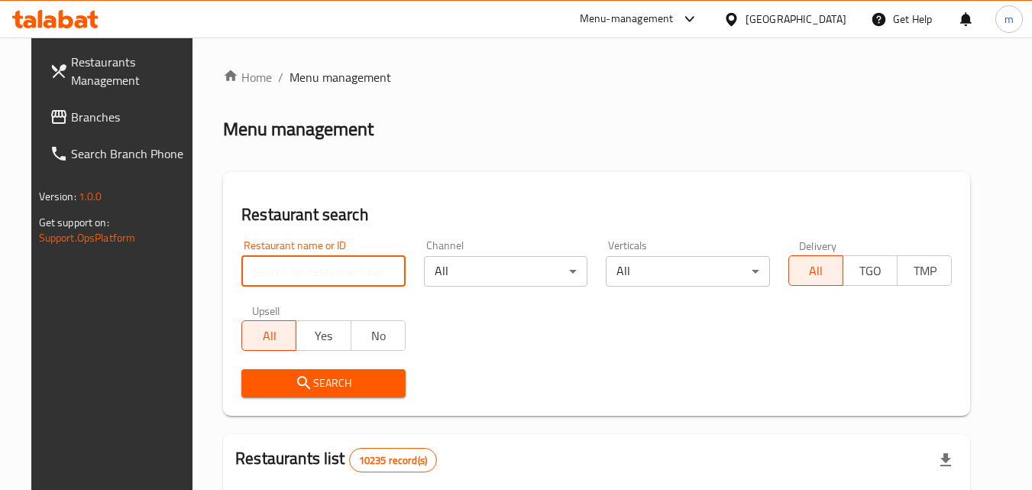
paste input "650826"
type input "650826"
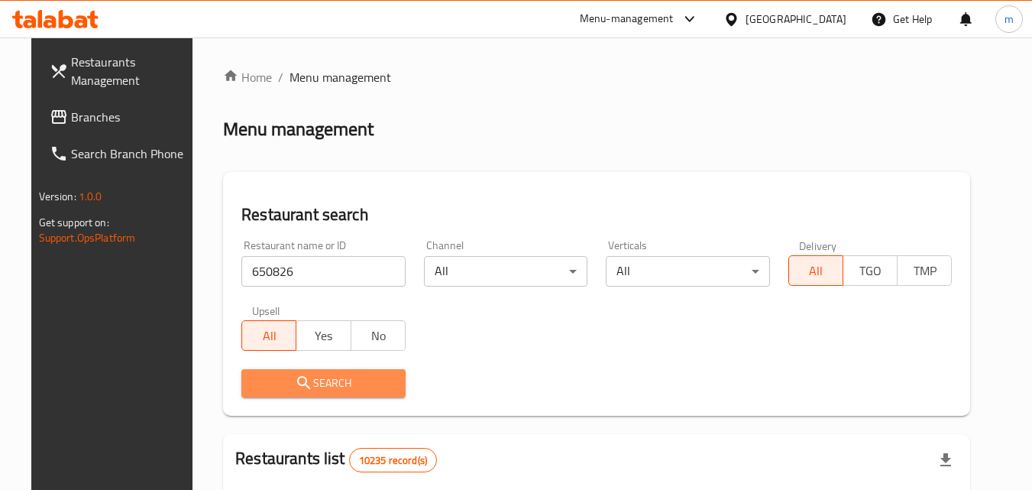
click at [300, 379] on span "Search" at bounding box center [324, 383] width 140 height 19
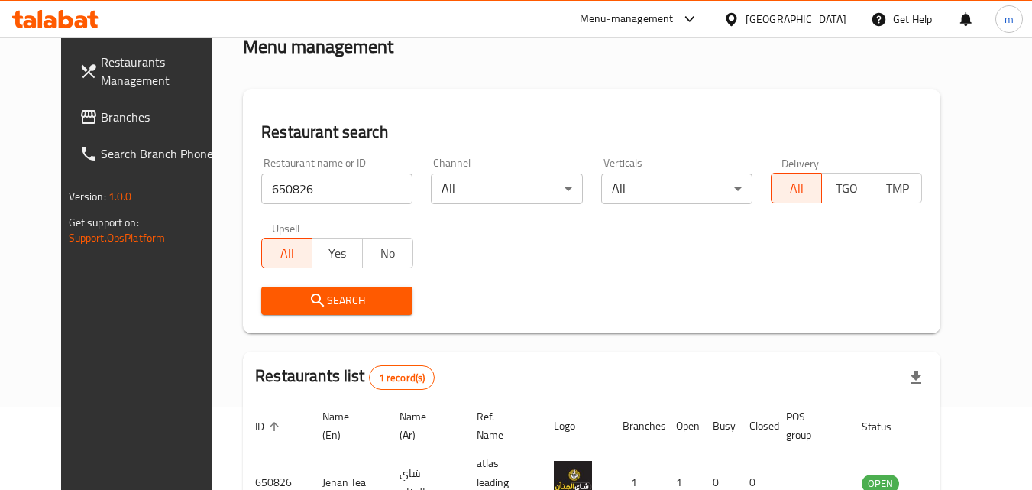
scroll to position [179, 0]
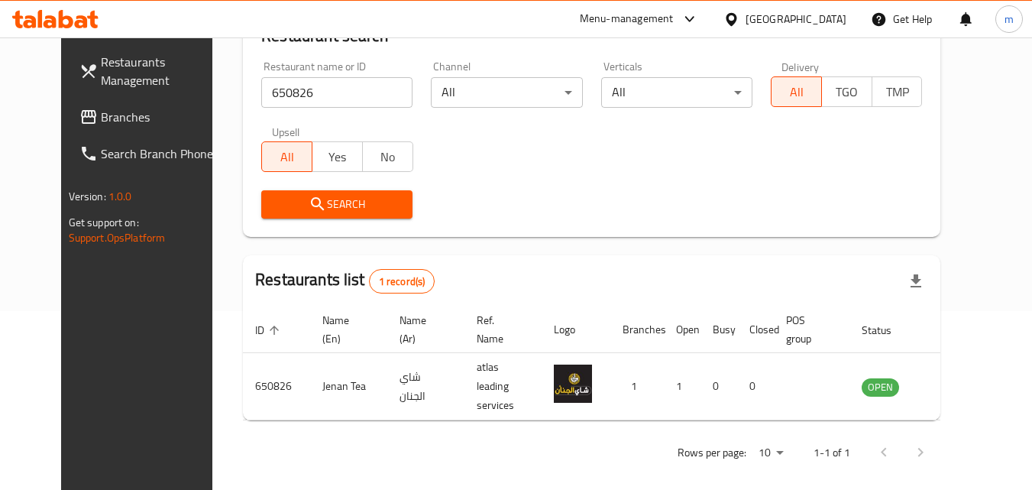
click at [828, 22] on div "Oman" at bounding box center [796, 19] width 101 height 17
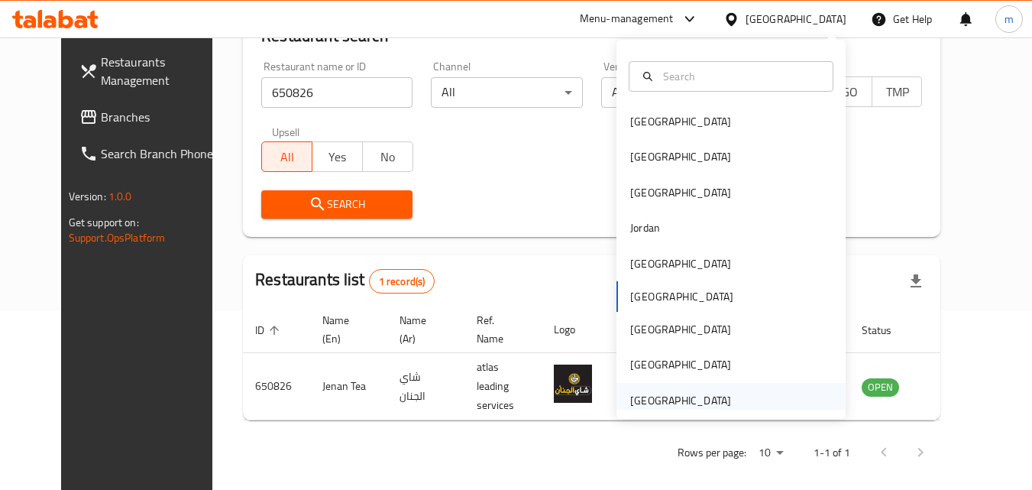
click at [681, 400] on div "[GEOGRAPHIC_DATA]" at bounding box center [680, 400] width 101 height 17
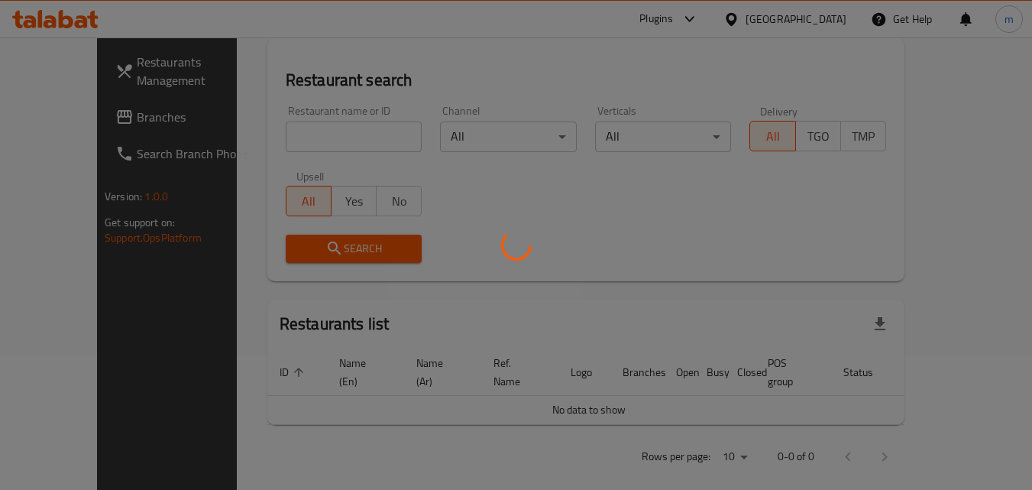
scroll to position [179, 0]
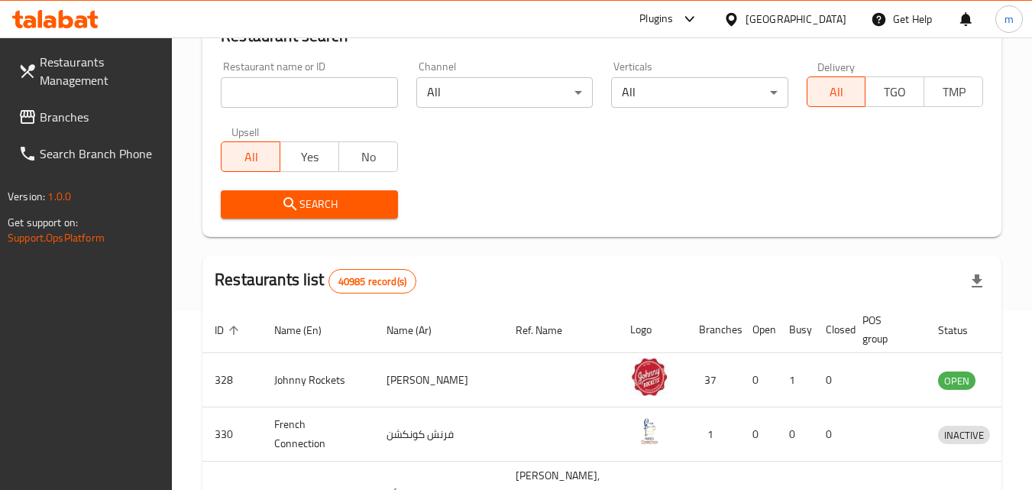
click at [120, 126] on link "Branches" at bounding box center [89, 117] width 167 height 37
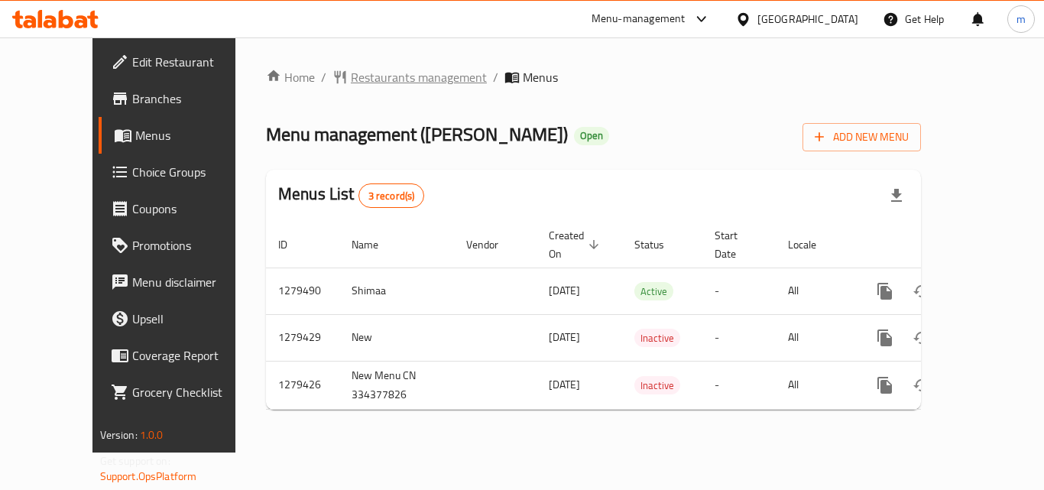
click at [395, 68] on span "Restaurants management" at bounding box center [419, 77] width 136 height 18
click at [397, 76] on span "Restaurants management" at bounding box center [419, 78] width 136 height 18
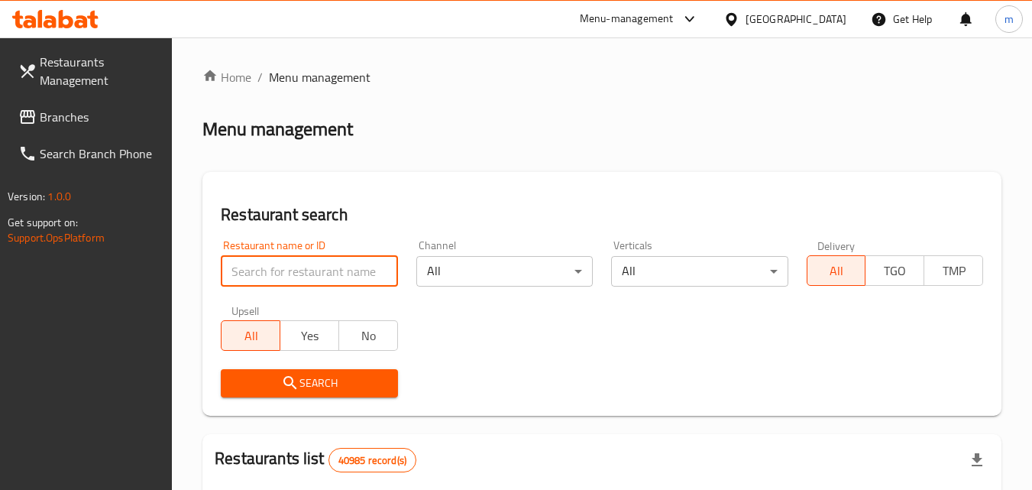
click at [318, 260] on input "search" at bounding box center [309, 271] width 177 height 31
paste input "693292/"
type input "693292"
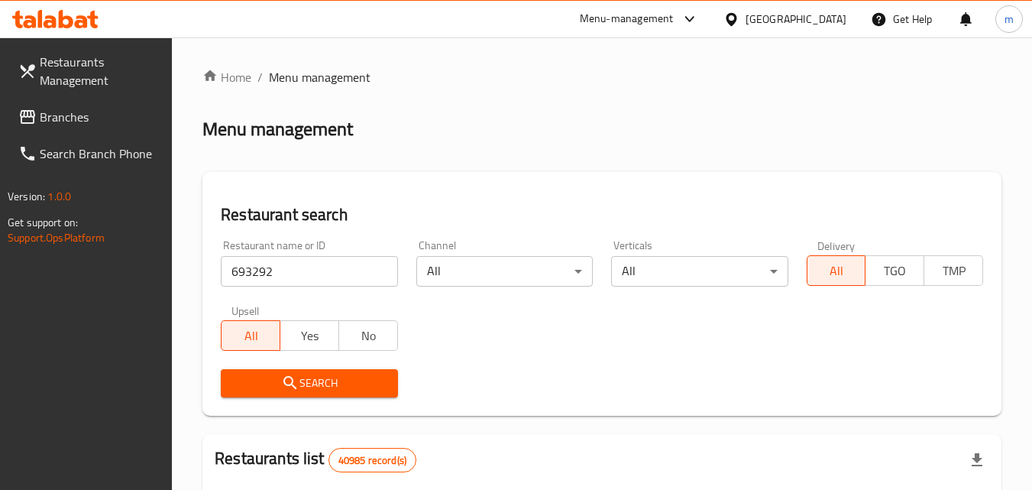
click at [338, 384] on span "Search" at bounding box center [309, 383] width 152 height 19
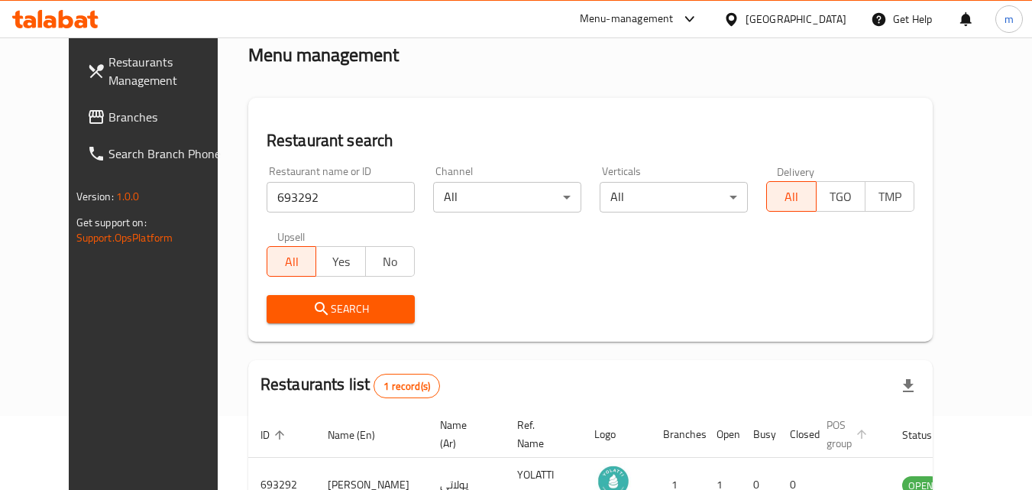
scroll to position [179, 0]
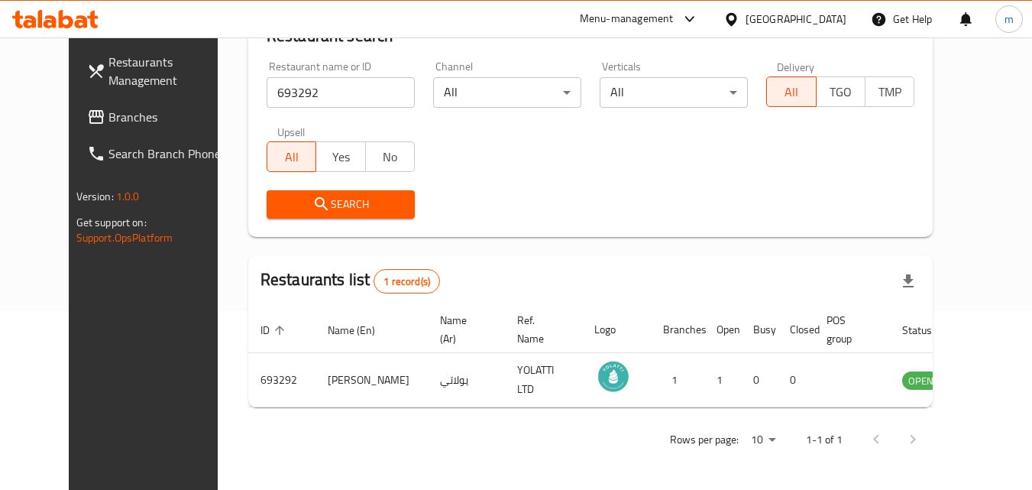
click at [770, 18] on div "[GEOGRAPHIC_DATA]" at bounding box center [796, 19] width 101 height 17
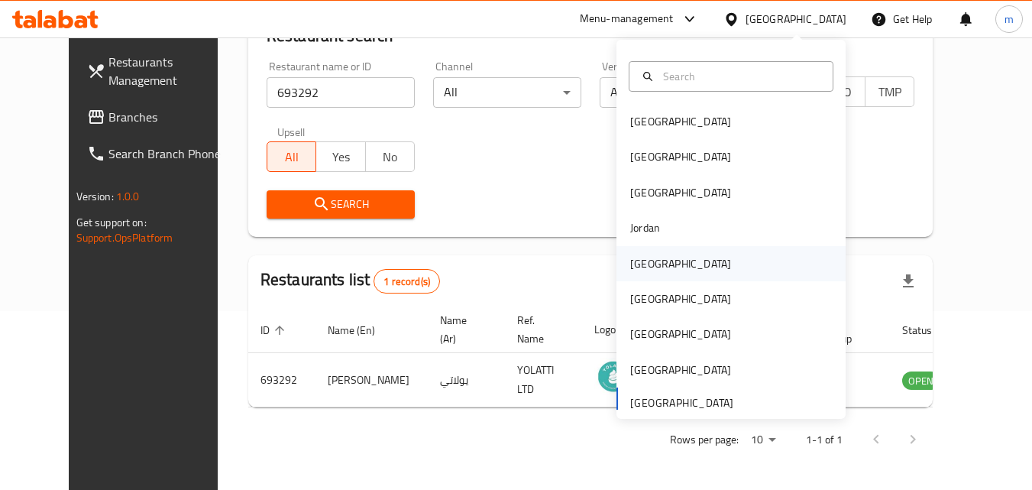
click at [644, 266] on div "[GEOGRAPHIC_DATA]" at bounding box center [680, 263] width 101 height 17
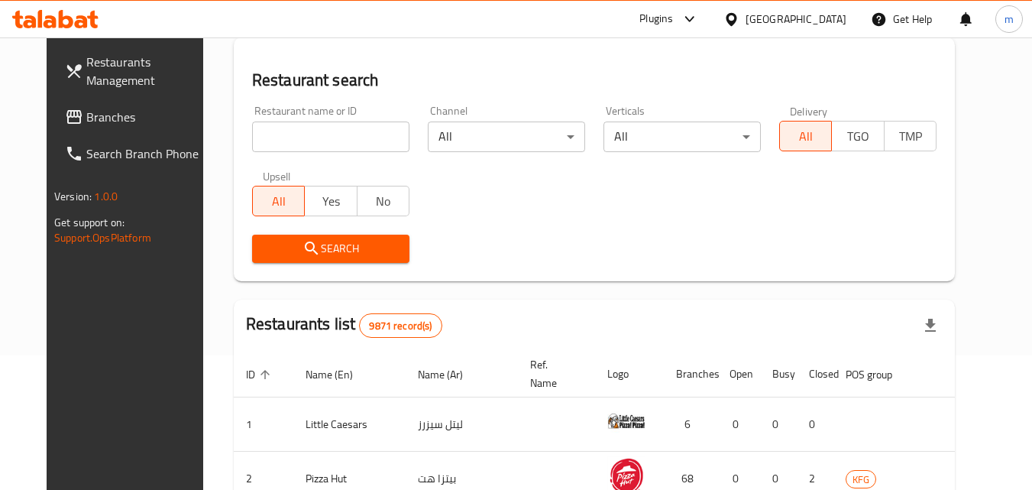
scroll to position [179, 0]
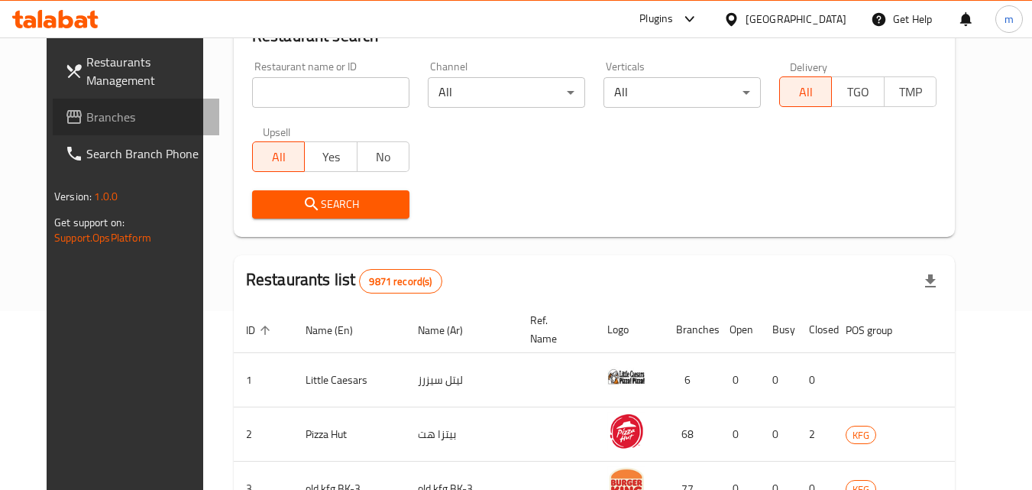
click at [86, 122] on span "Branches" at bounding box center [146, 117] width 121 height 18
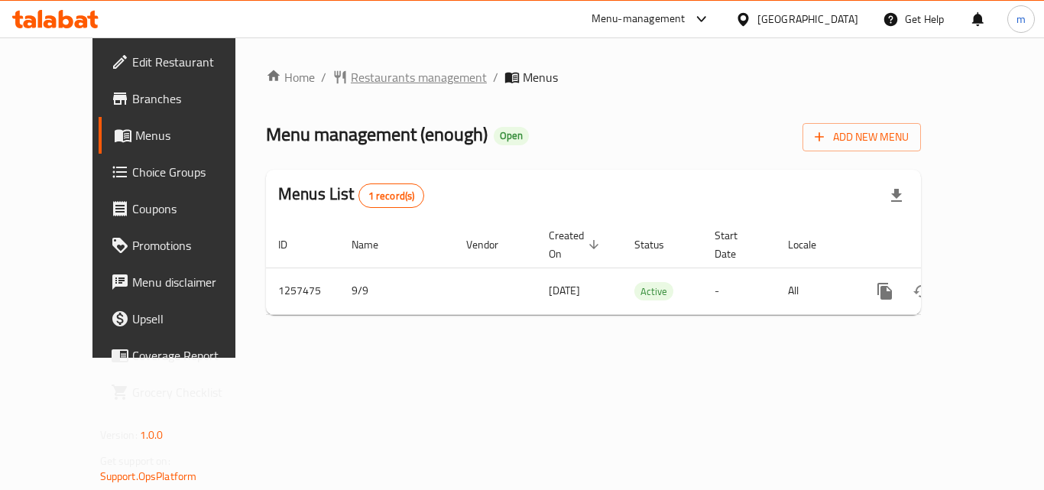
click at [356, 74] on span "Restaurants management" at bounding box center [419, 77] width 136 height 18
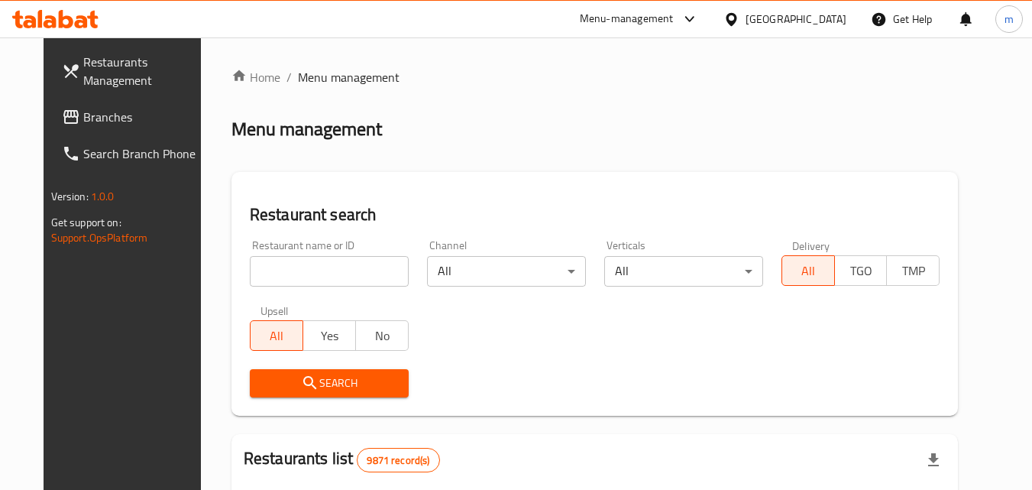
click at [276, 264] on input "search" at bounding box center [329, 271] width 159 height 31
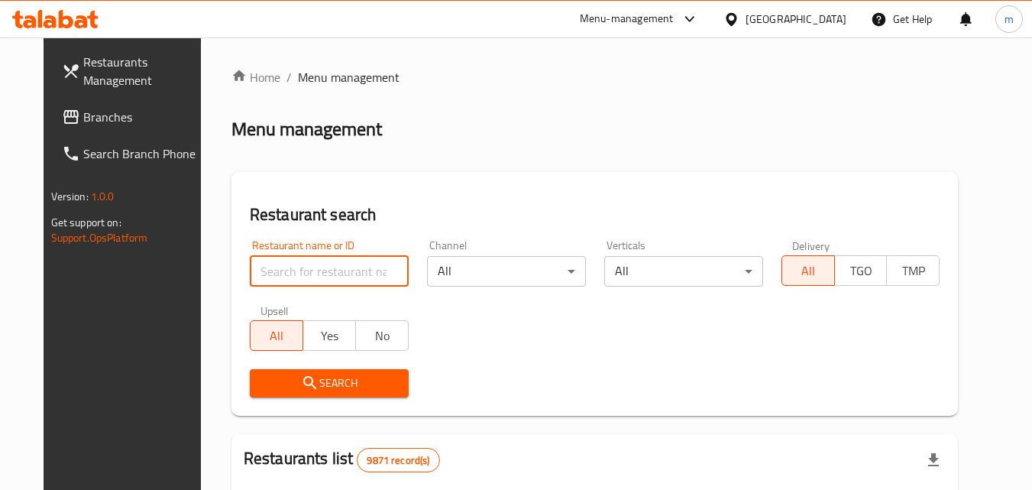
paste input "683486"
type input "683486"
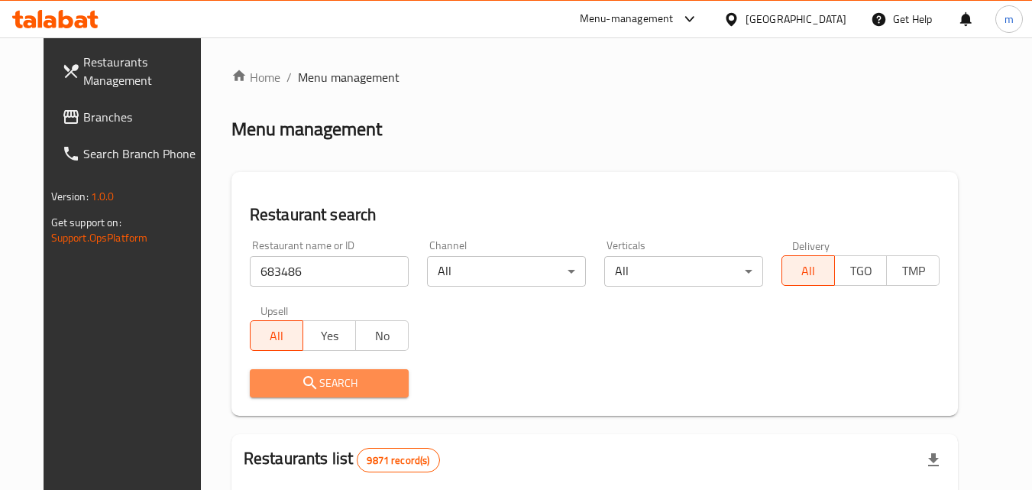
click at [321, 389] on span "Search" at bounding box center [329, 383] width 134 height 19
click at [321, 389] on div at bounding box center [516, 245] width 1032 height 490
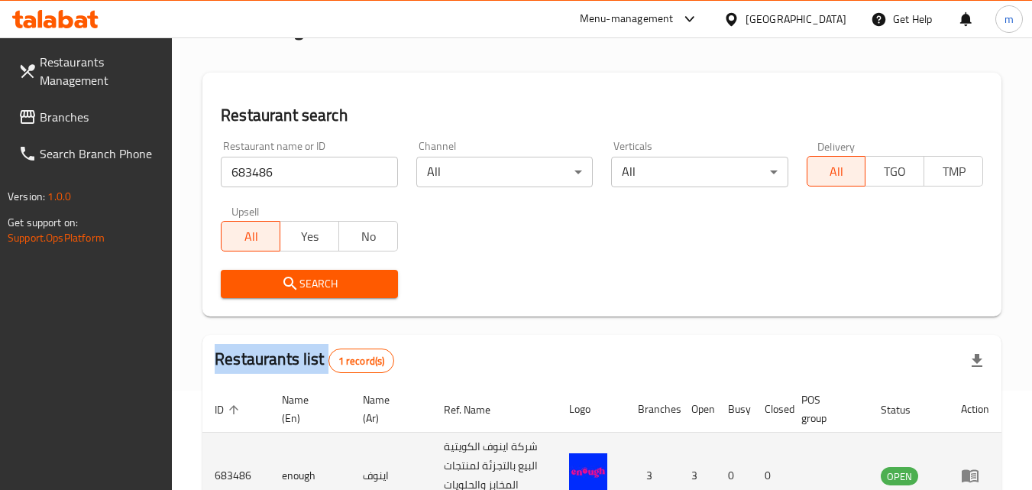
scroll to position [211, 0]
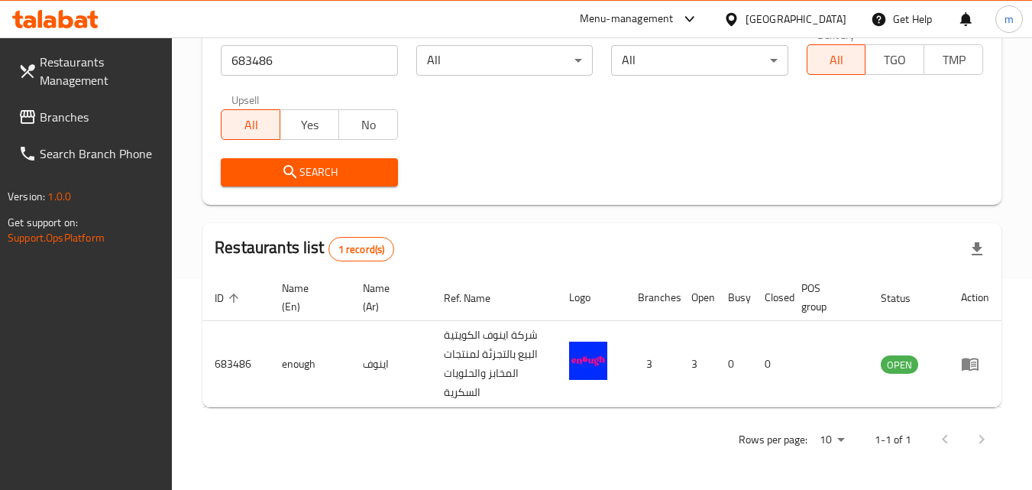
click at [828, 8] on div "[GEOGRAPHIC_DATA]" at bounding box center [784, 19] width 147 height 37
click at [817, 20] on div "[GEOGRAPHIC_DATA]" at bounding box center [796, 19] width 101 height 17
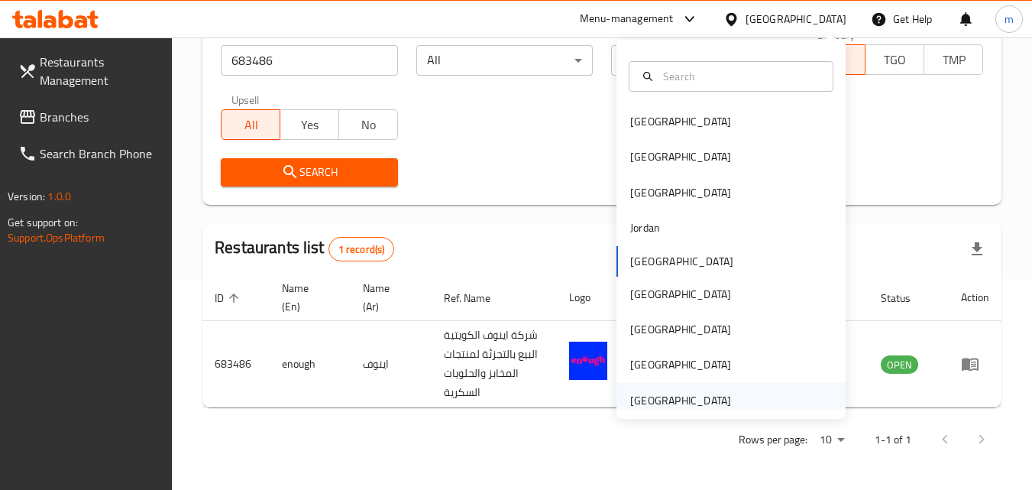
click at [659, 395] on div "[GEOGRAPHIC_DATA]" at bounding box center [680, 400] width 101 height 17
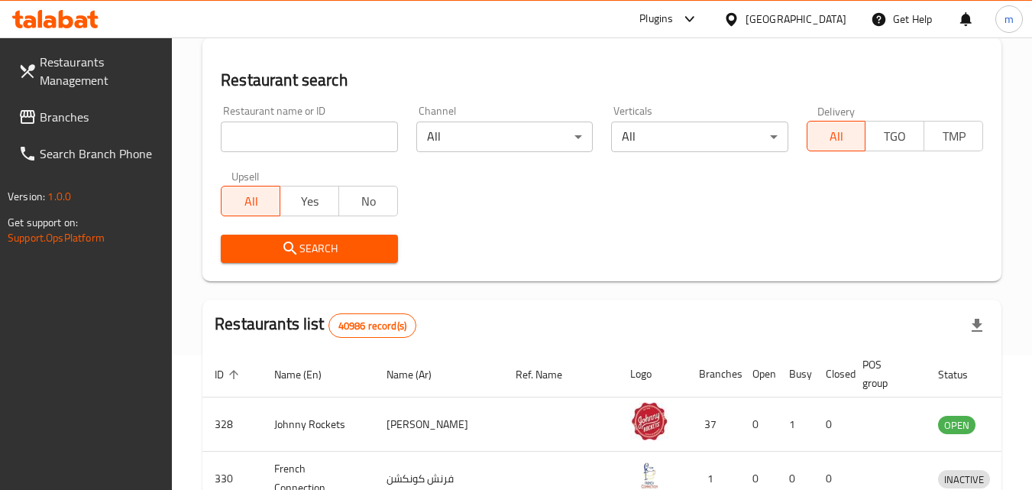
scroll to position [211, 0]
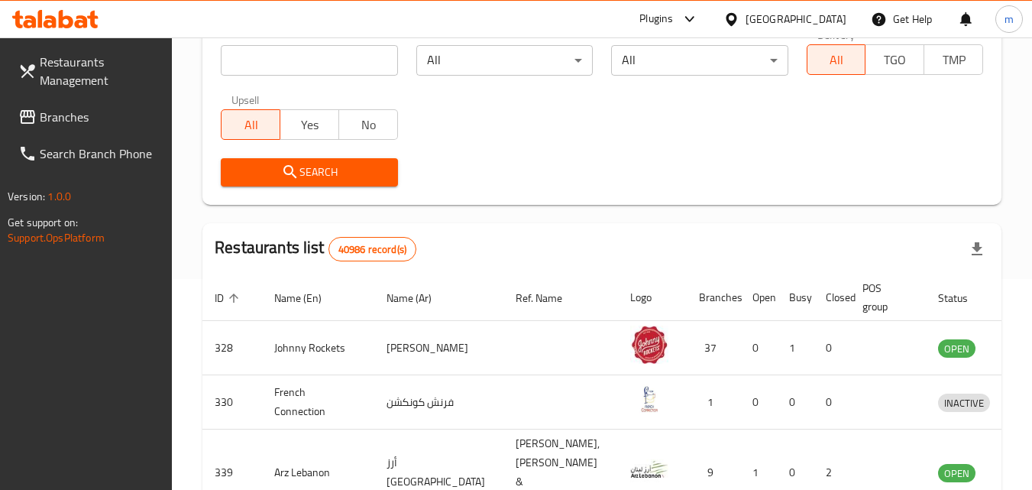
click at [47, 115] on span "Branches" at bounding box center [100, 117] width 121 height 18
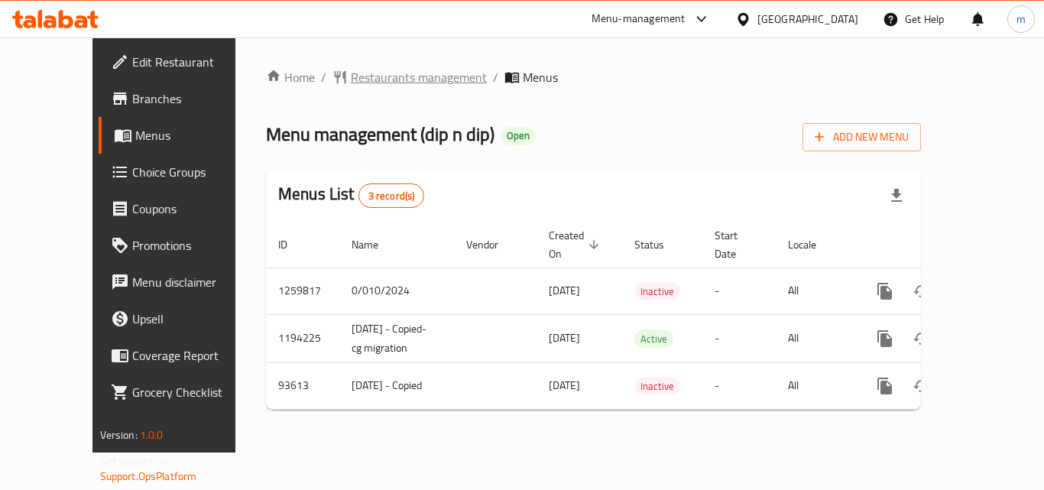
click at [374, 81] on span "Restaurants management" at bounding box center [419, 77] width 136 height 18
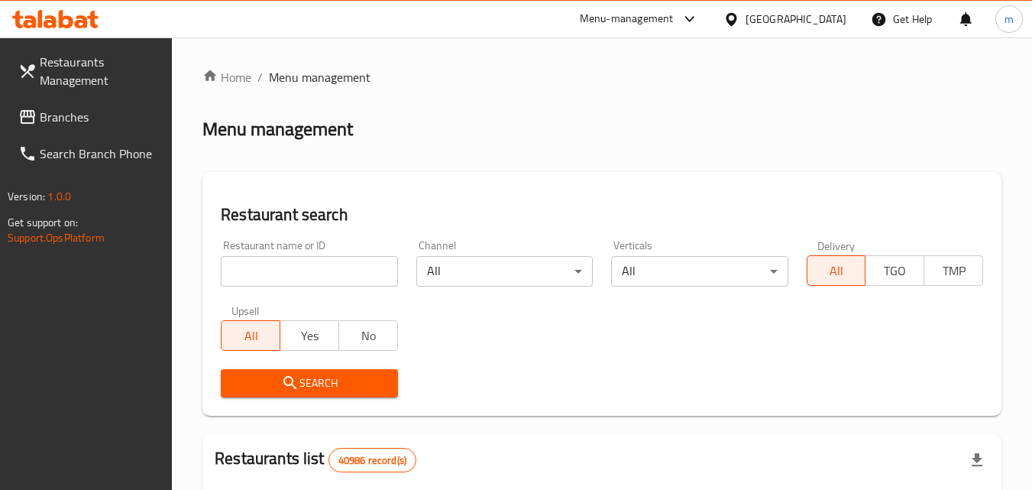
click at [329, 277] on input "search" at bounding box center [309, 271] width 177 height 31
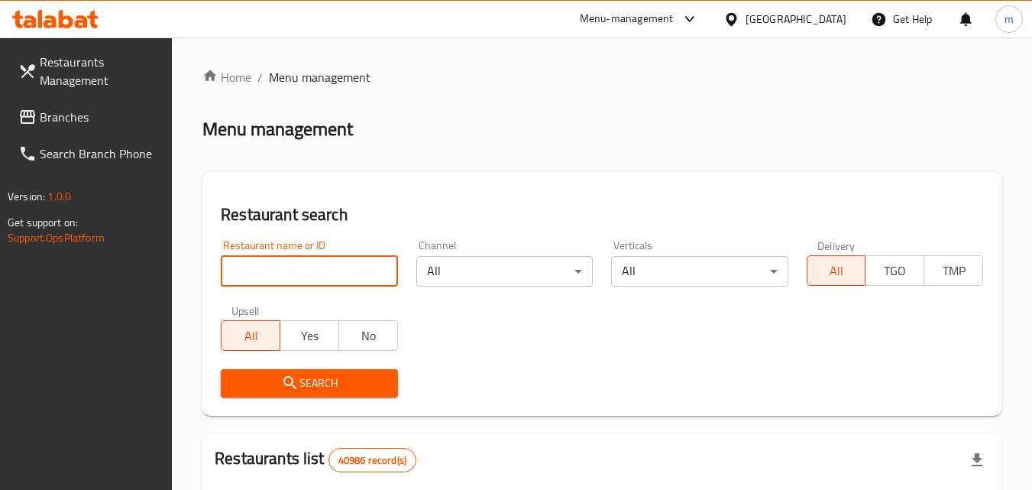
paste input "600843"
type input "600843"
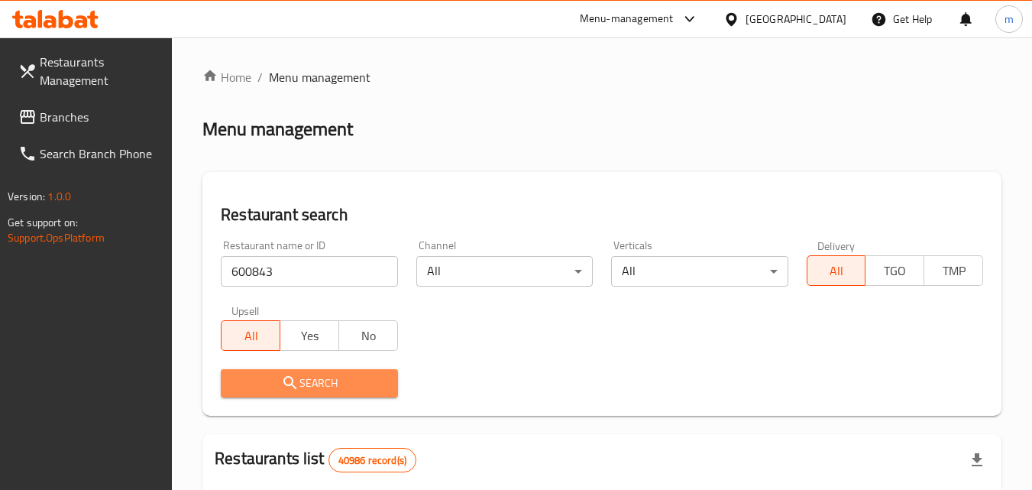
click at [355, 375] on span "Search" at bounding box center [309, 383] width 152 height 19
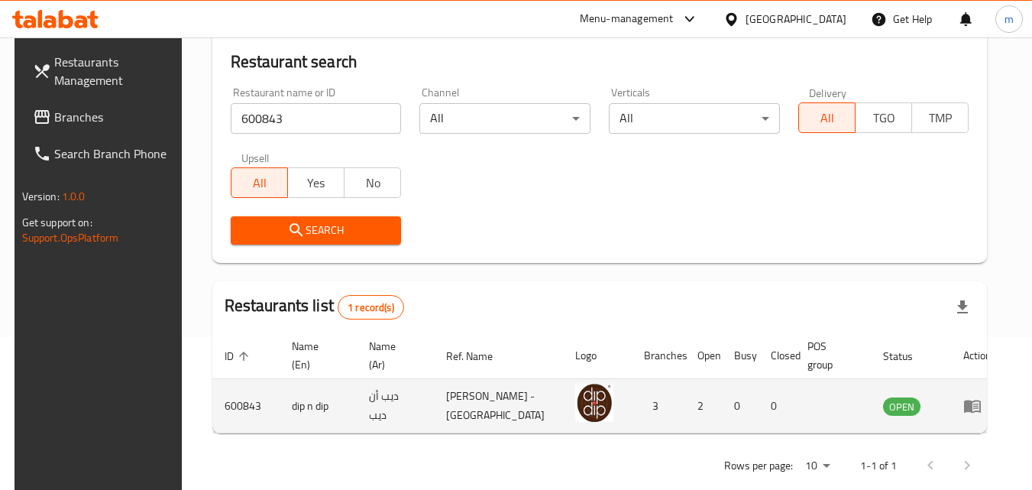
scroll to position [179, 0]
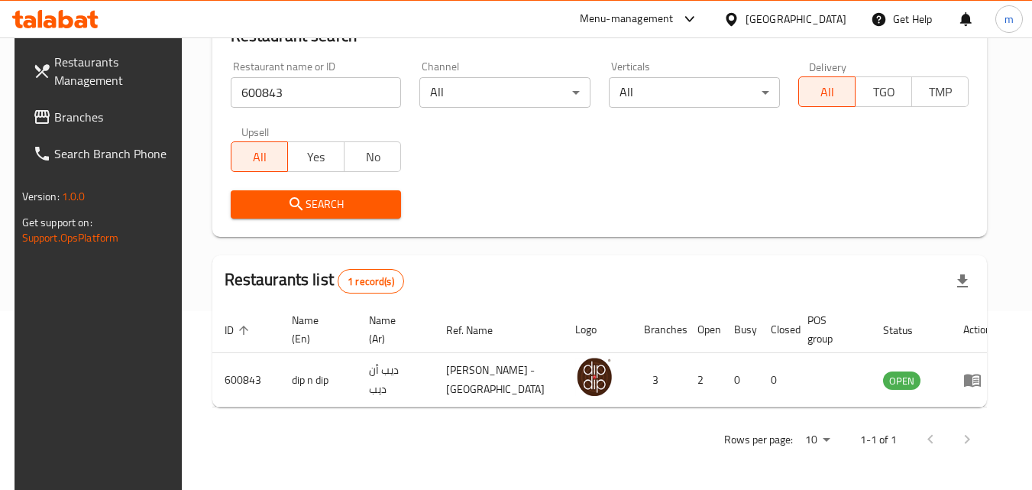
click at [76, 121] on span "Branches" at bounding box center [114, 117] width 121 height 18
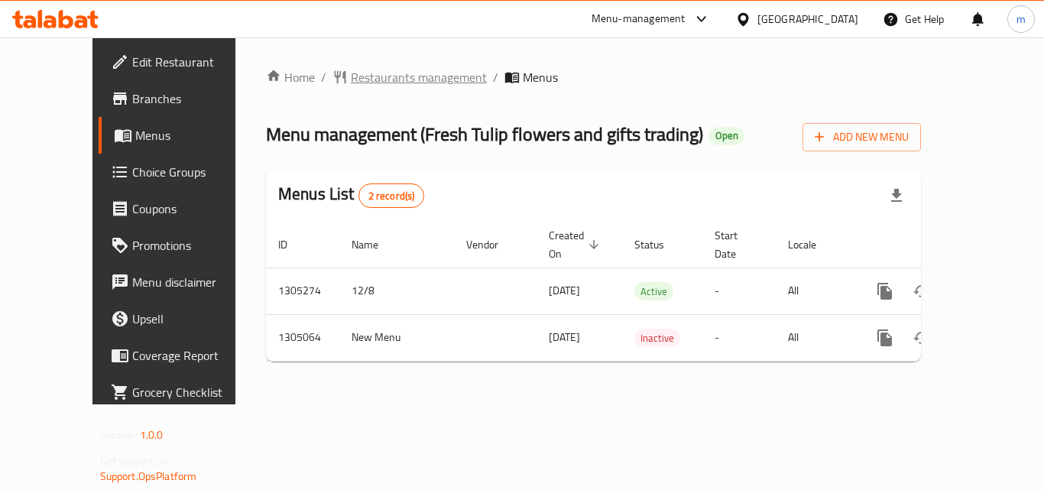
click at [355, 82] on span "Restaurants management" at bounding box center [419, 77] width 136 height 18
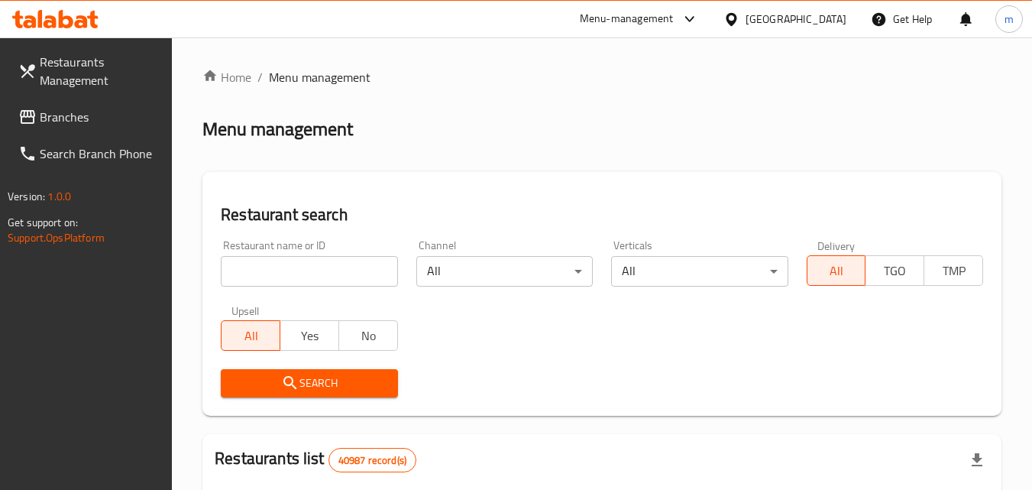
click at [311, 271] on input "search" at bounding box center [309, 271] width 177 height 31
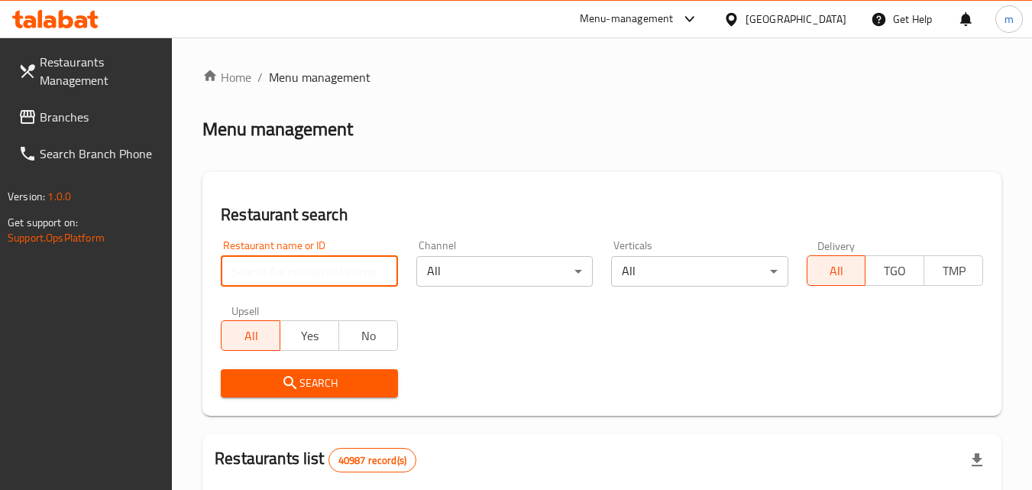
paste input "703546/"
type input "703546"
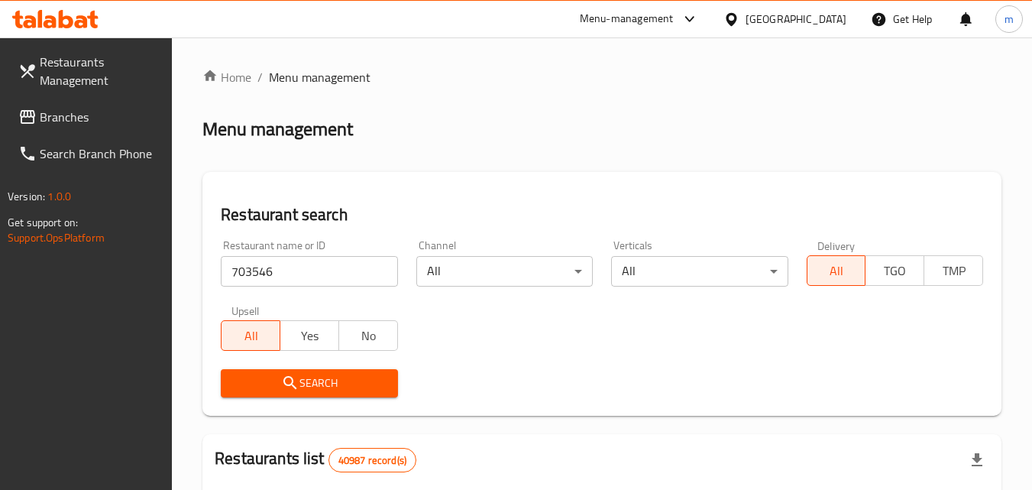
click at [266, 384] on span "Search" at bounding box center [309, 383] width 152 height 19
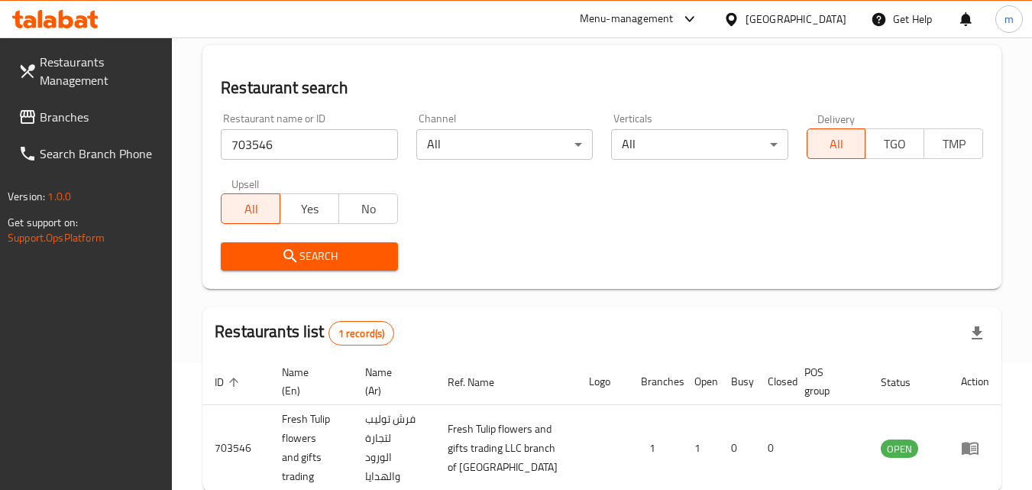
scroll to position [211, 0]
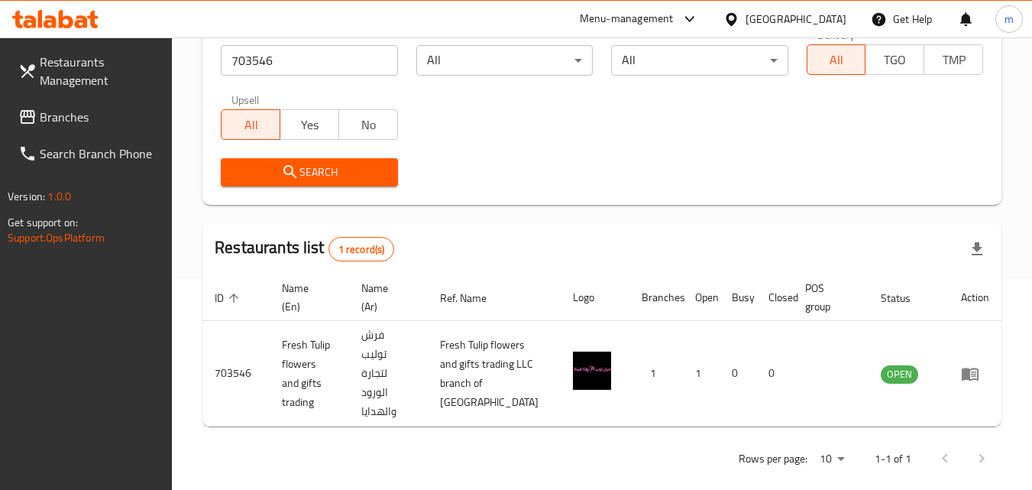
click at [739, 18] on icon at bounding box center [732, 19] width 16 height 16
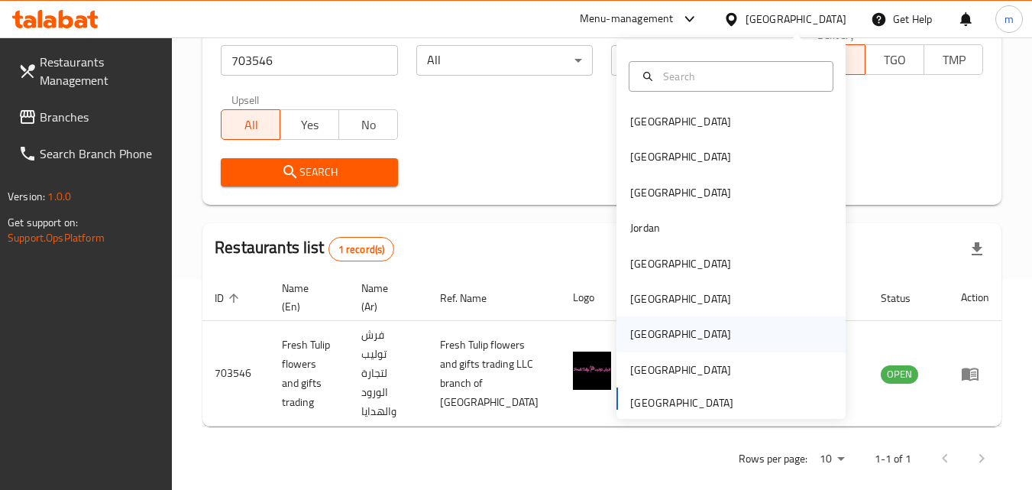
click at [643, 331] on div "[GEOGRAPHIC_DATA]" at bounding box center [680, 334] width 101 height 17
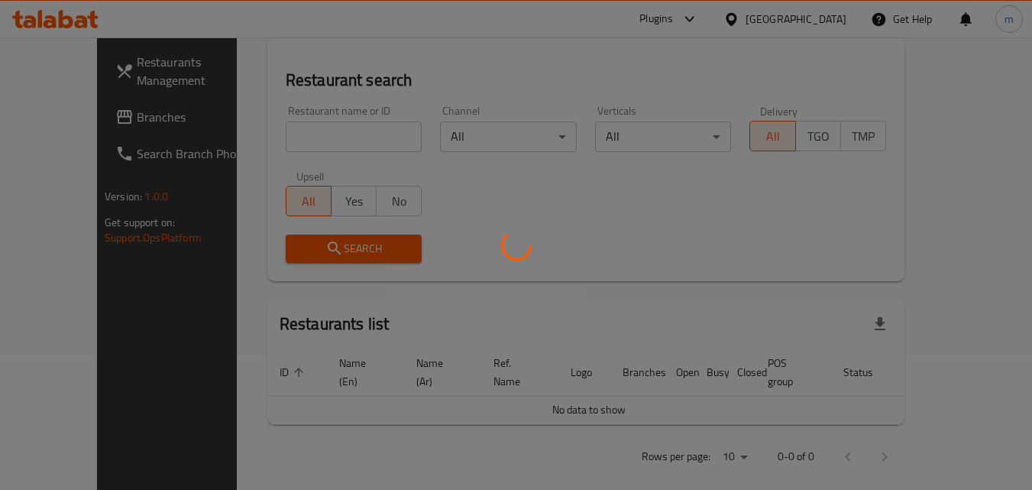
scroll to position [211, 0]
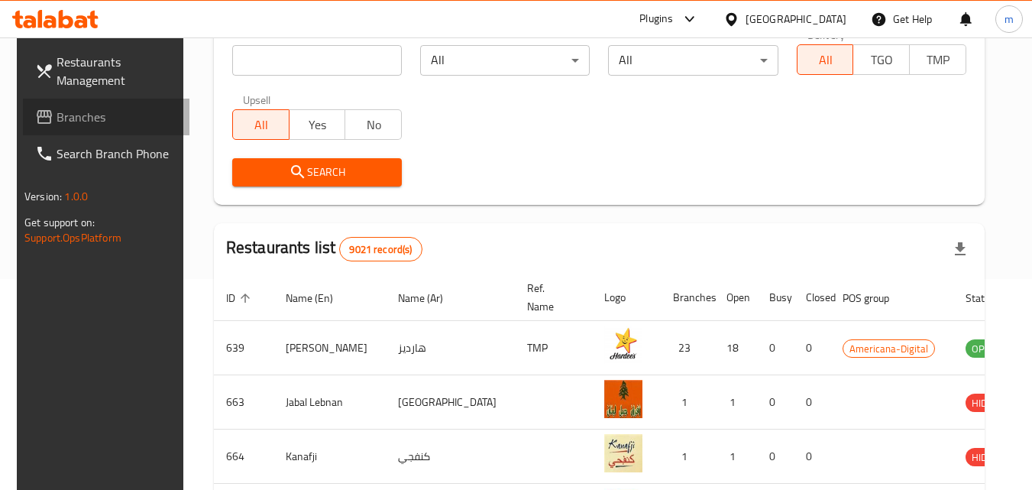
click at [92, 112] on span "Branches" at bounding box center [117, 117] width 121 height 18
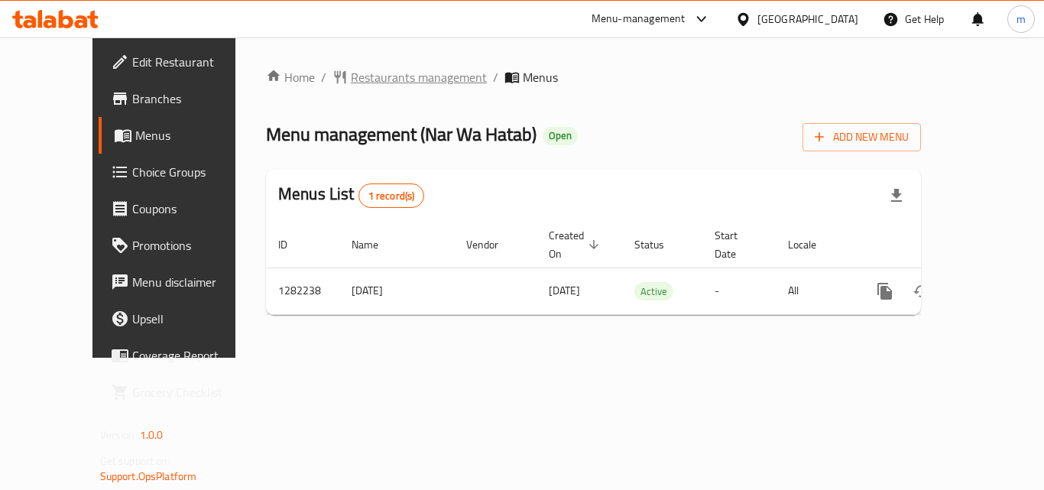
click at [394, 76] on span "Restaurants management" at bounding box center [419, 77] width 136 height 18
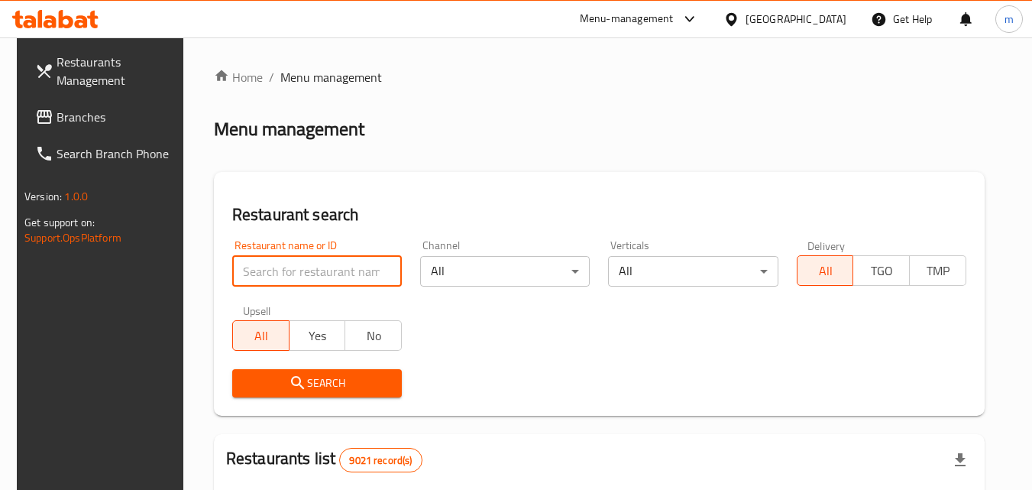
click at [342, 280] on input "search" at bounding box center [317, 271] width 170 height 31
paste input "694716"
type input "694716"
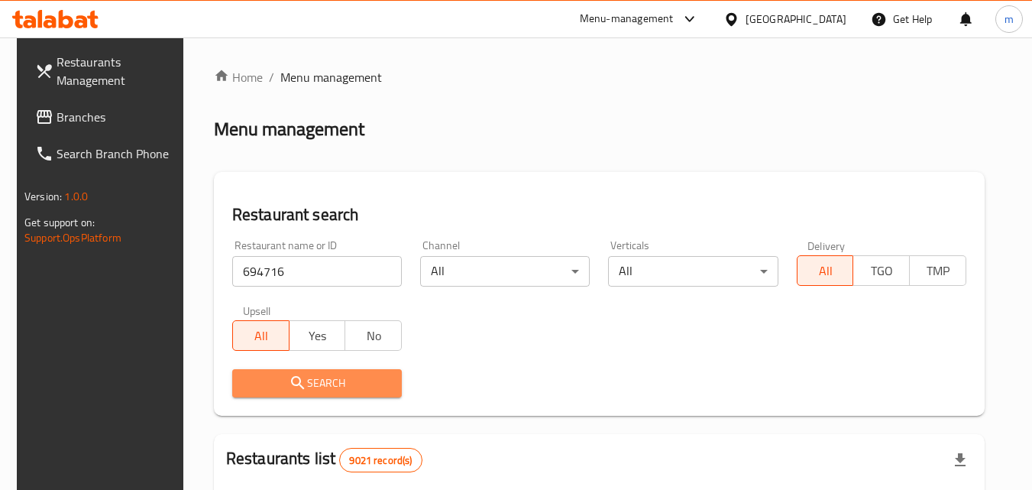
click at [336, 390] on span "Search" at bounding box center [317, 383] width 145 height 19
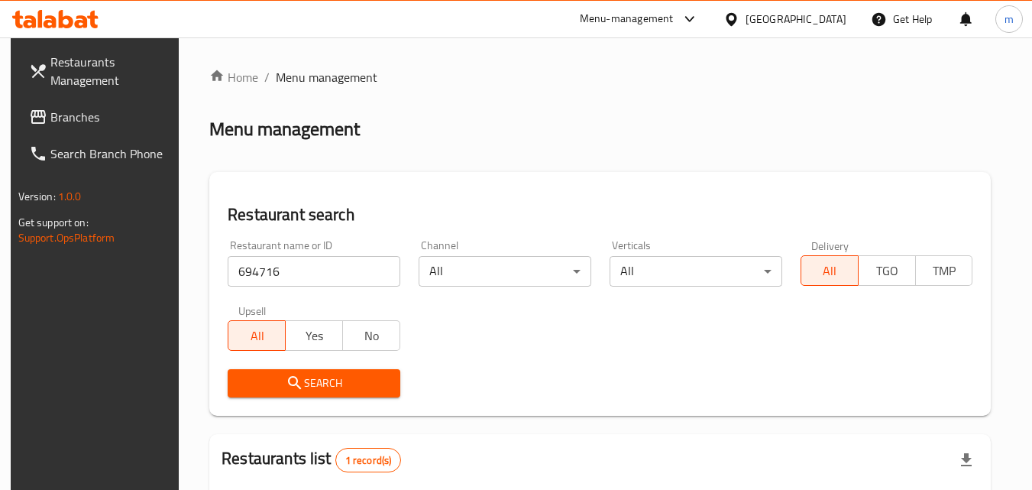
click at [740, 18] on icon at bounding box center [732, 19] width 16 height 16
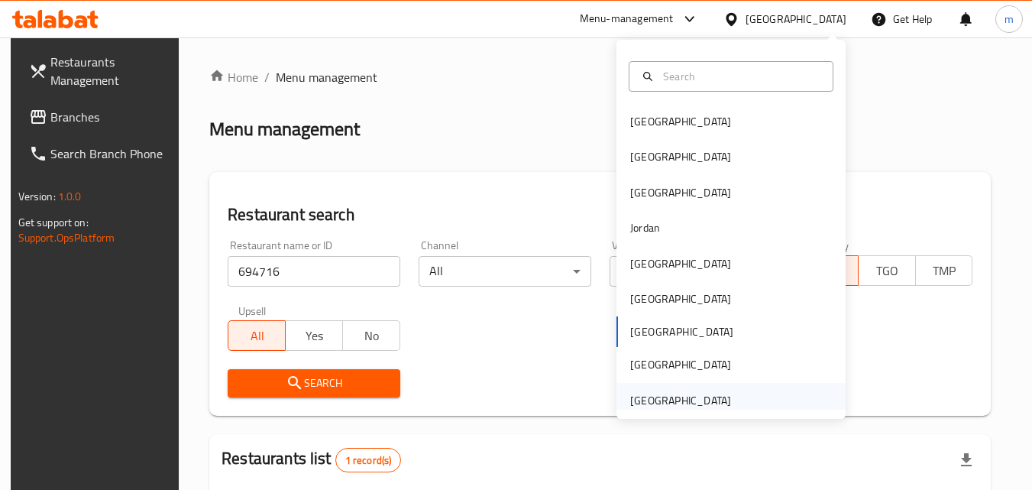
click at [658, 394] on div "[GEOGRAPHIC_DATA]" at bounding box center [680, 400] width 101 height 17
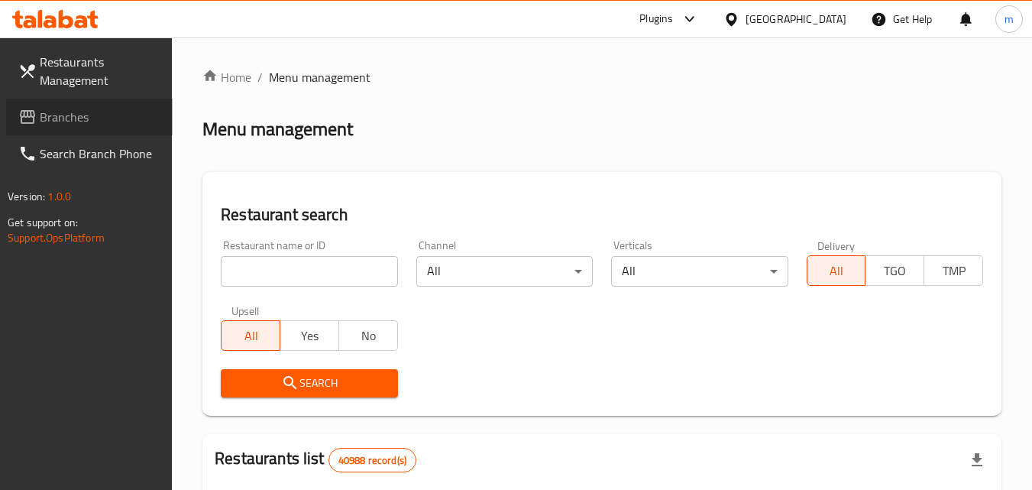
click at [95, 122] on span "Branches" at bounding box center [100, 117] width 121 height 18
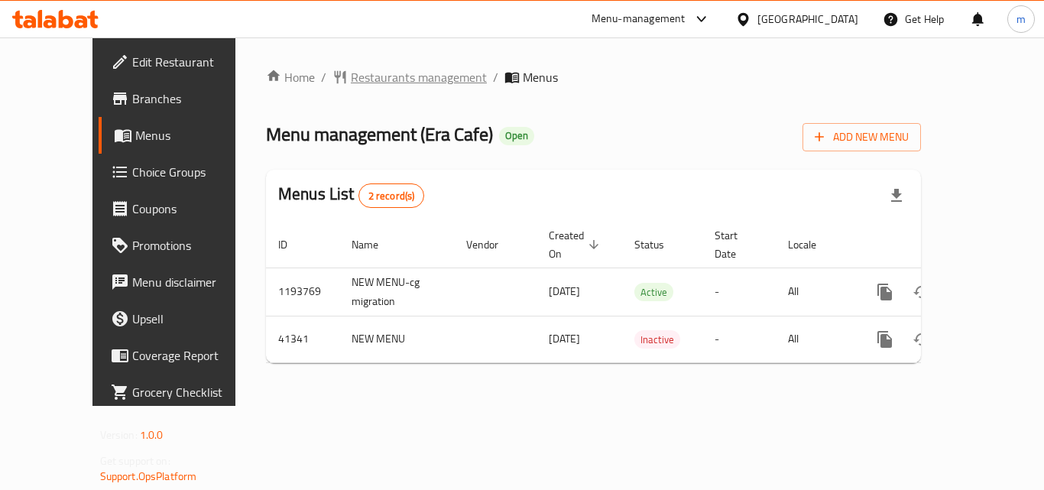
click at [351, 68] on span "Restaurants management" at bounding box center [419, 77] width 136 height 18
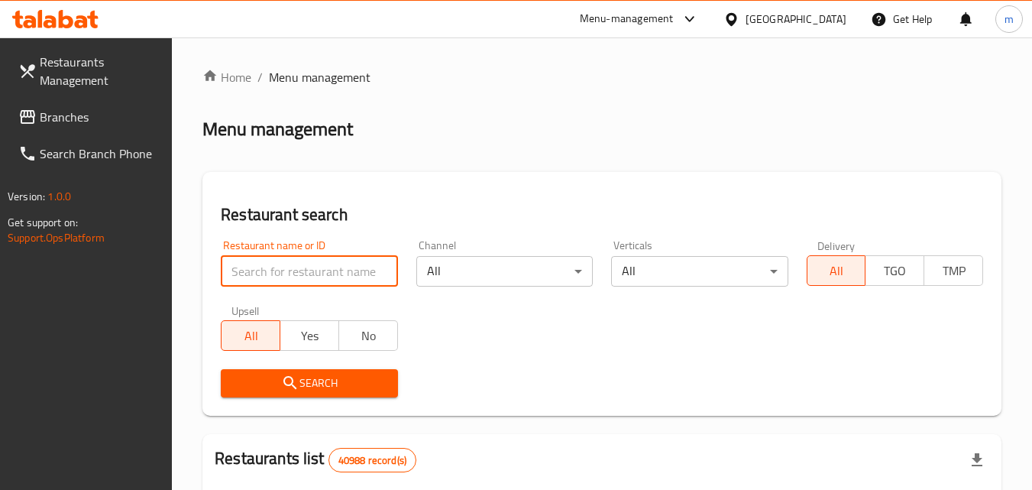
click at [315, 264] on input "search" at bounding box center [309, 271] width 177 height 31
paste input "/21546"
click at [234, 278] on input "/21546" at bounding box center [309, 271] width 177 height 31
type input "21546"
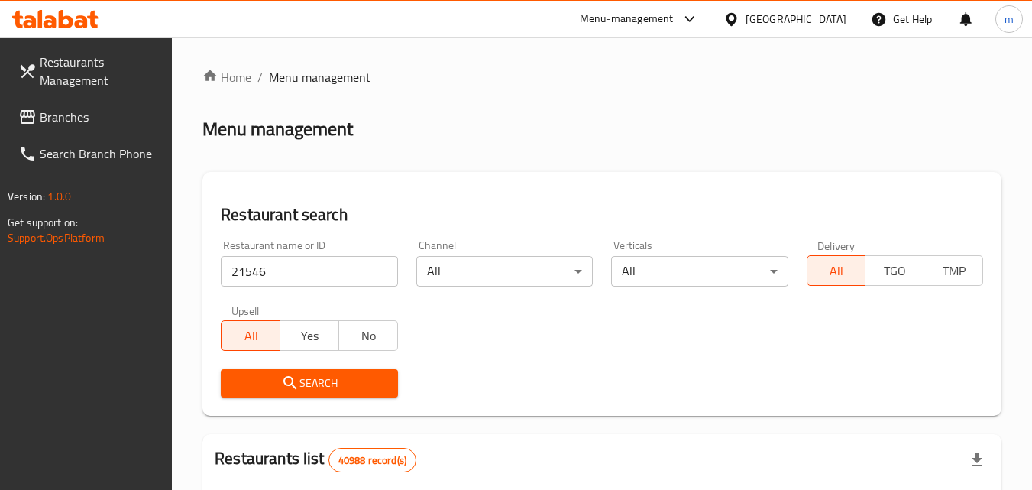
click at [296, 384] on icon "submit" at bounding box center [290, 383] width 18 height 18
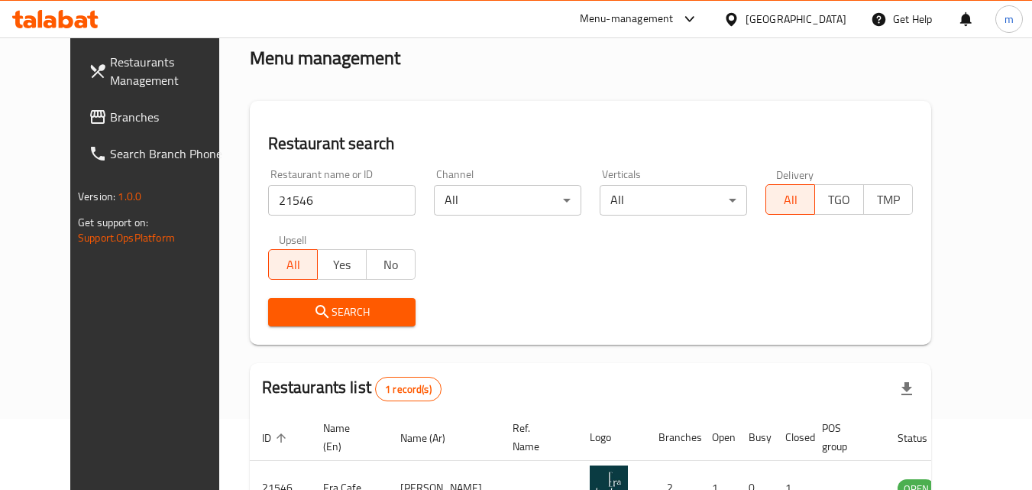
scroll to position [179, 0]
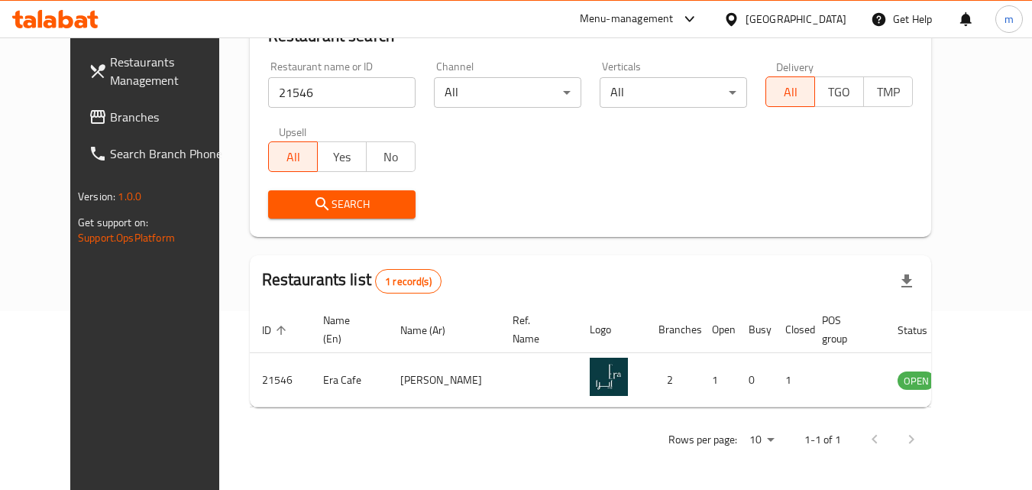
click at [753, 19] on div "[GEOGRAPHIC_DATA]" at bounding box center [796, 19] width 101 height 17
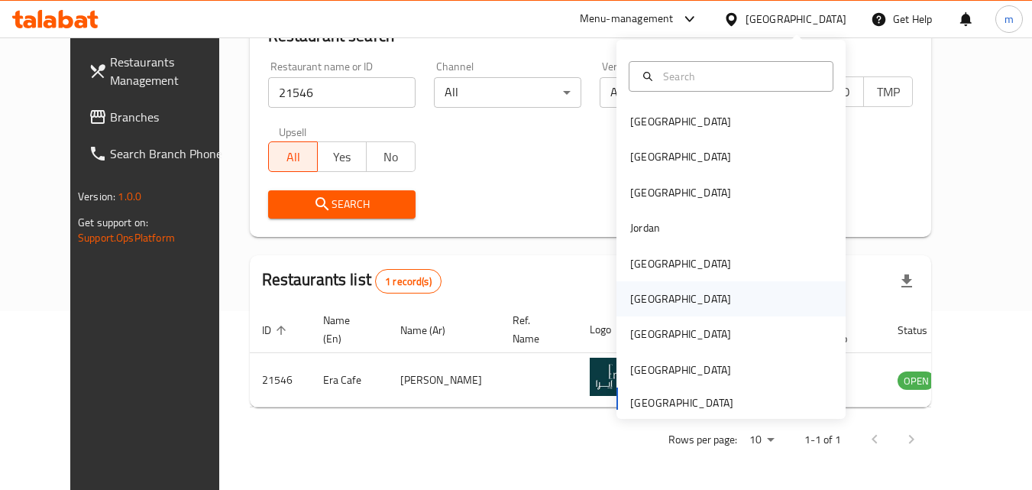
click at [643, 300] on div "Oman" at bounding box center [680, 298] width 101 height 17
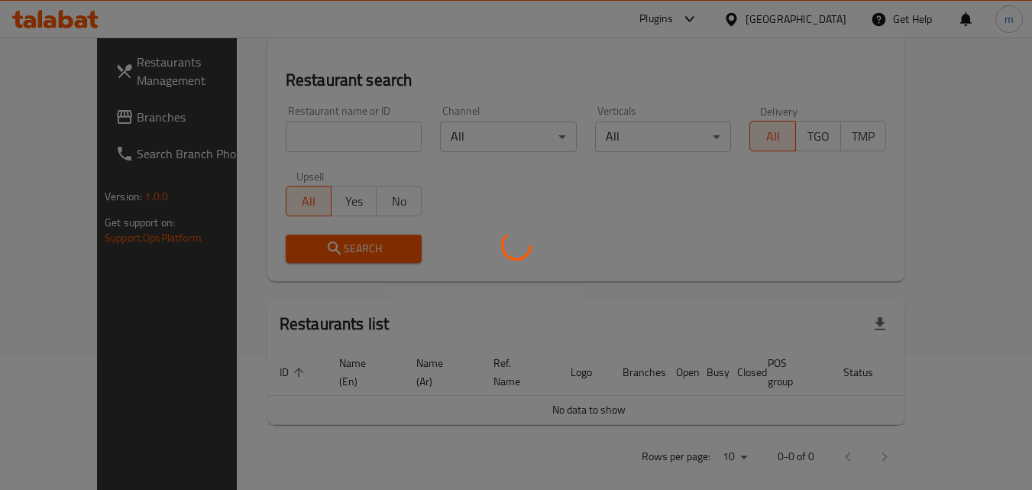
scroll to position [179, 0]
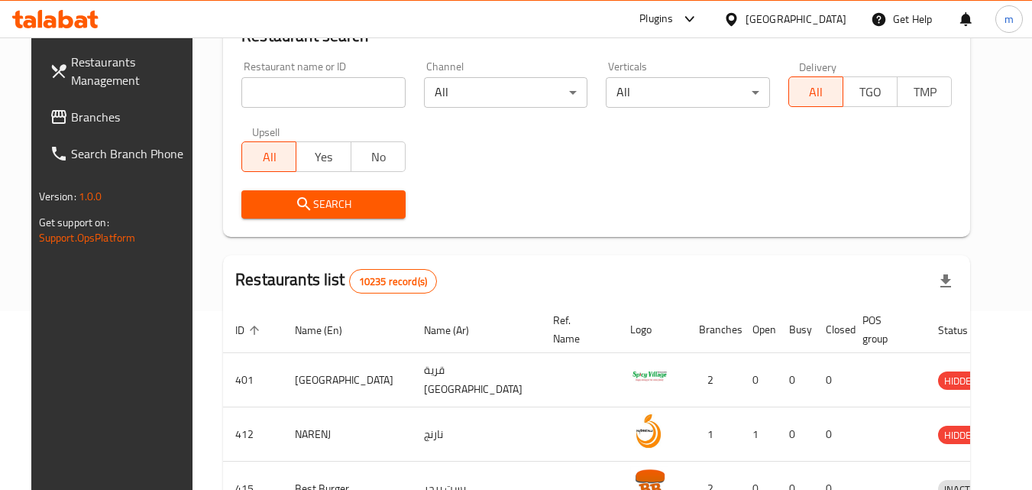
click at [131, 118] on span "Branches" at bounding box center [131, 117] width 121 height 18
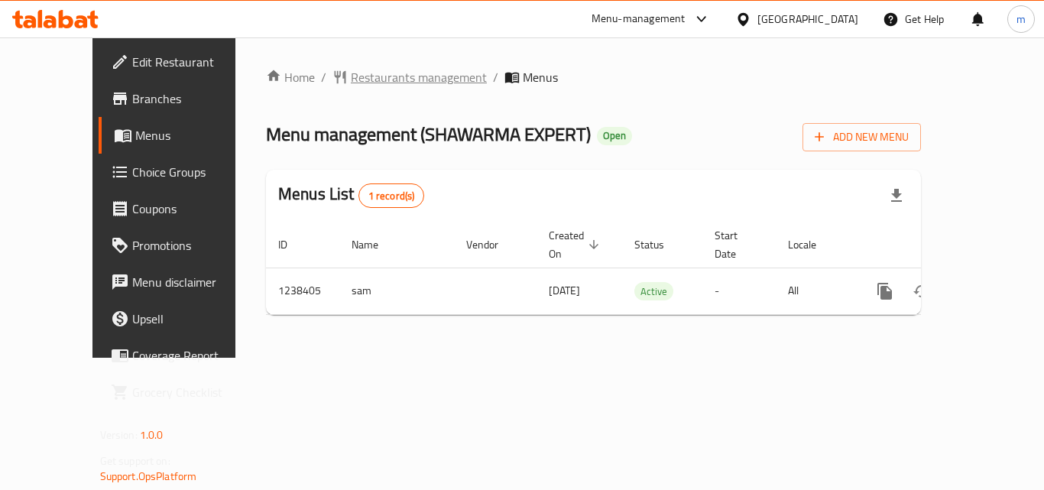
click at [384, 72] on span "Restaurants management" at bounding box center [419, 77] width 136 height 18
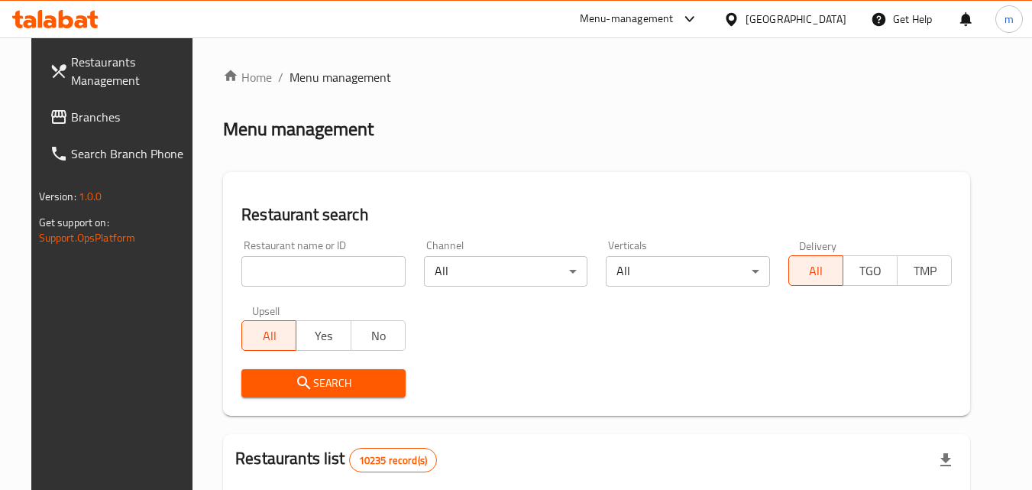
click at [301, 284] on input "search" at bounding box center [323, 271] width 164 height 31
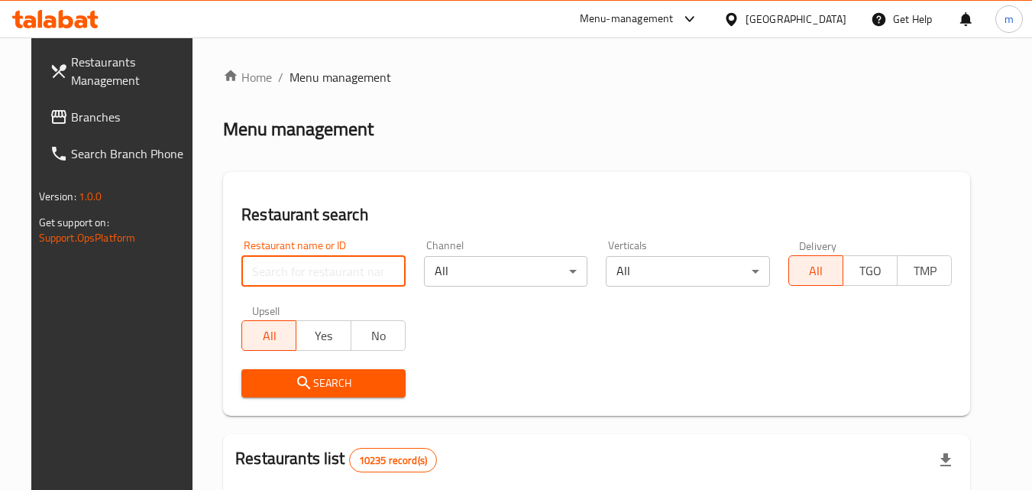
paste input "679699"
type input "679699"
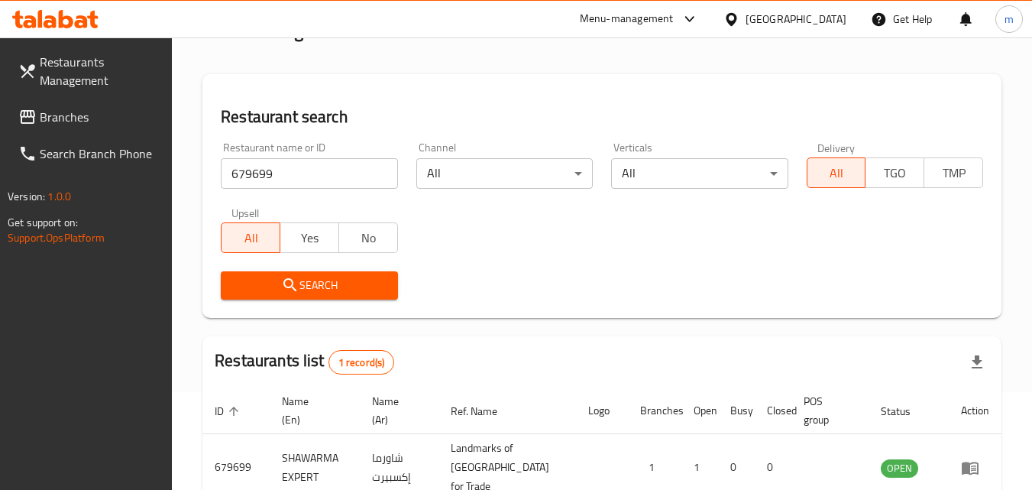
scroll to position [153, 0]
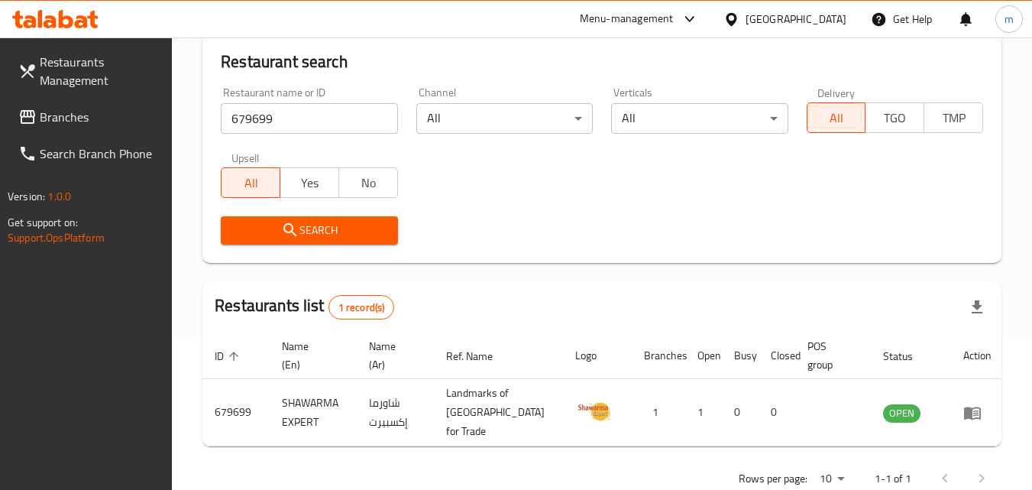
click at [737, 20] on icon at bounding box center [731, 18] width 11 height 13
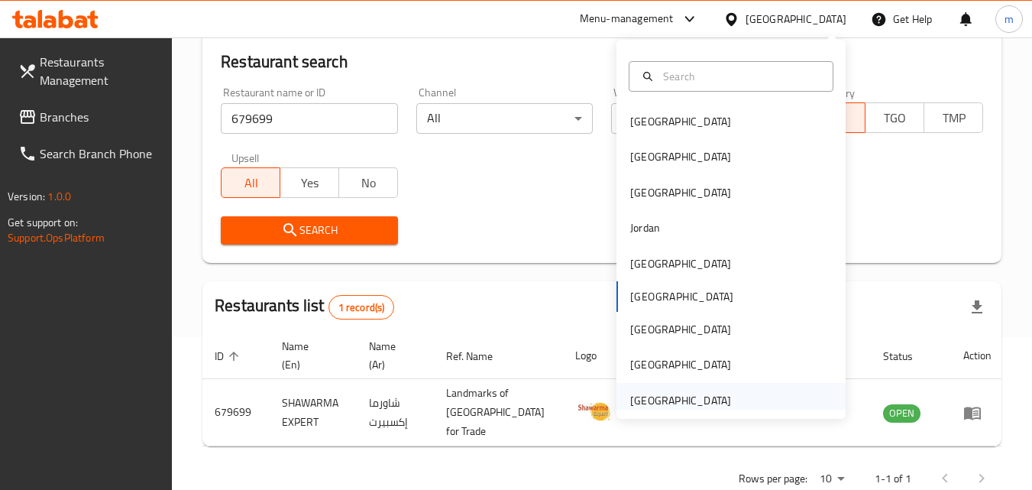
click at [643, 392] on div "[GEOGRAPHIC_DATA]" at bounding box center [680, 400] width 101 height 17
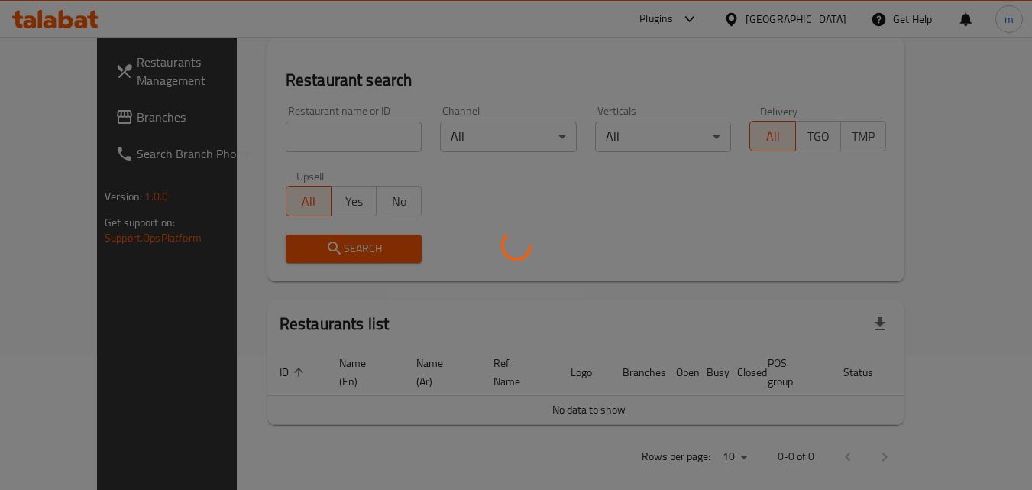
scroll to position [153, 0]
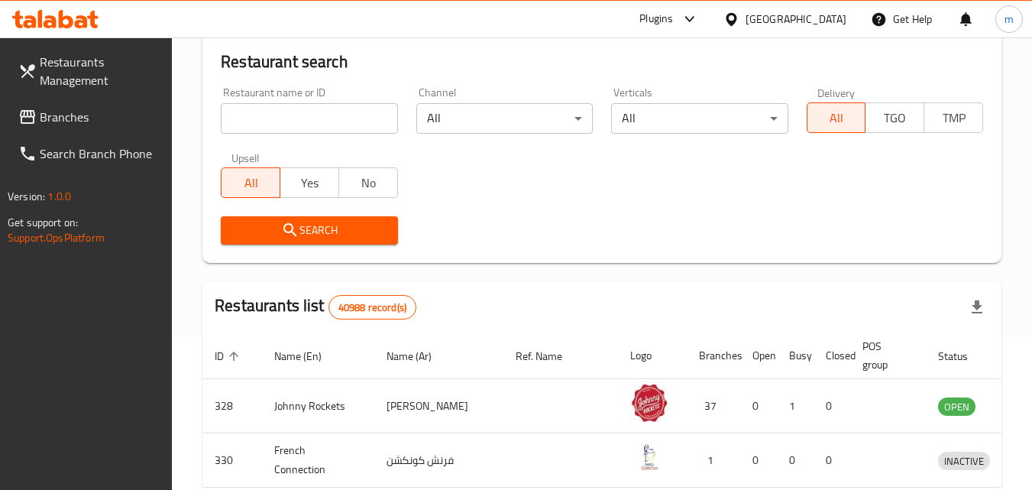
click at [73, 122] on span "Branches" at bounding box center [100, 117] width 121 height 18
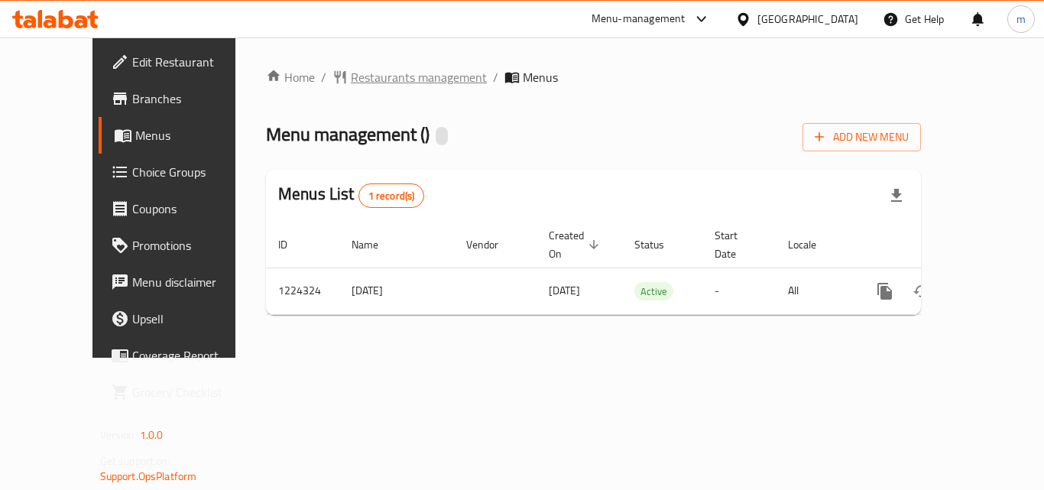
click at [358, 72] on span "Restaurants management" at bounding box center [419, 77] width 136 height 18
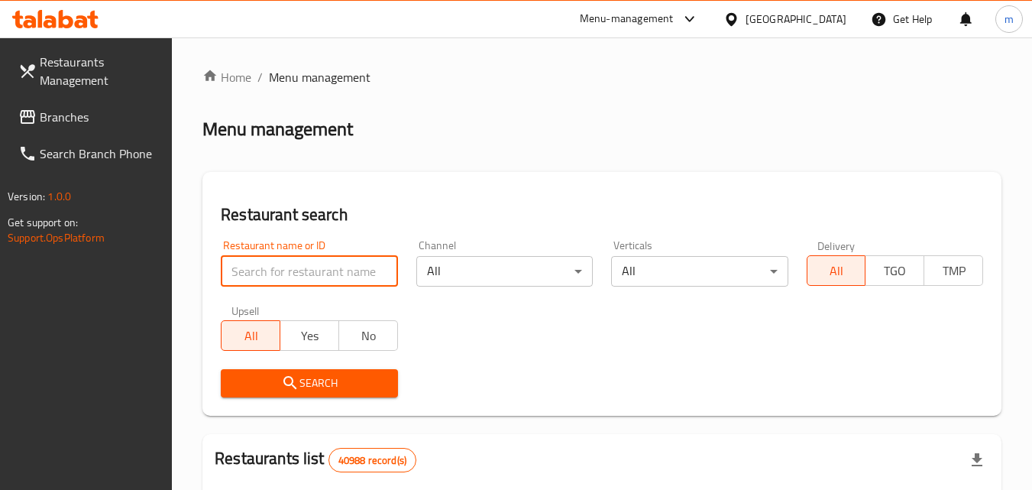
click at [332, 278] on input "search" at bounding box center [309, 271] width 177 height 31
paste input "674921"
type input "674921"
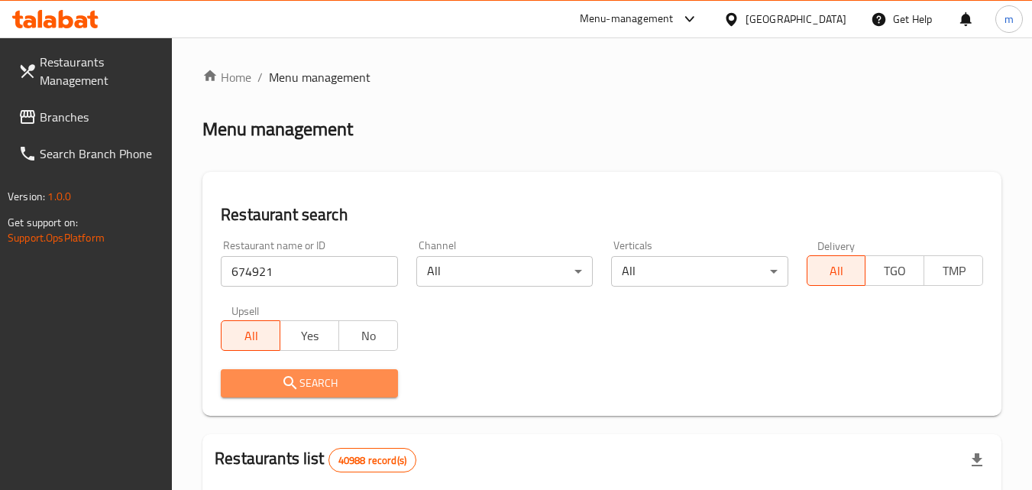
click at [332, 382] on span "Search" at bounding box center [309, 383] width 152 height 19
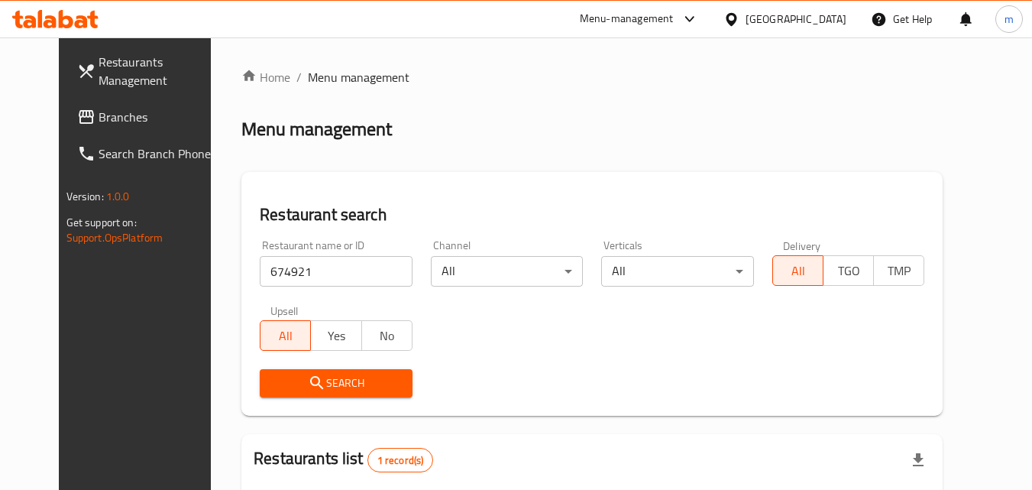
scroll to position [179, 0]
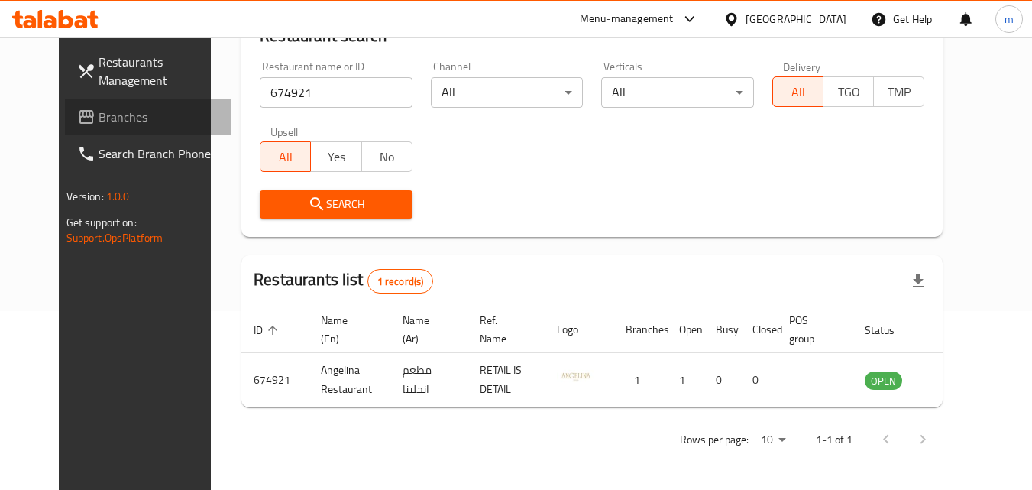
click at [99, 125] on span "Branches" at bounding box center [159, 117] width 121 height 18
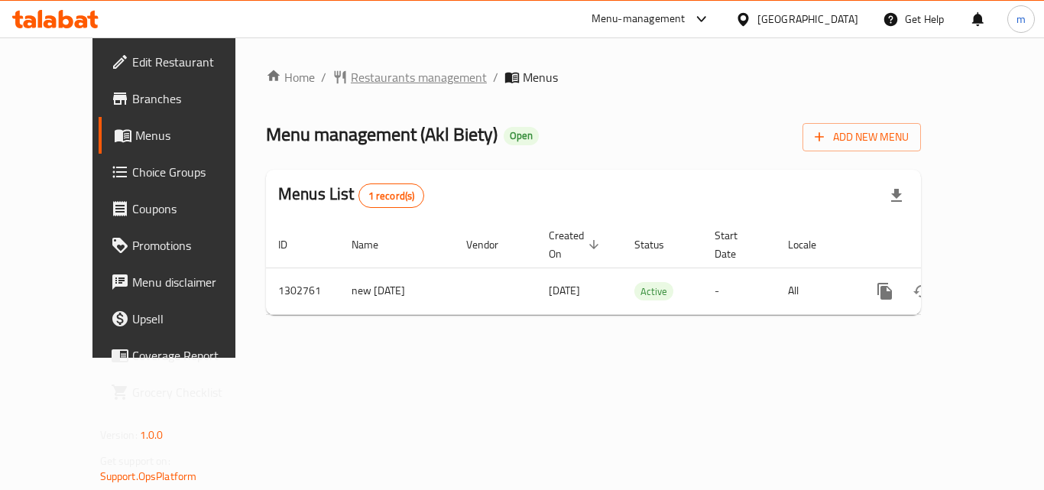
click at [371, 76] on span "Restaurants management" at bounding box center [419, 77] width 136 height 18
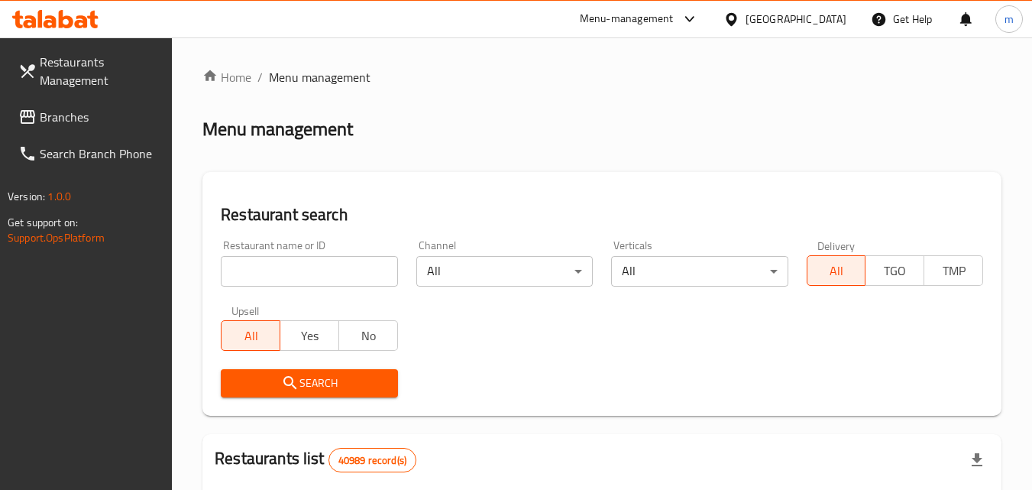
click at [328, 278] on input "search" at bounding box center [309, 271] width 177 height 31
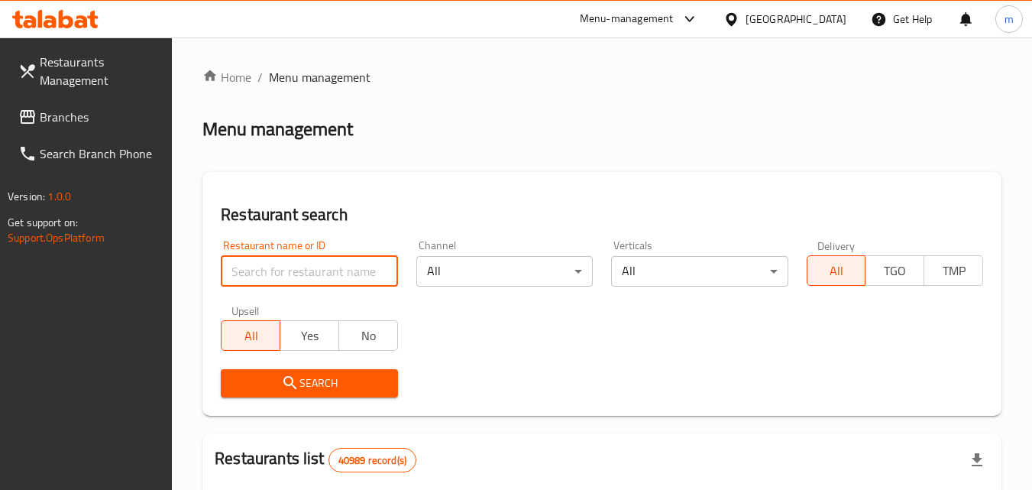
paste input "702314"
type input "702314"
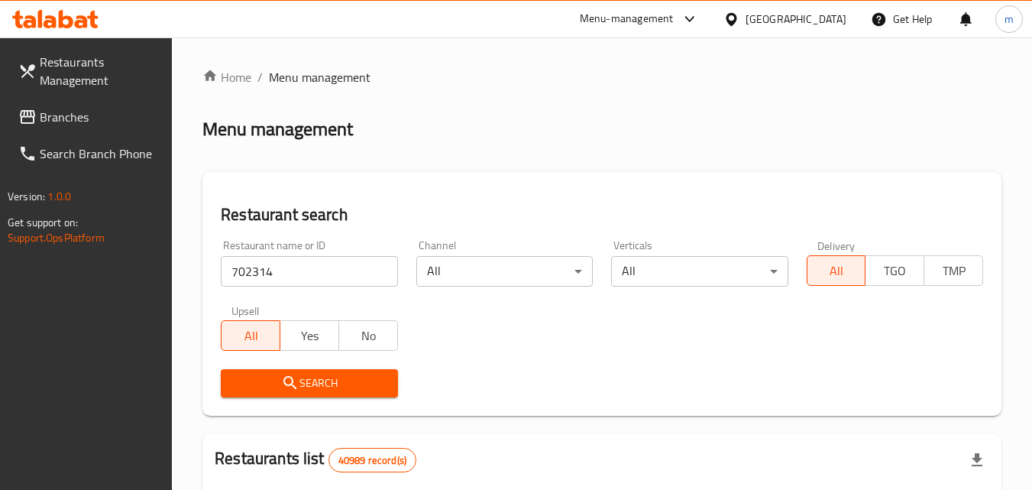
click at [321, 381] on span "Search" at bounding box center [309, 383] width 152 height 19
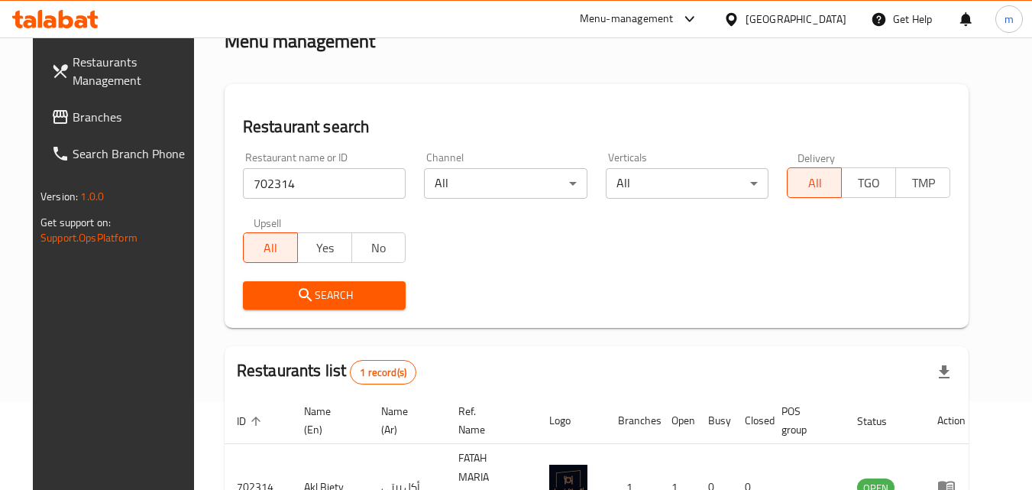
scroll to position [192, 0]
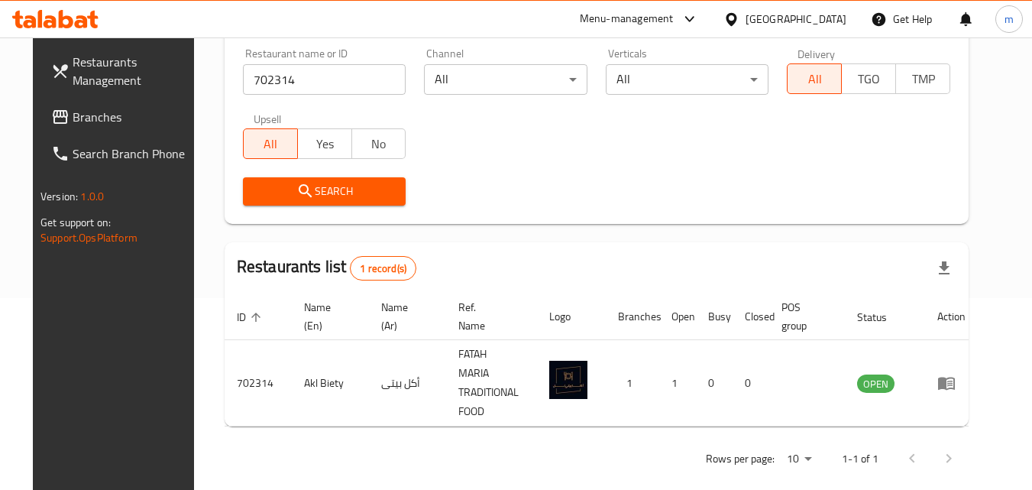
click at [771, 24] on div "[GEOGRAPHIC_DATA]" at bounding box center [796, 19] width 101 height 17
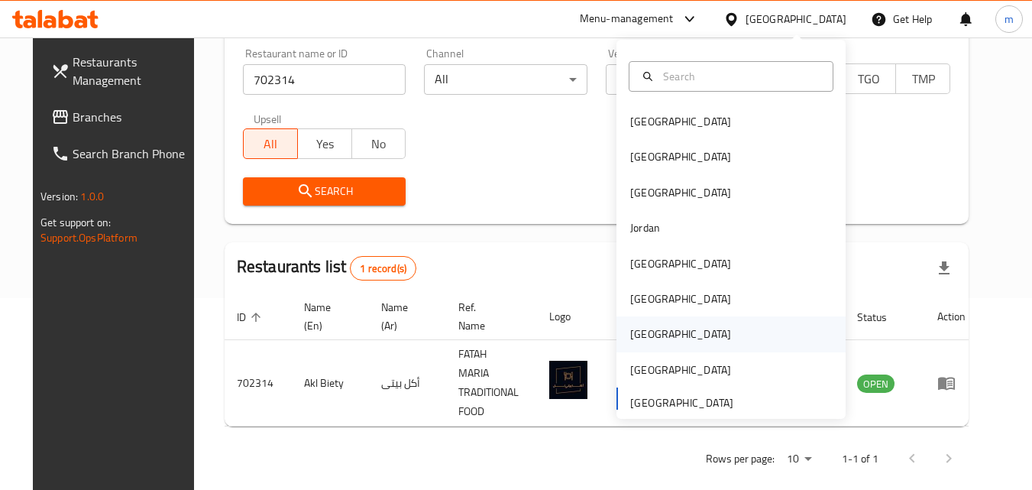
click at [631, 328] on div "[GEOGRAPHIC_DATA]" at bounding box center [680, 334] width 101 height 17
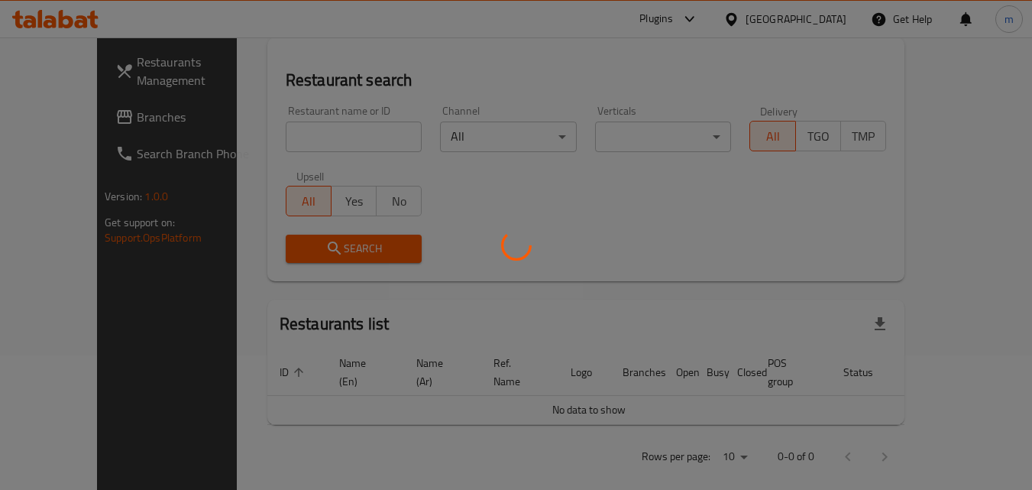
scroll to position [192, 0]
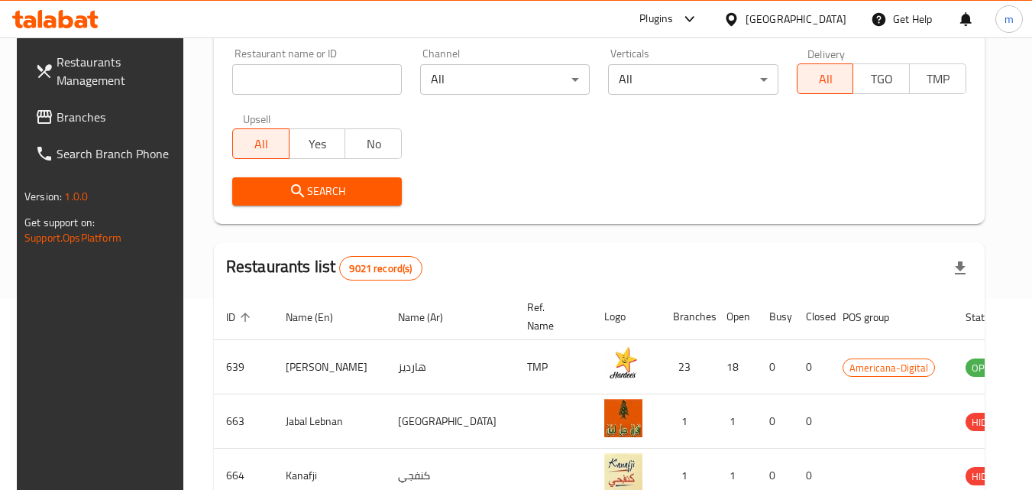
click at [77, 126] on span "Branches" at bounding box center [117, 117] width 121 height 18
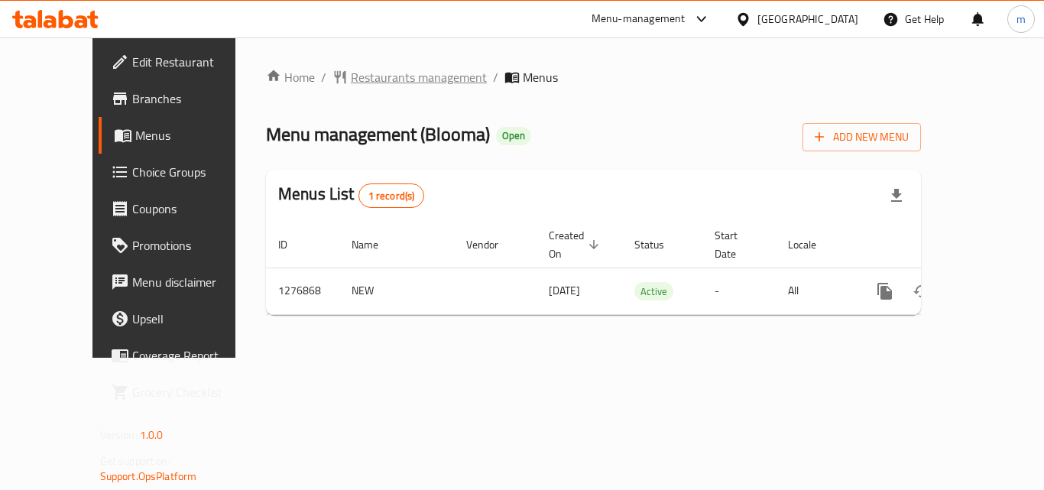
click at [377, 81] on span "Restaurants management" at bounding box center [419, 77] width 136 height 18
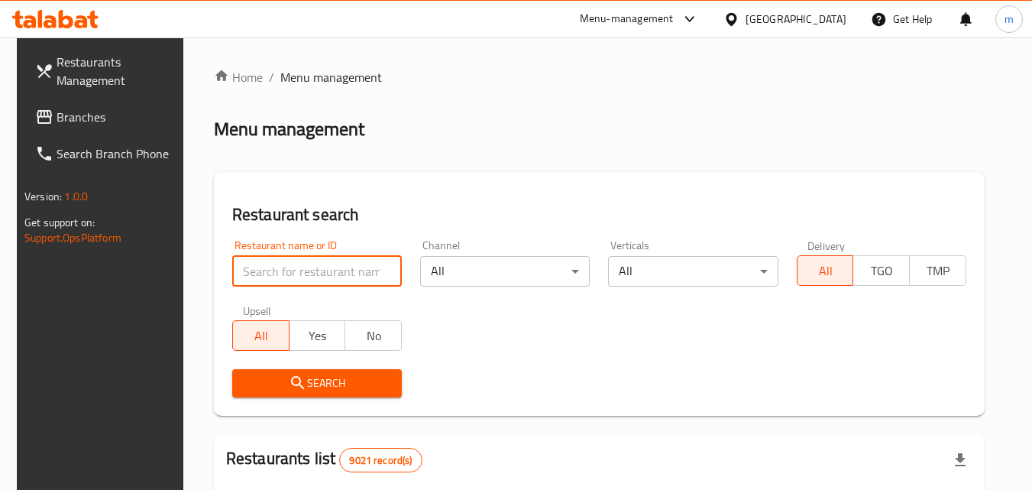
click at [327, 267] on input "search" at bounding box center [317, 271] width 170 height 31
paste input "692177"
type input "692177"
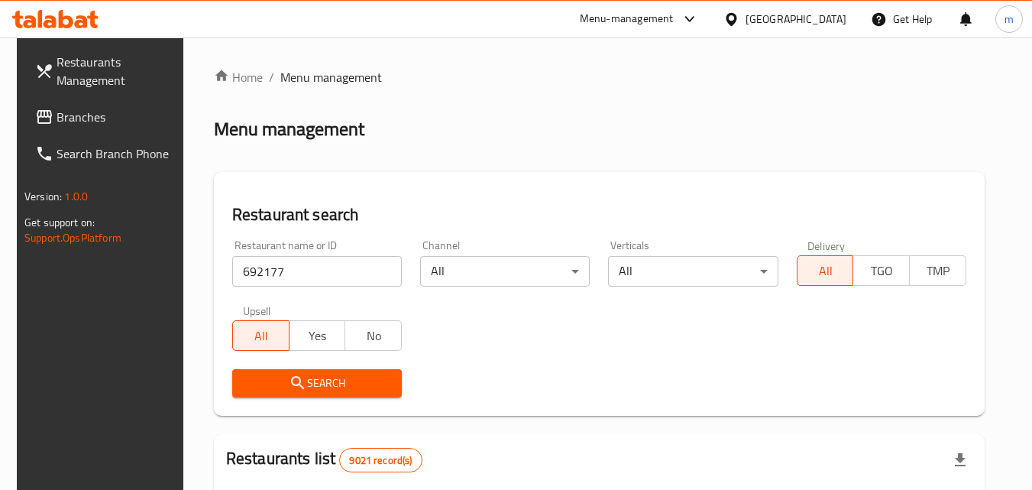
click at [307, 387] on span "Search" at bounding box center [317, 383] width 145 height 19
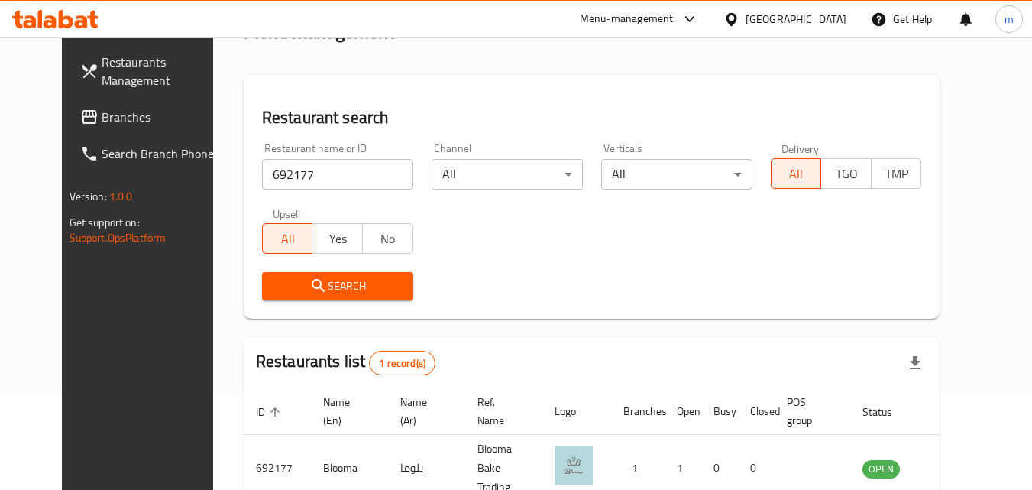
scroll to position [153, 0]
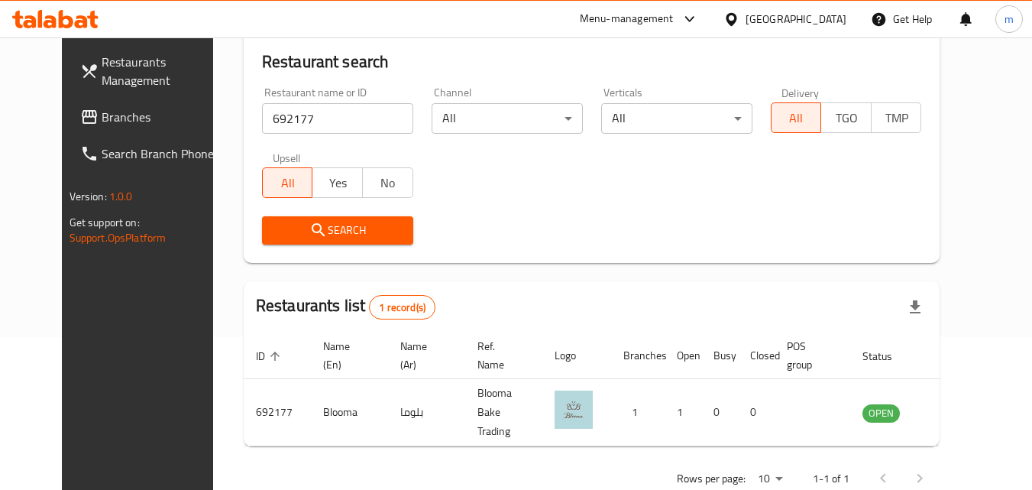
click at [746, 16] on div at bounding box center [735, 19] width 22 height 17
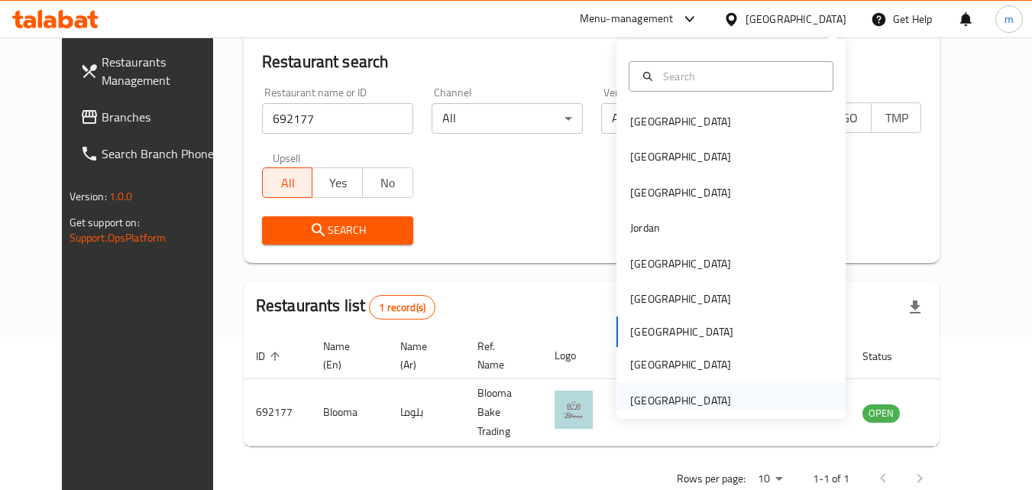
click at [685, 387] on div "[GEOGRAPHIC_DATA]" at bounding box center [680, 400] width 125 height 35
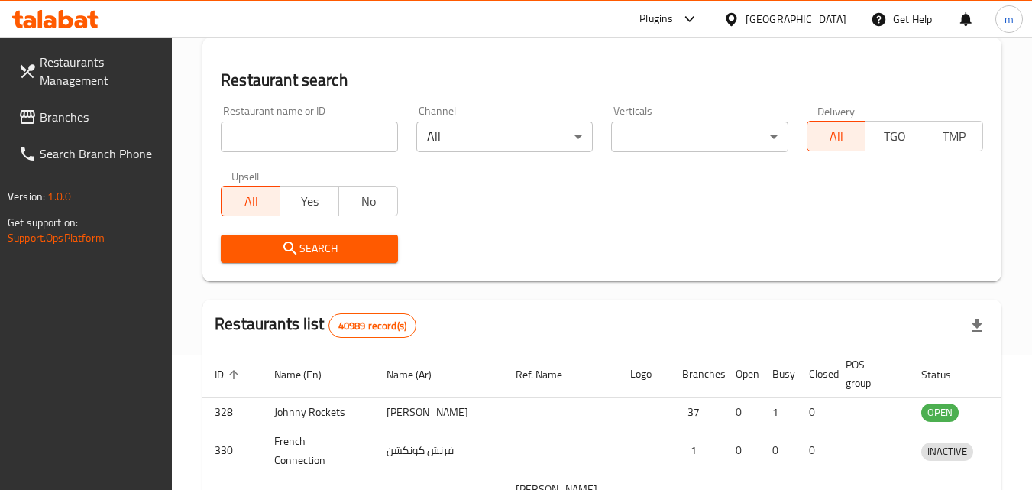
scroll to position [153, 0]
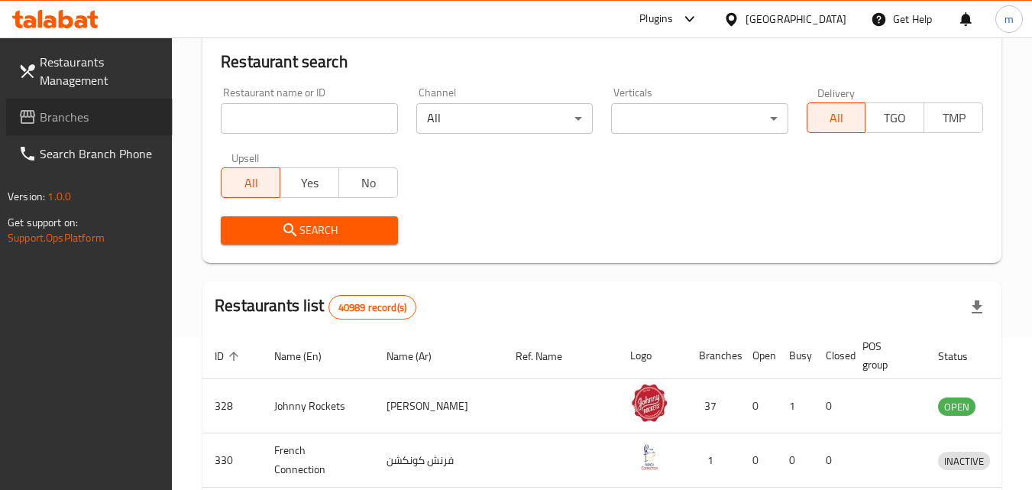
click at [102, 122] on span "Branches" at bounding box center [100, 117] width 121 height 18
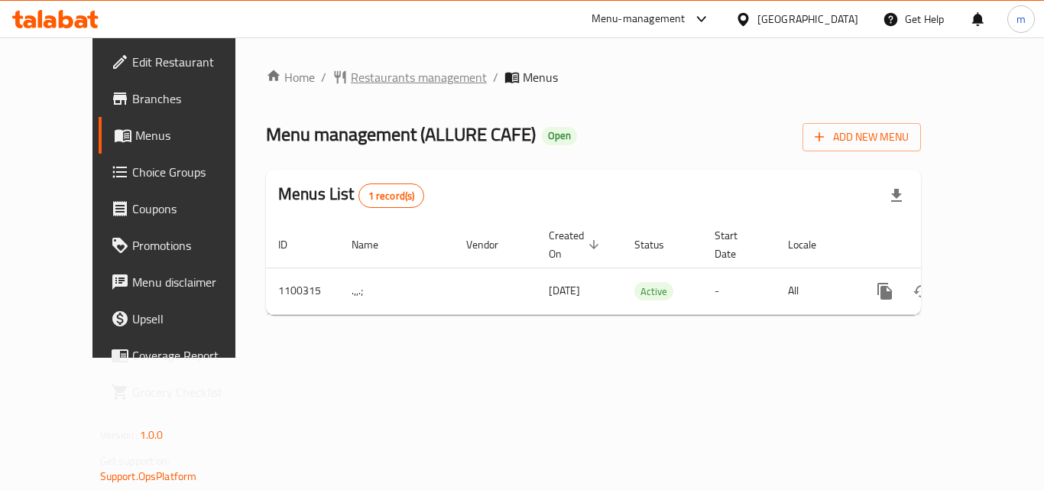
click at [355, 75] on span "Restaurants management" at bounding box center [419, 77] width 136 height 18
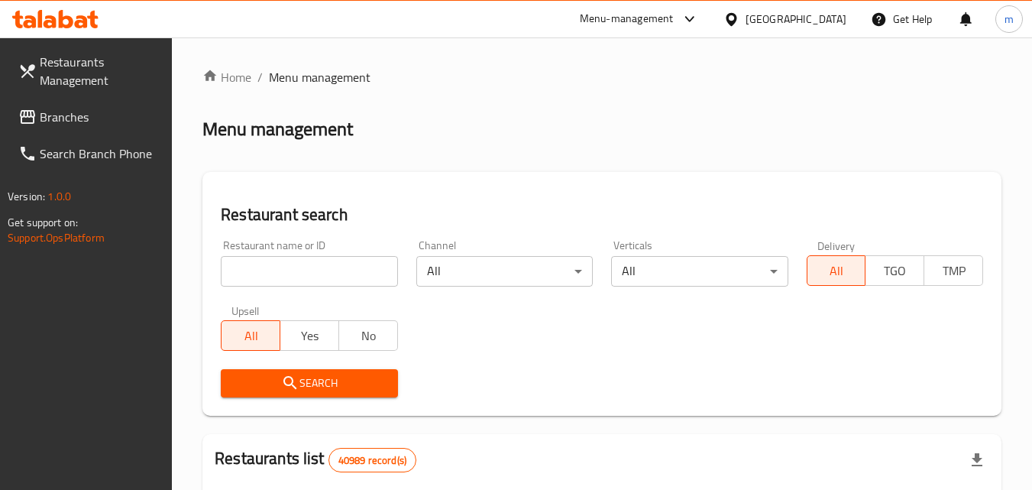
click at [310, 269] on input "search" at bounding box center [309, 271] width 177 height 31
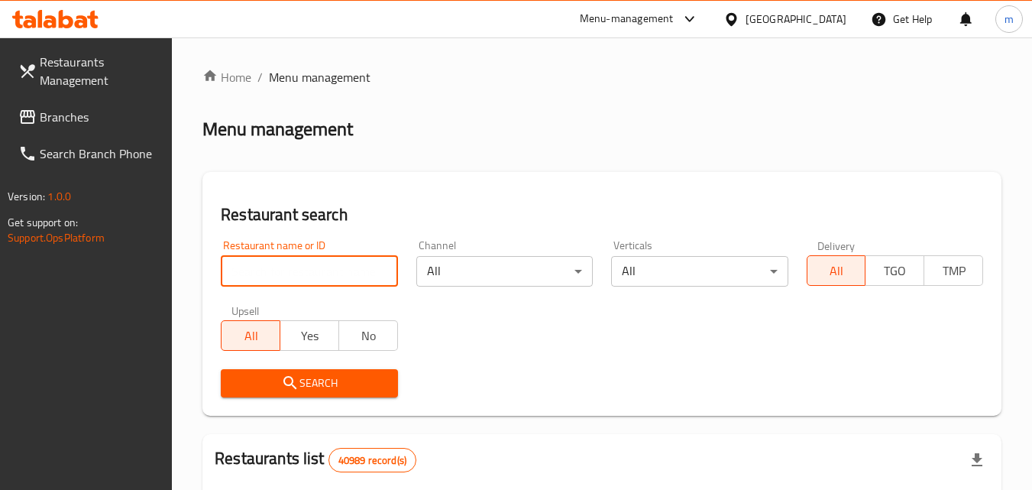
paste input "665174"
type input "665174"
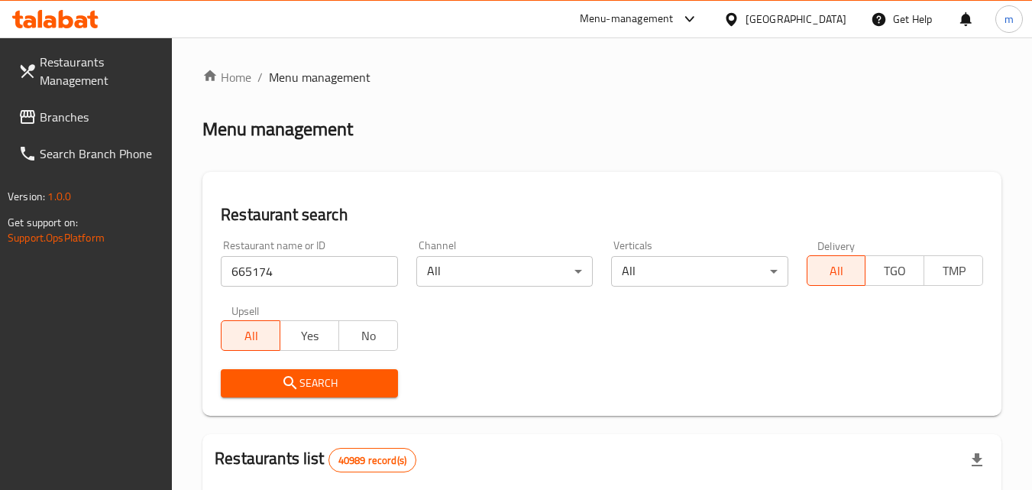
click at [284, 380] on icon "submit" at bounding box center [290, 382] width 13 height 13
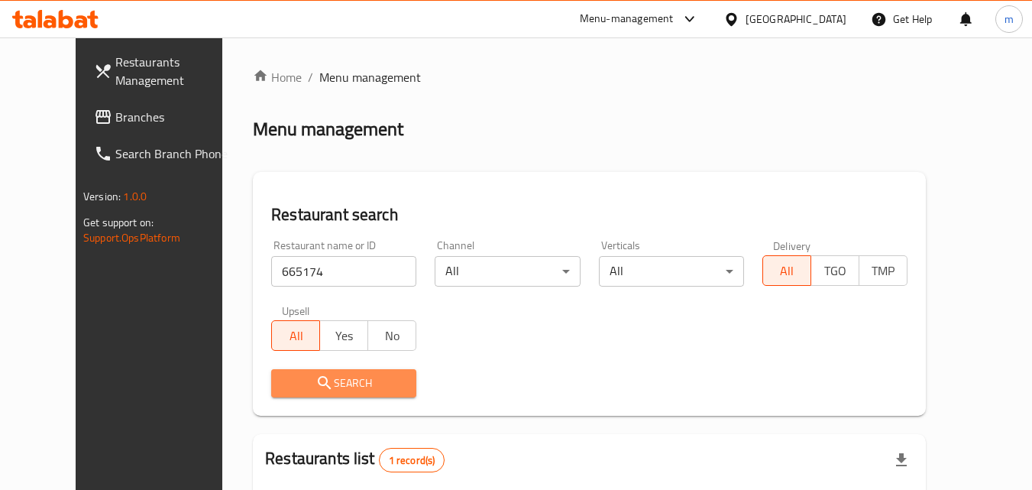
click at [352, 386] on span "Search" at bounding box center [344, 383] width 121 height 19
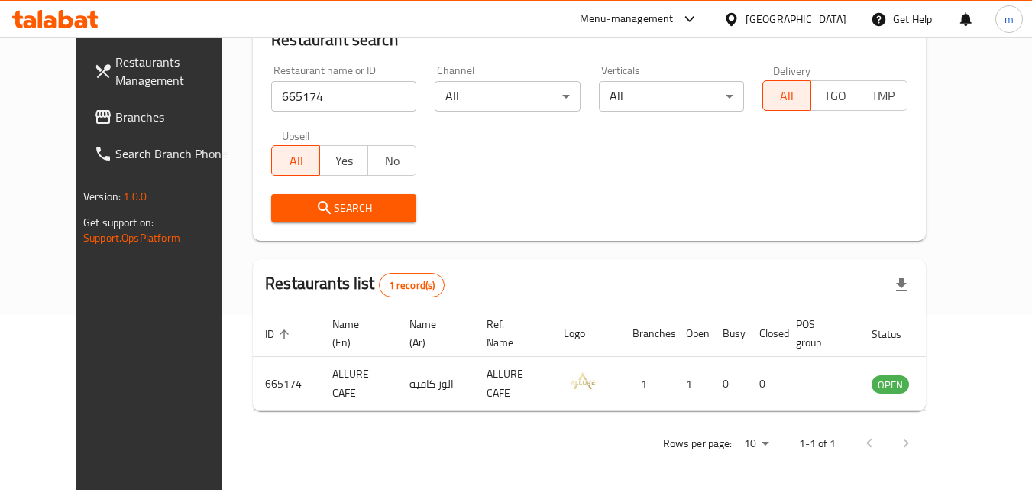
scroll to position [179, 0]
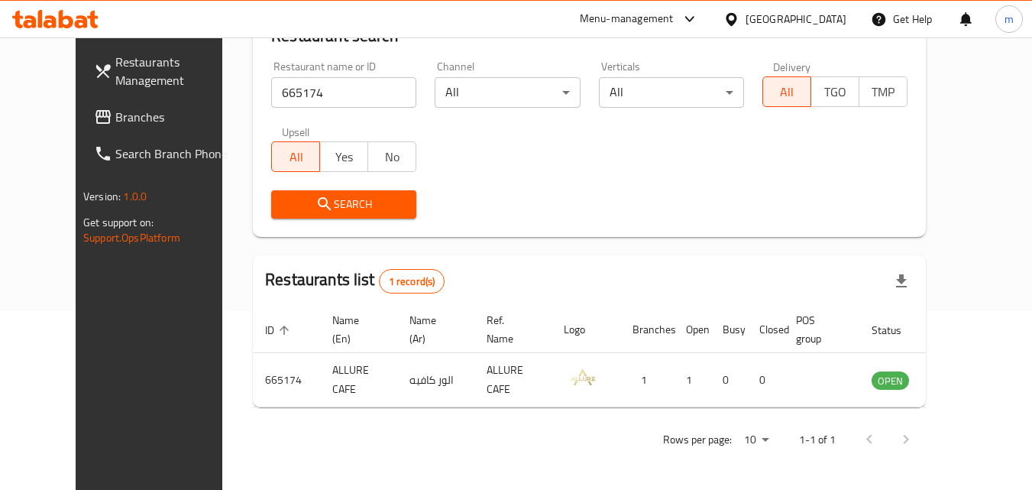
click at [766, 8] on div "[GEOGRAPHIC_DATA]" at bounding box center [784, 19] width 147 height 37
click at [766, 18] on div "[GEOGRAPHIC_DATA]" at bounding box center [796, 19] width 101 height 17
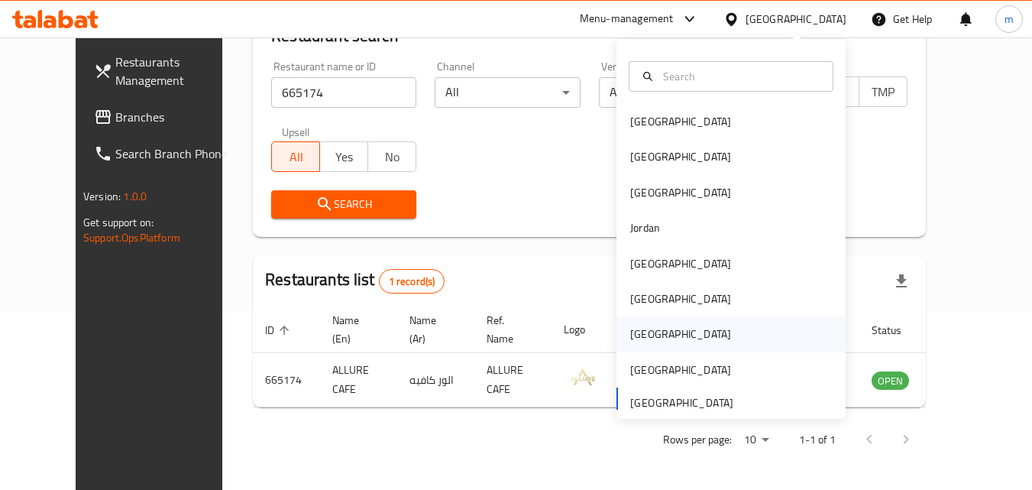
click at [663, 332] on div "[GEOGRAPHIC_DATA]" at bounding box center [731, 333] width 229 height 35
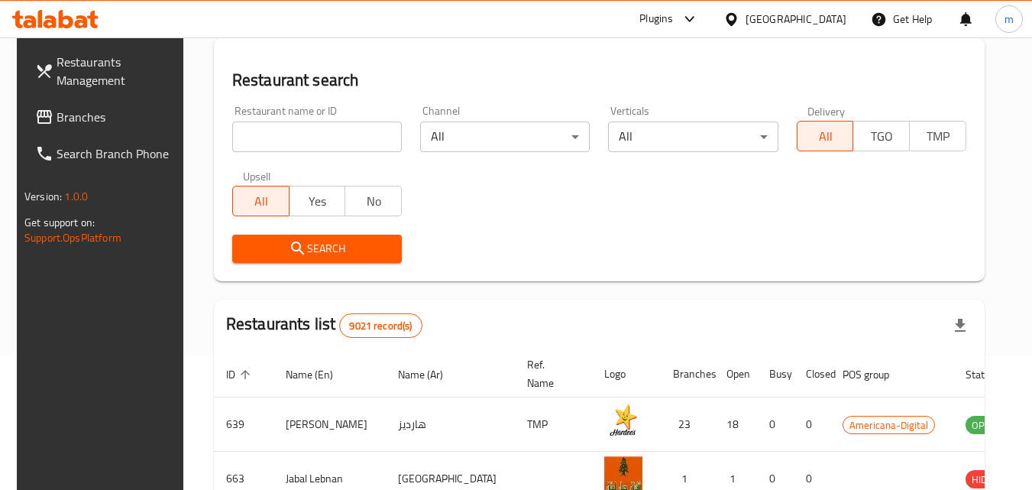
scroll to position [179, 0]
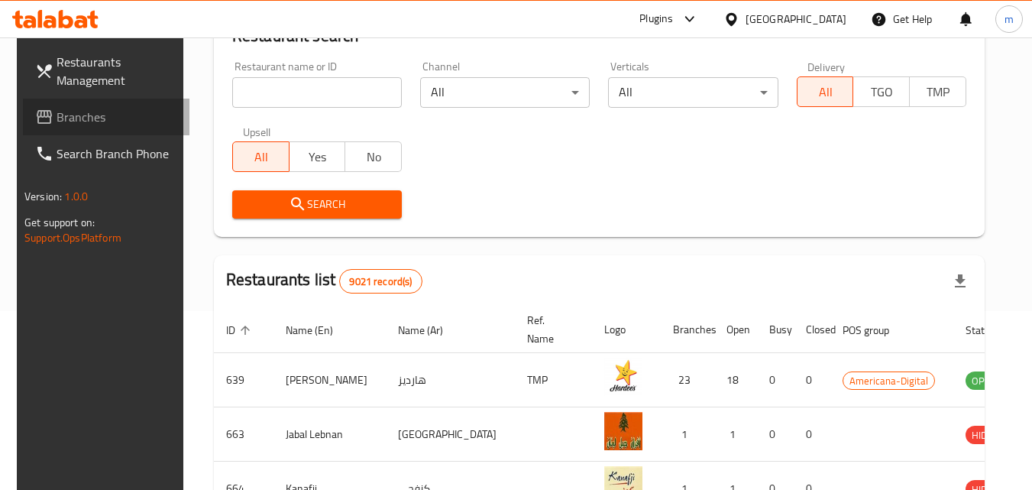
click at [92, 117] on span "Branches" at bounding box center [117, 117] width 121 height 18
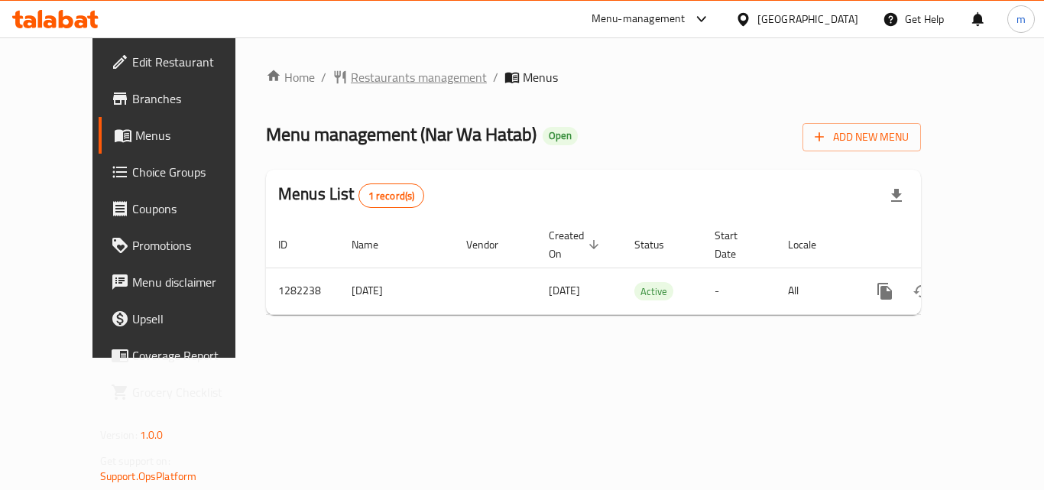
click at [371, 82] on span "Restaurants management" at bounding box center [419, 77] width 136 height 18
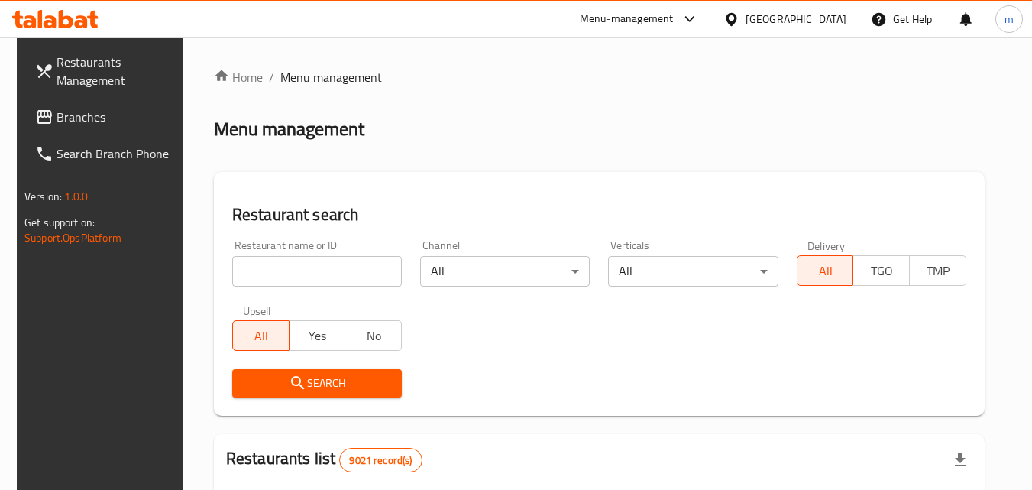
click at [309, 280] on input "search" at bounding box center [317, 271] width 170 height 31
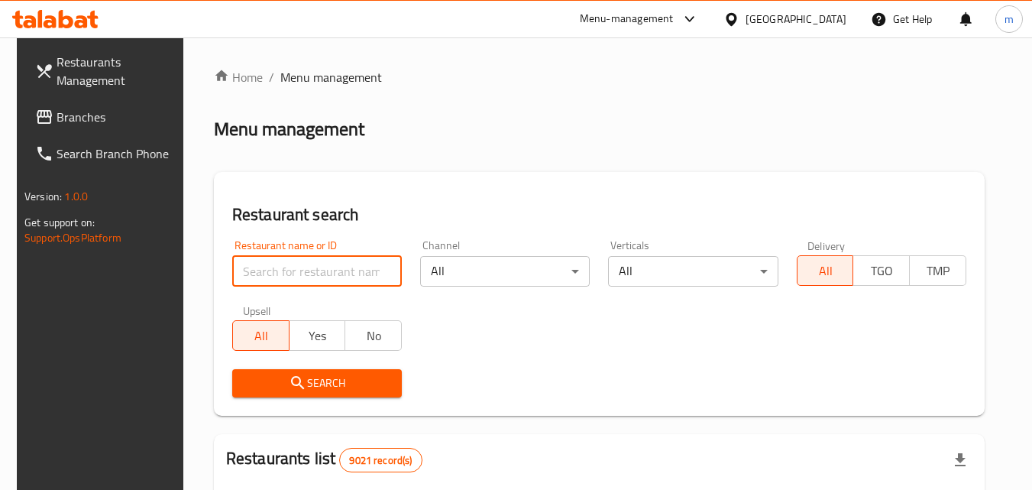
paste input "694716"
type input "694716"
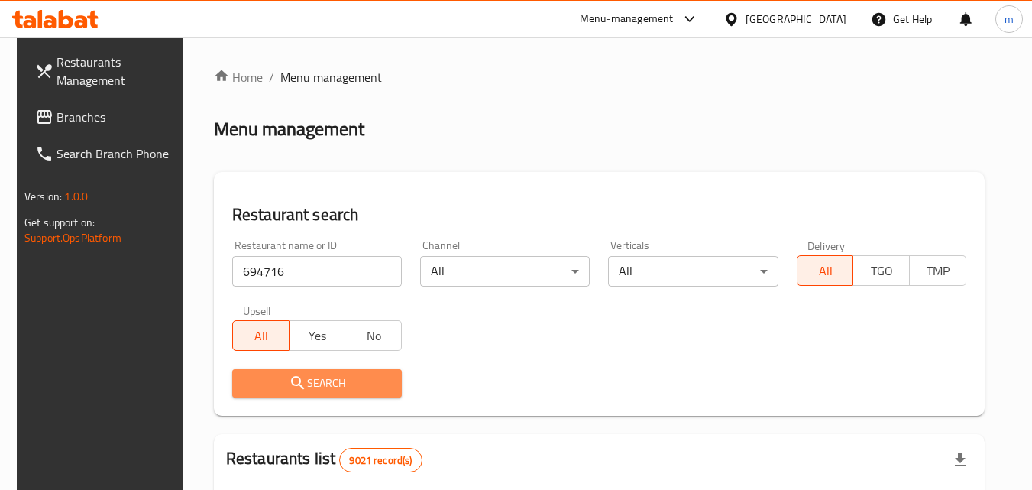
click at [326, 379] on span "Search" at bounding box center [317, 383] width 145 height 19
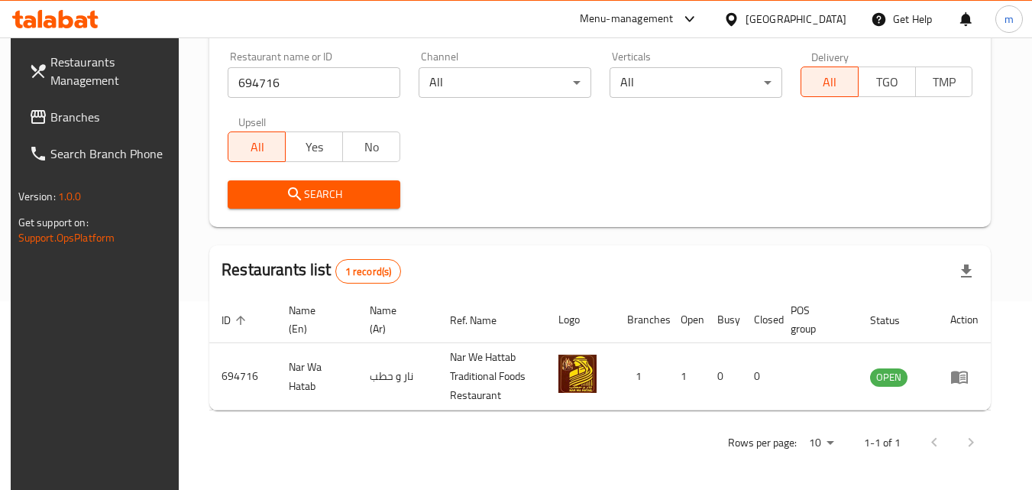
scroll to position [192, 0]
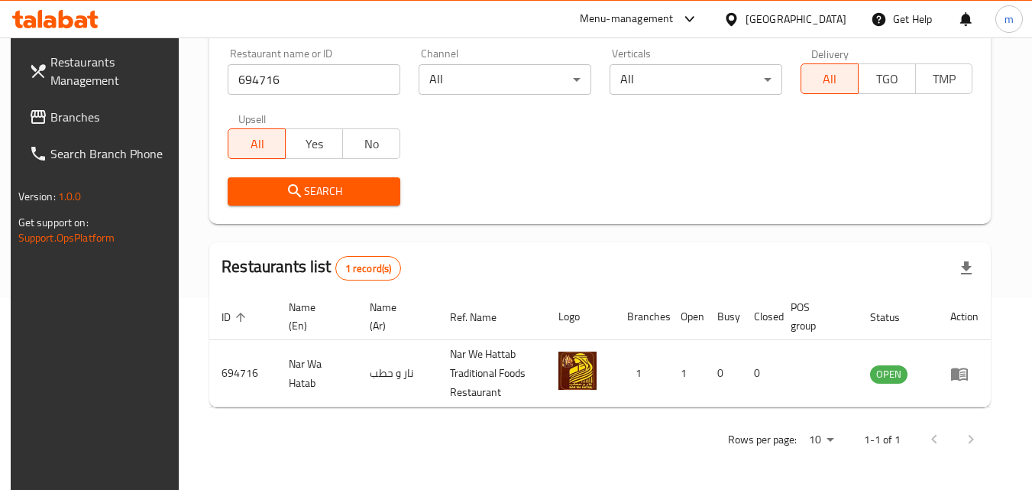
click at [66, 108] on span "Branches" at bounding box center [110, 117] width 121 height 18
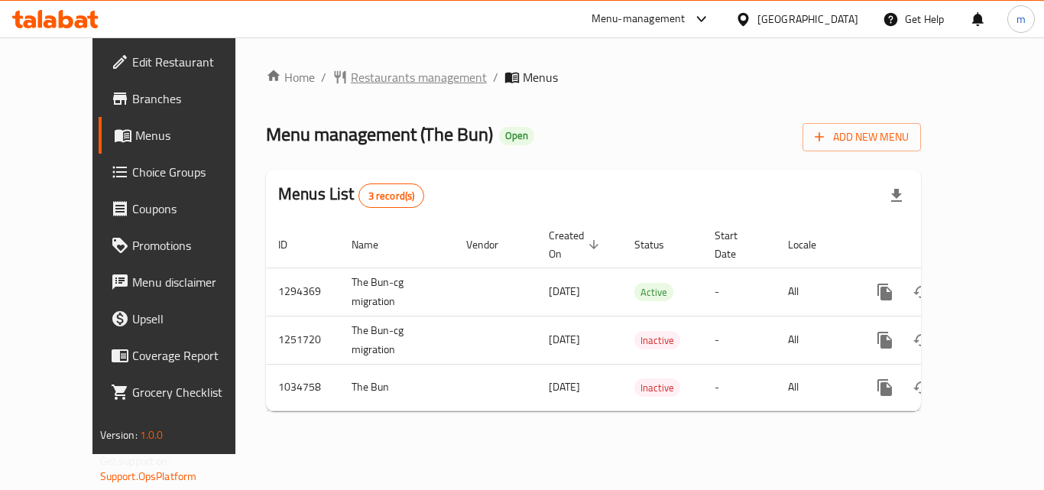
click at [377, 81] on span "Restaurants management" at bounding box center [419, 77] width 136 height 18
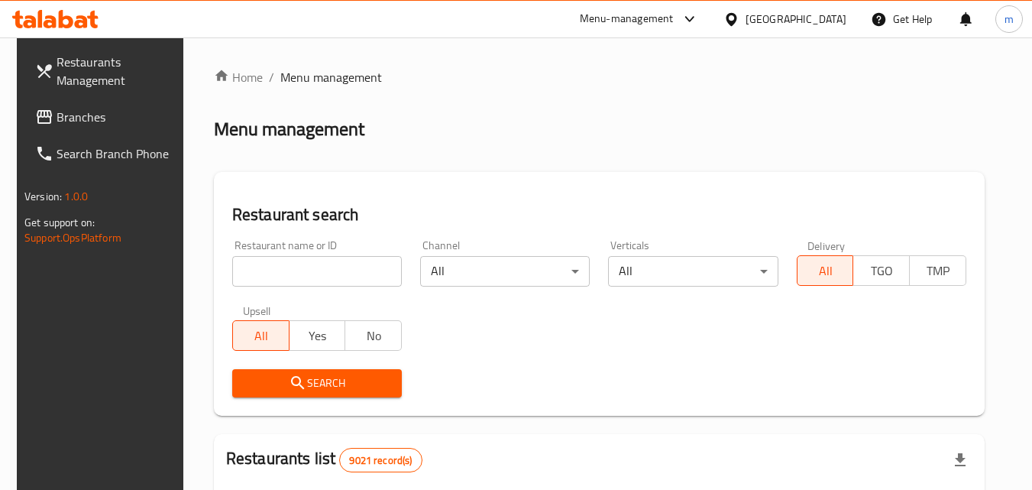
click at [378, 272] on input "search" at bounding box center [317, 271] width 170 height 31
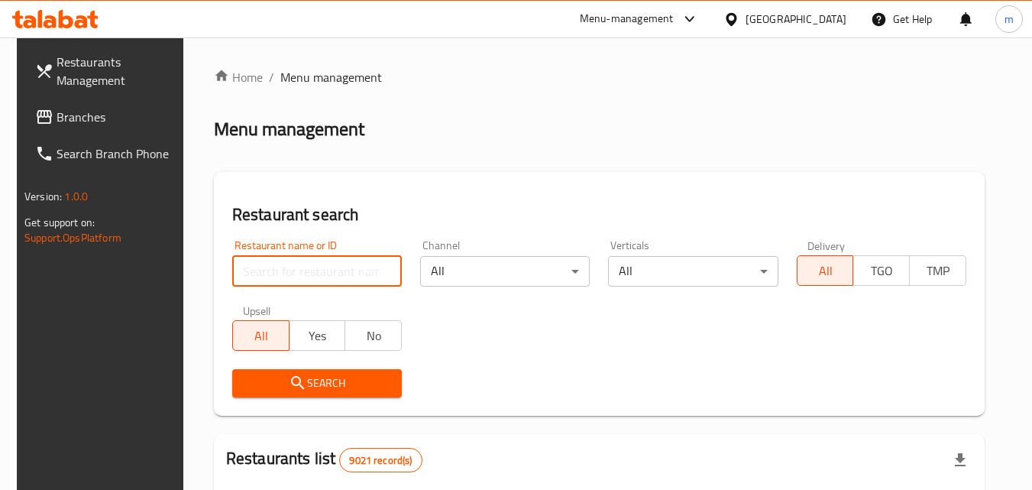
paste input "/661575"
click at [238, 269] on input "/661575" at bounding box center [317, 271] width 170 height 31
type input "661575"
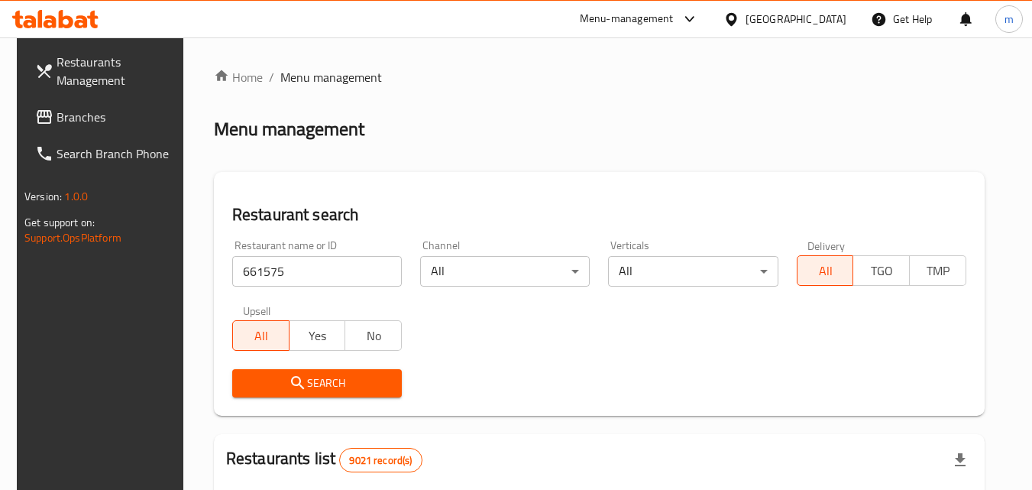
click at [319, 382] on span "Search" at bounding box center [317, 383] width 145 height 19
click at [319, 382] on div at bounding box center [516, 245] width 1032 height 490
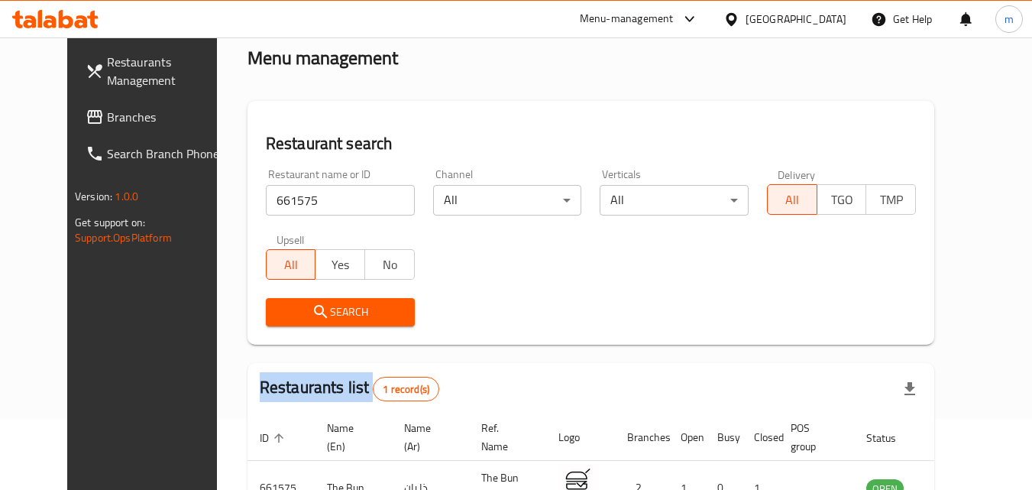
scroll to position [179, 0]
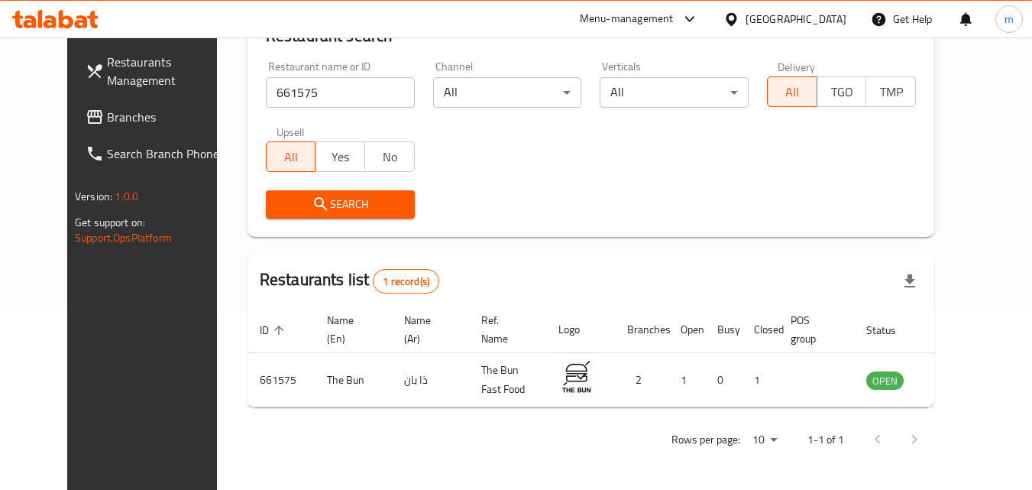
click at [746, 12] on div at bounding box center [735, 19] width 22 height 17
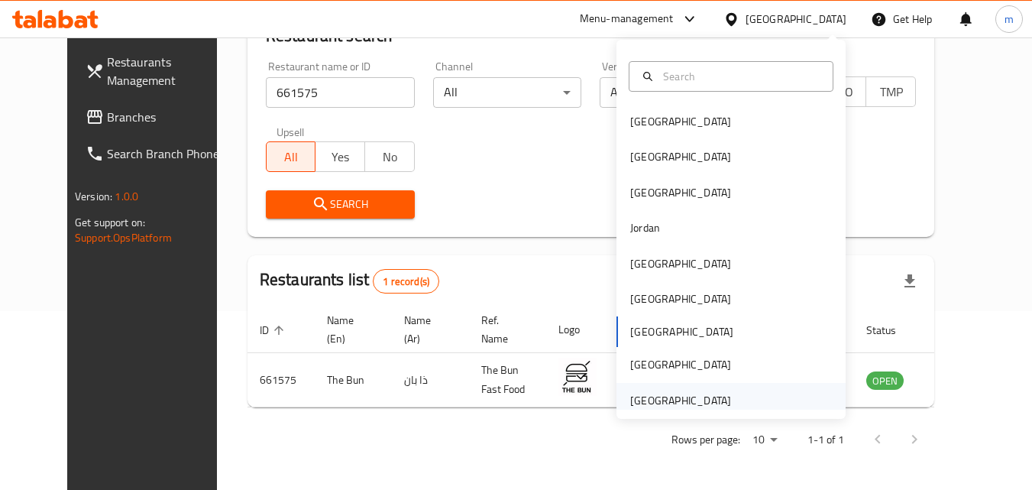
click at [689, 401] on div "[GEOGRAPHIC_DATA]" at bounding box center [680, 400] width 101 height 17
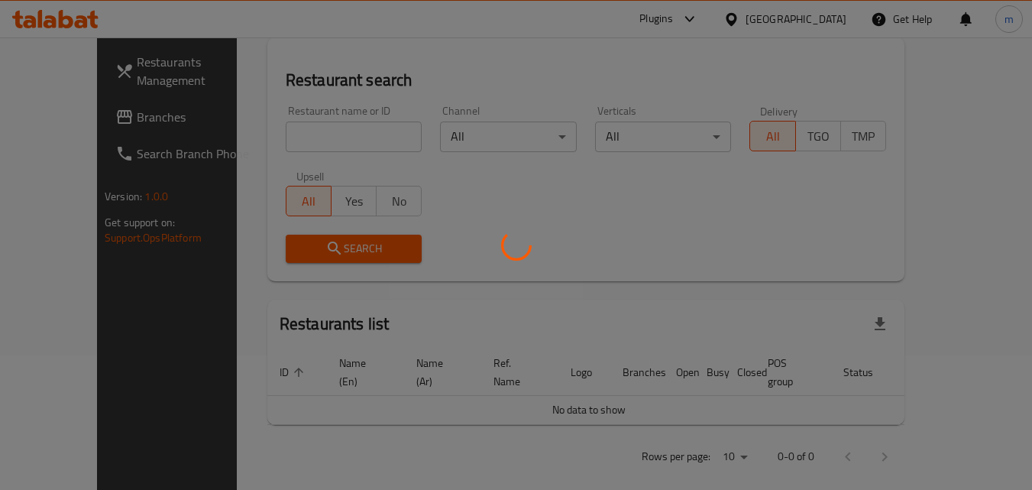
scroll to position [179, 0]
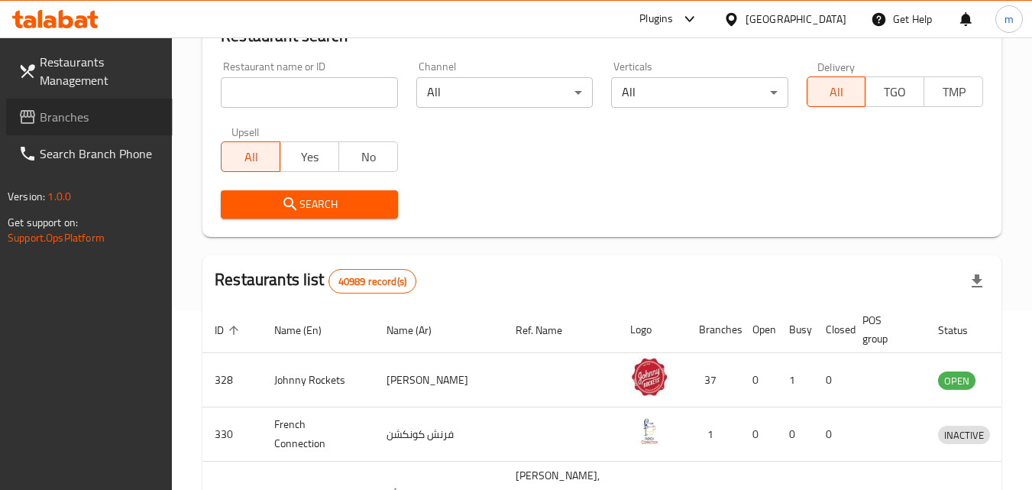
click at [66, 125] on span "Branches" at bounding box center [100, 117] width 121 height 18
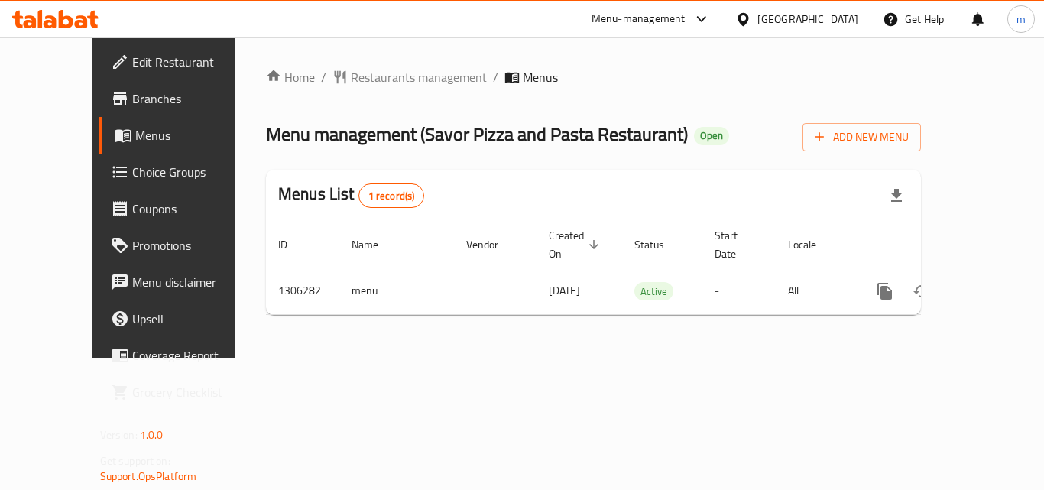
click at [386, 82] on span "Restaurants management" at bounding box center [419, 77] width 136 height 18
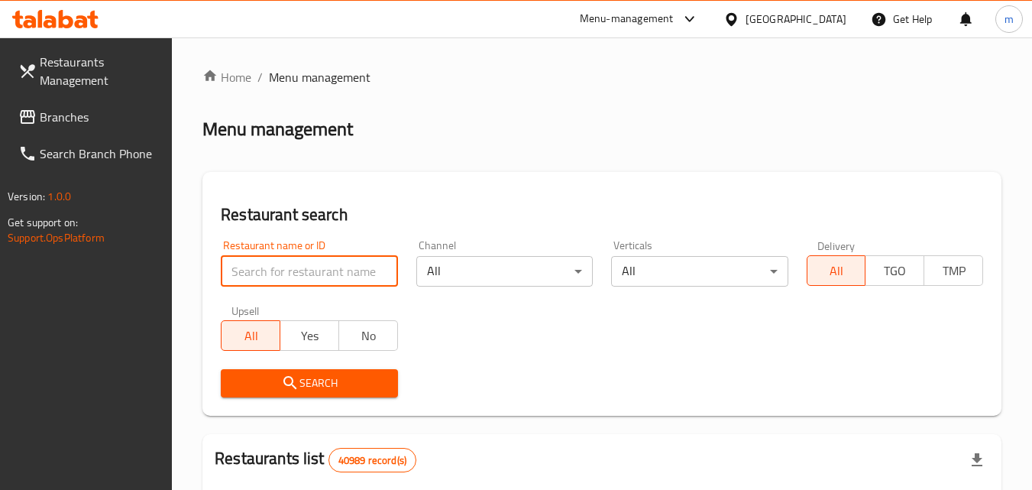
click at [342, 279] on input "search" at bounding box center [309, 271] width 177 height 31
paste input "704035"
type input "704035"
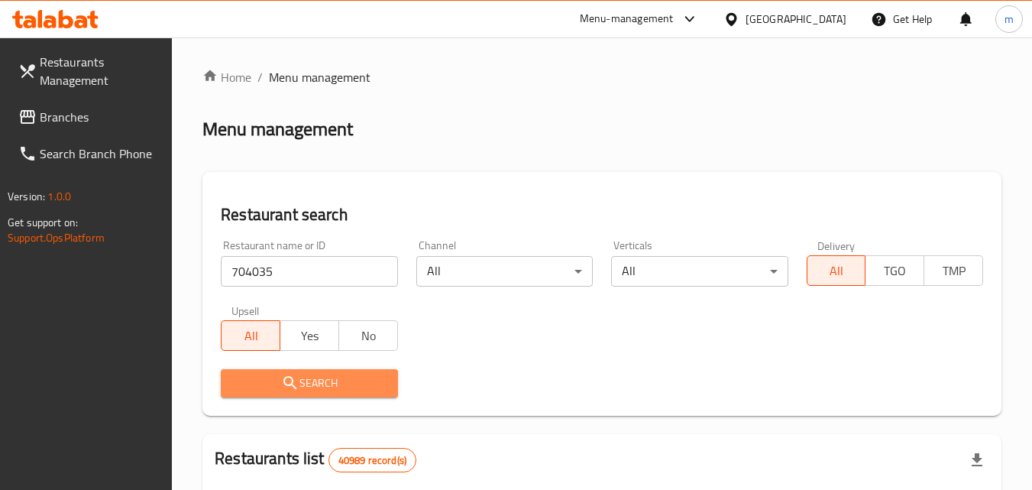
click at [308, 385] on span "Search" at bounding box center [309, 383] width 152 height 19
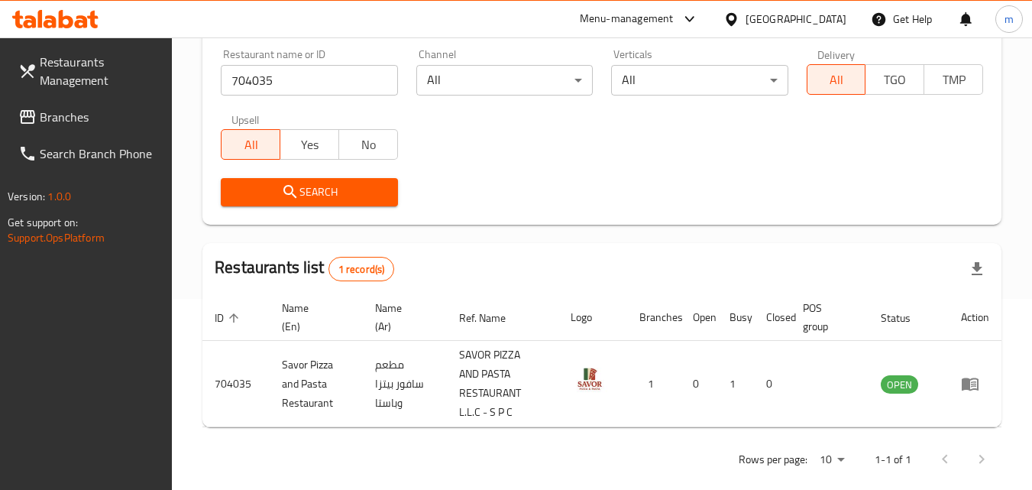
scroll to position [211, 0]
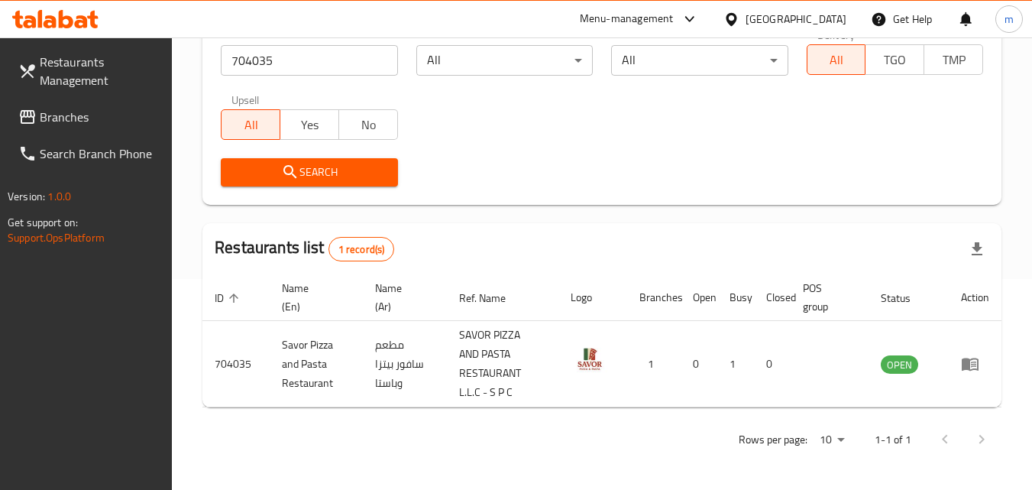
click at [784, 21] on div "[GEOGRAPHIC_DATA]" at bounding box center [796, 19] width 101 height 17
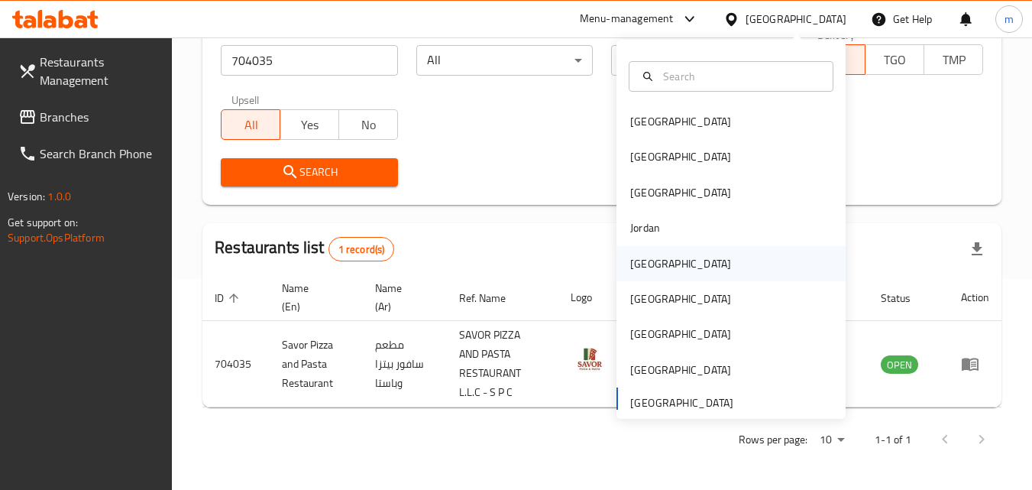
click at [634, 264] on div "[GEOGRAPHIC_DATA]" at bounding box center [680, 263] width 101 height 17
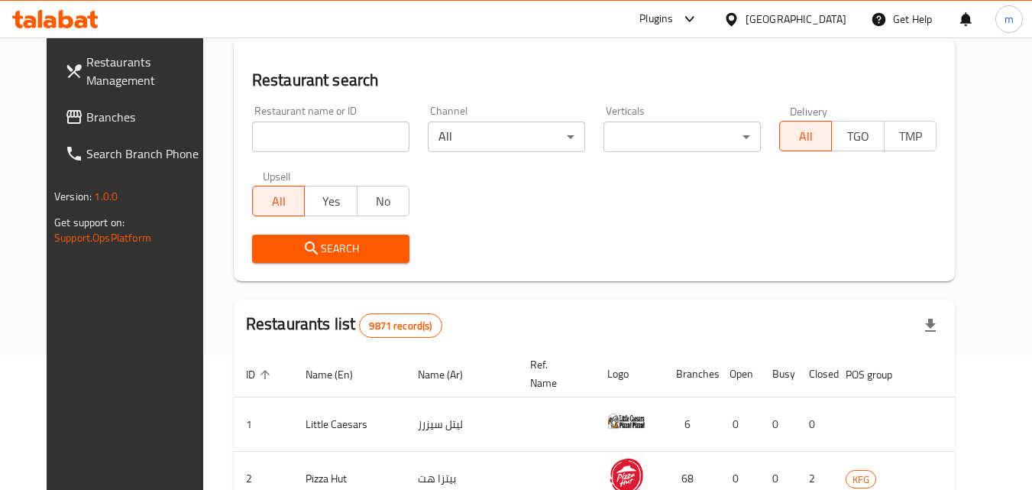
scroll to position [211, 0]
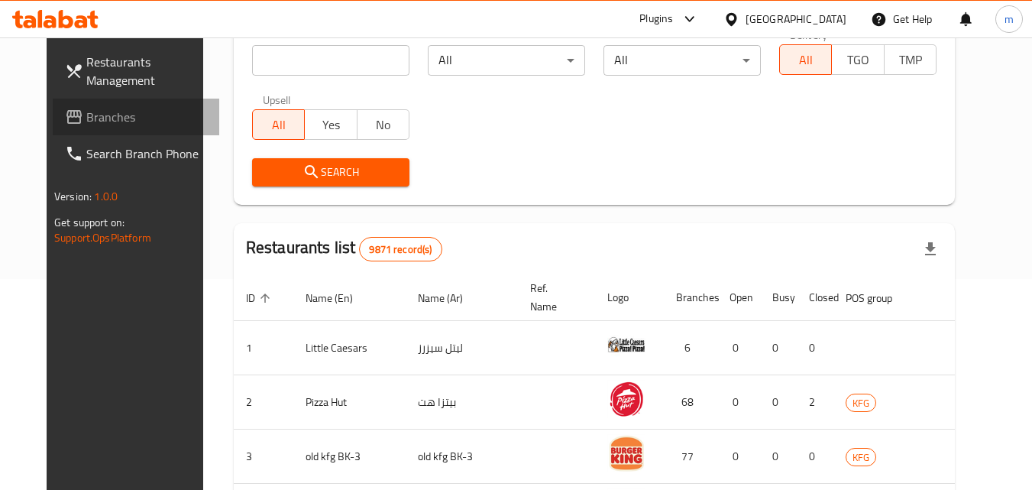
click at [86, 112] on span "Branches" at bounding box center [146, 117] width 121 height 18
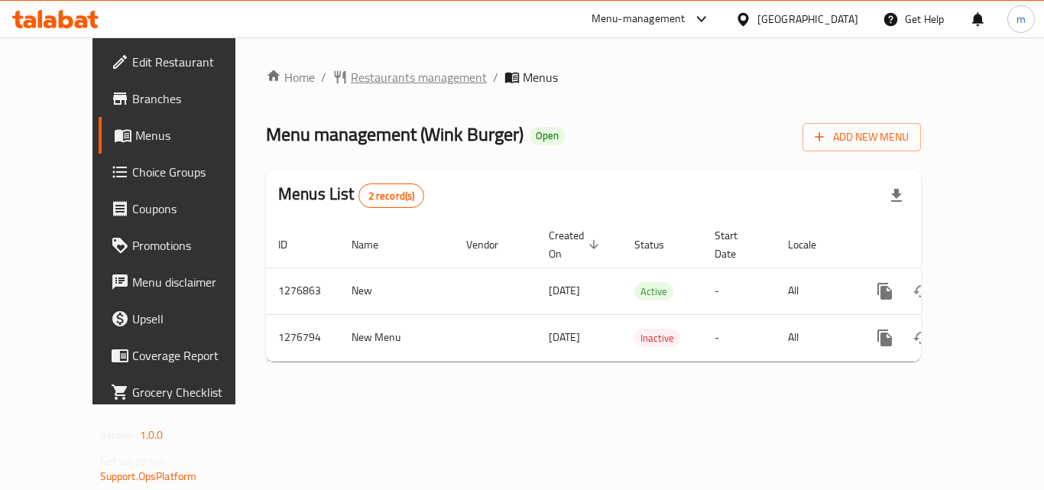
click at [351, 83] on span "Restaurants management" at bounding box center [419, 77] width 136 height 18
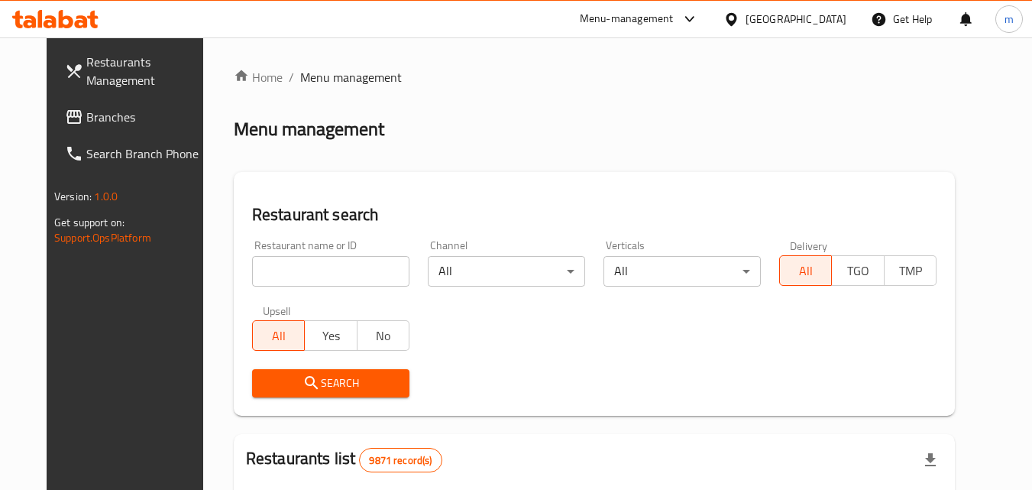
click at [302, 277] on input "search" at bounding box center [330, 271] width 157 height 31
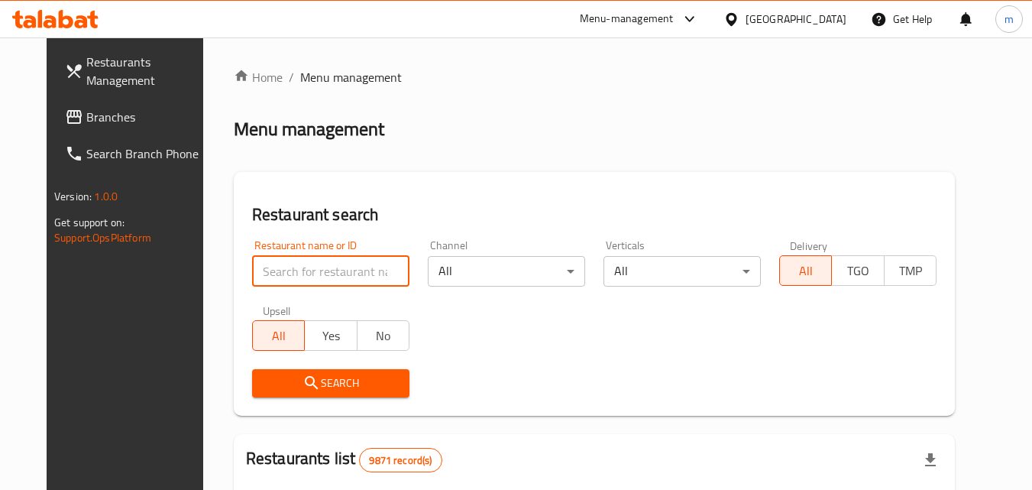
paste input "/692145/"
click at [300, 285] on input "/692145/" at bounding box center [330, 271] width 157 height 31
click at [252, 275] on input "/692145" at bounding box center [330, 271] width 157 height 31
type input "692145"
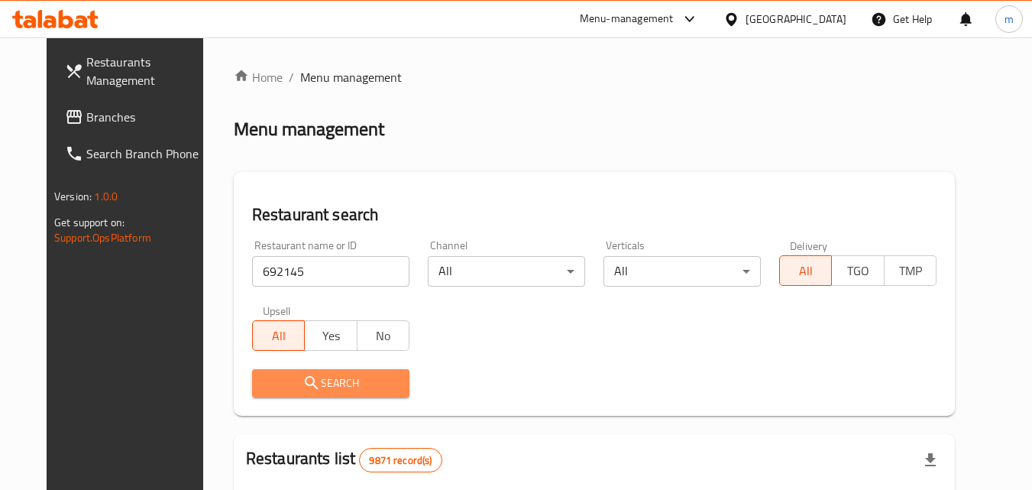
click at [303, 388] on icon "submit" at bounding box center [312, 383] width 18 height 18
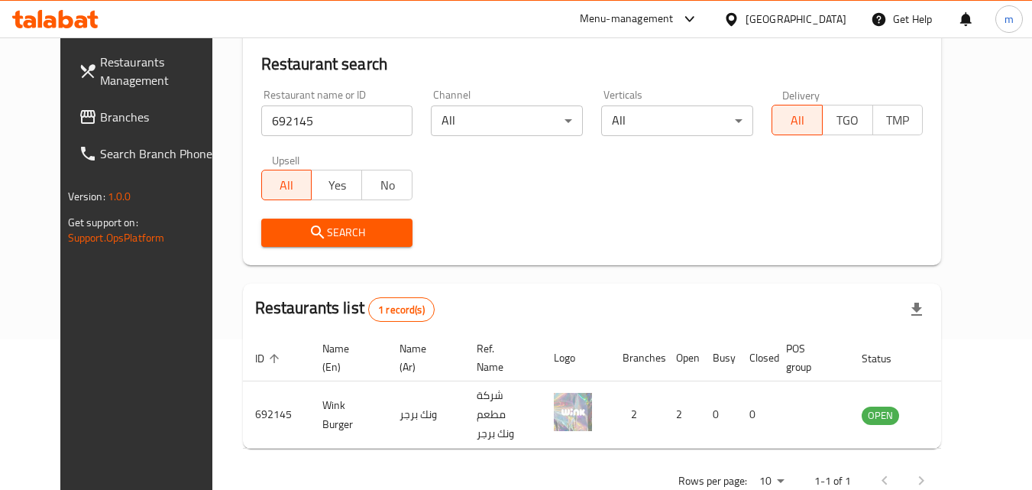
scroll to position [179, 0]
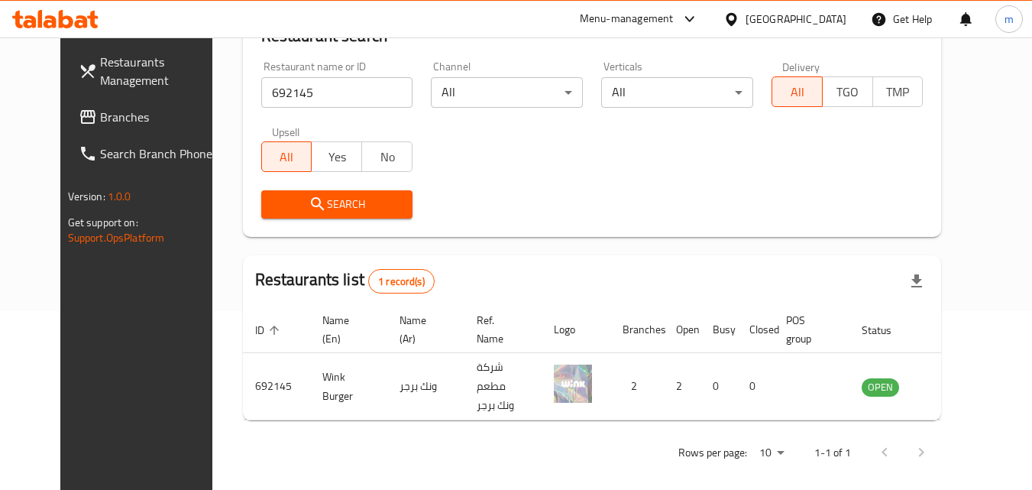
click at [839, 16] on div "Kuwait" at bounding box center [796, 19] width 101 height 17
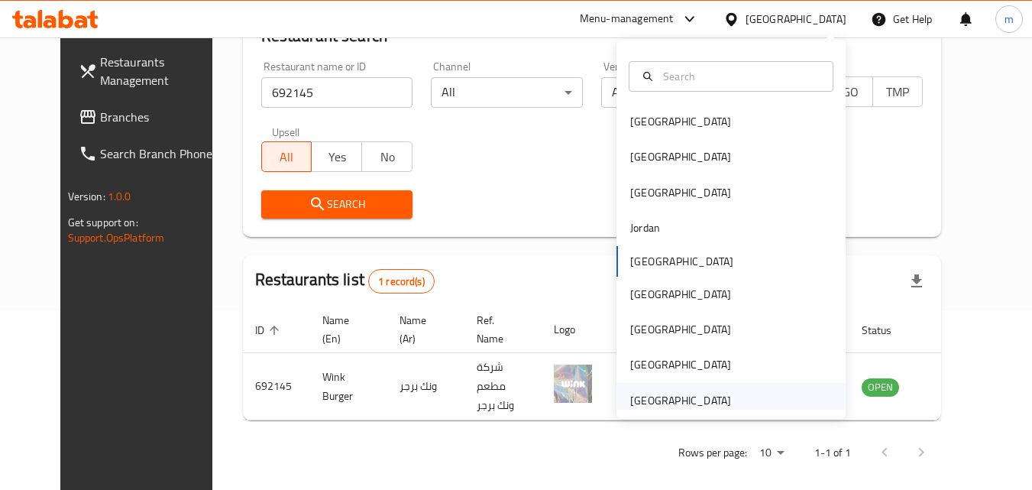
click at [655, 397] on div "[GEOGRAPHIC_DATA]" at bounding box center [680, 400] width 101 height 17
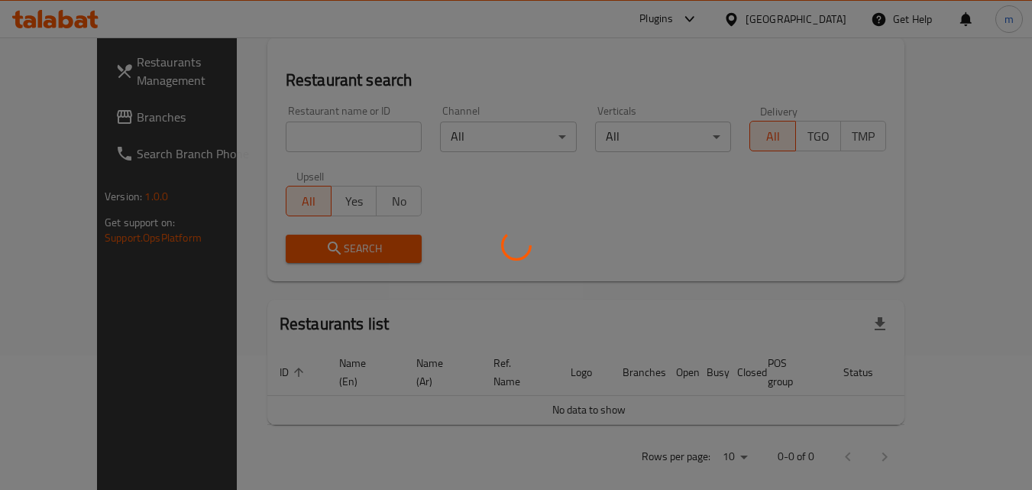
scroll to position [179, 0]
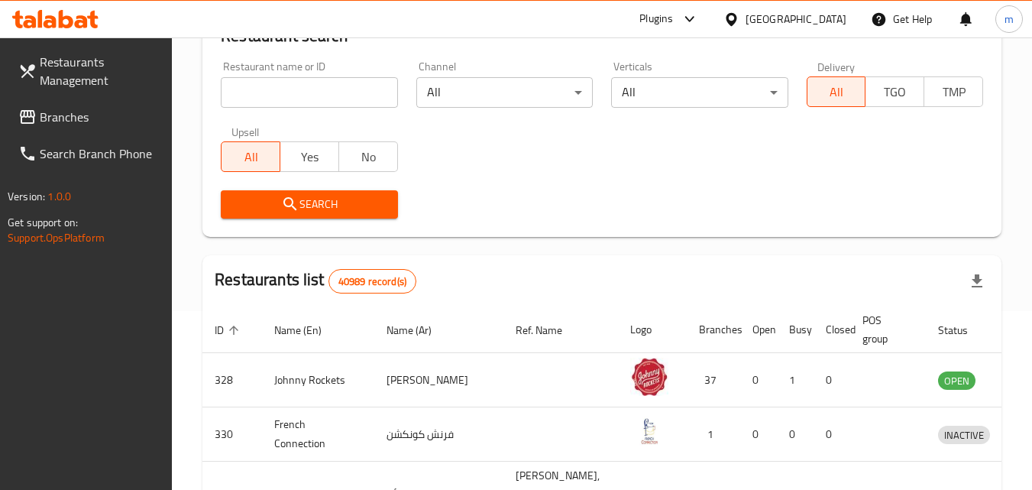
click at [73, 122] on span "Branches" at bounding box center [100, 117] width 121 height 18
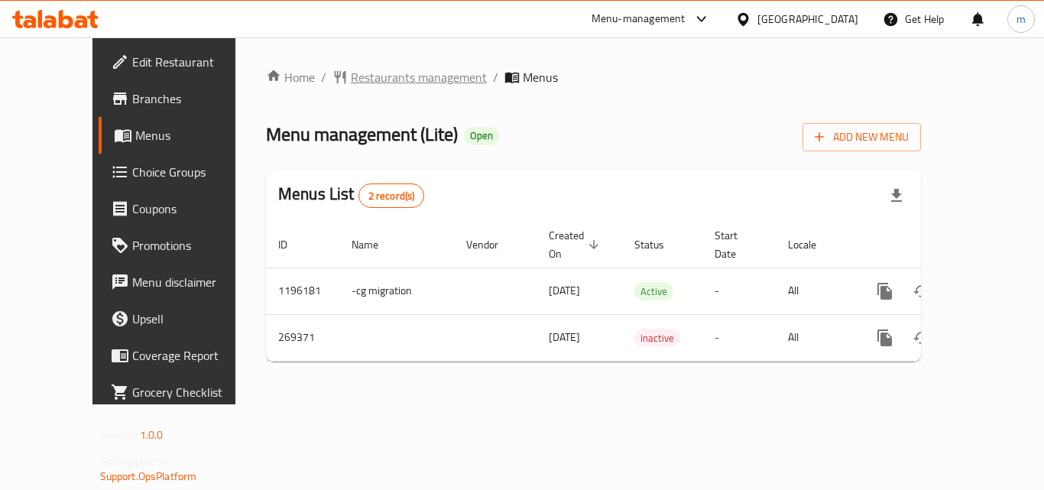
click at [352, 80] on span "Restaurants management" at bounding box center [419, 77] width 136 height 18
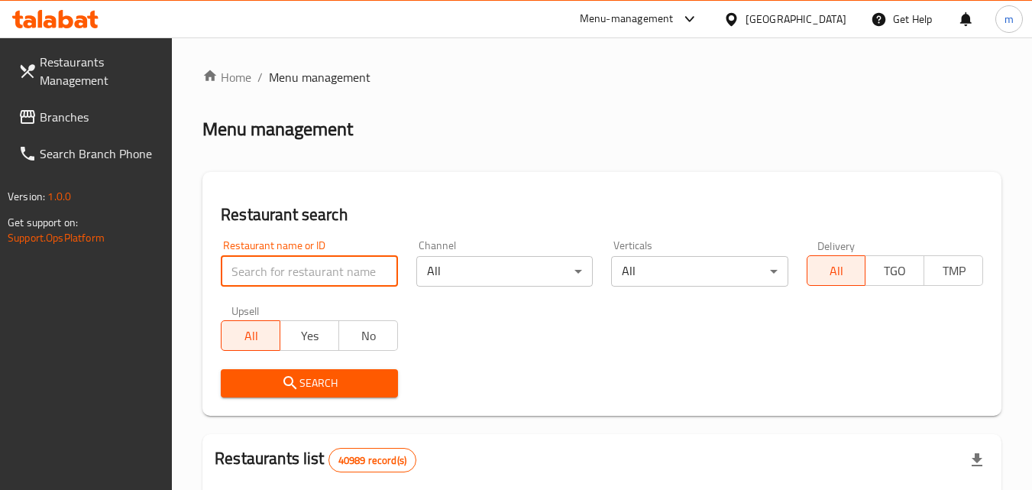
click at [332, 280] on input "search" at bounding box center [309, 271] width 177 height 31
paste input "627739"
type input "627739"
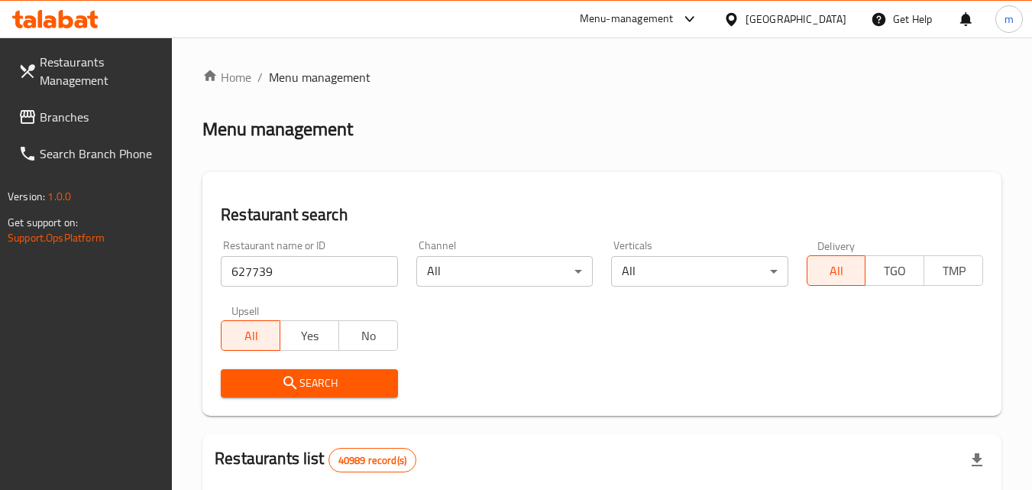
click at [292, 377] on icon "submit" at bounding box center [290, 383] width 18 height 18
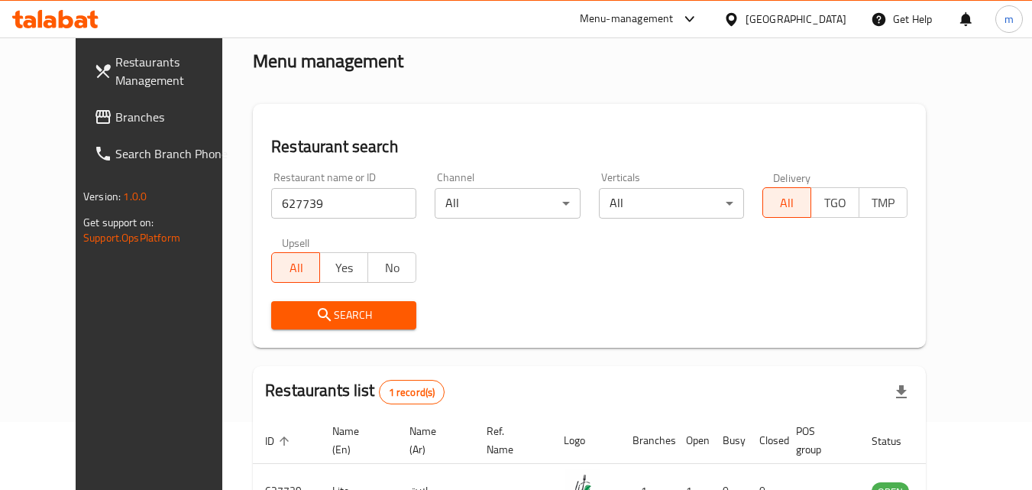
scroll to position [153, 0]
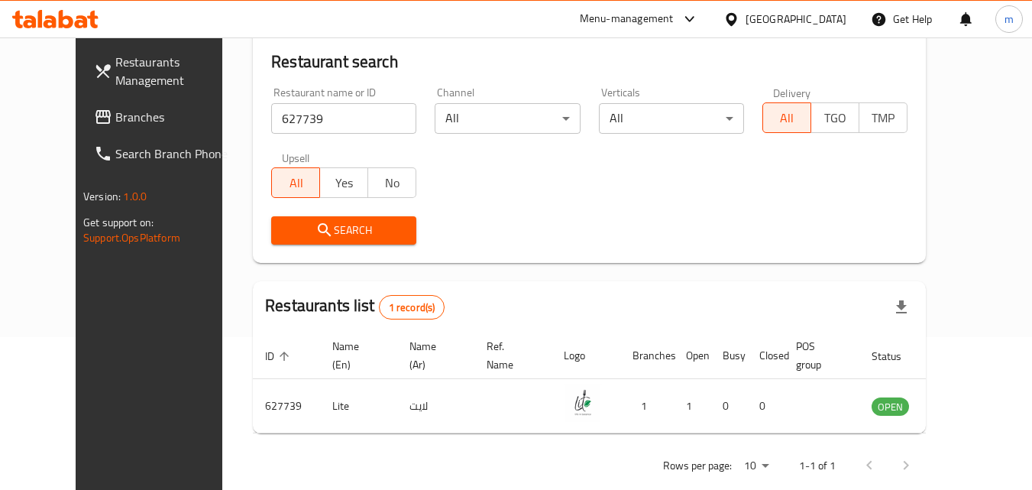
click at [115, 112] on span "Branches" at bounding box center [175, 117] width 121 height 18
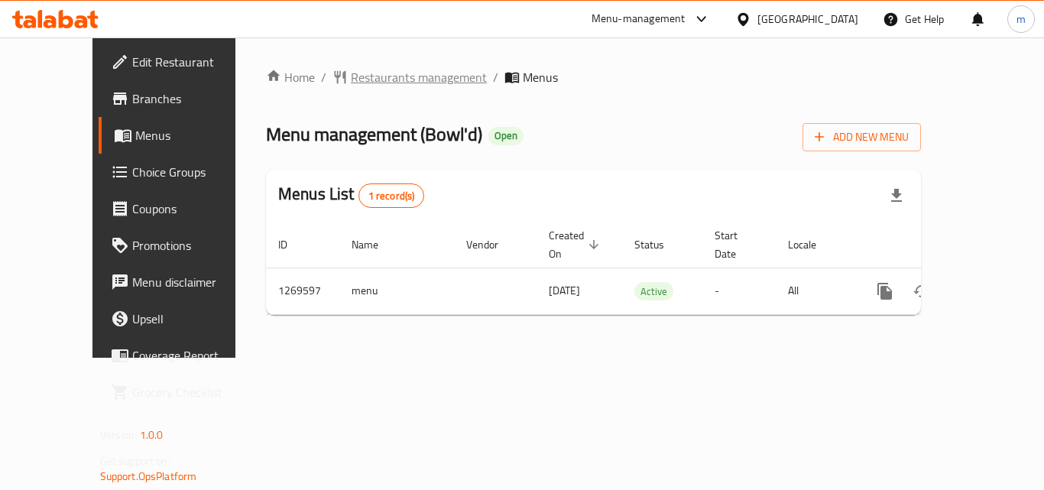
click at [374, 68] on span "Restaurants management" at bounding box center [419, 77] width 136 height 18
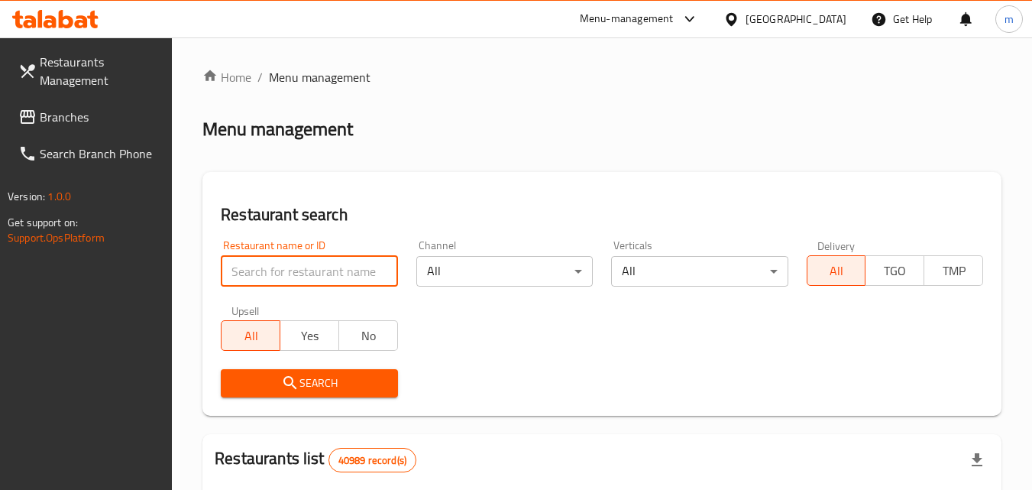
click at [284, 272] on input "search" at bounding box center [309, 271] width 177 height 31
paste input "688678"
type input "688678"
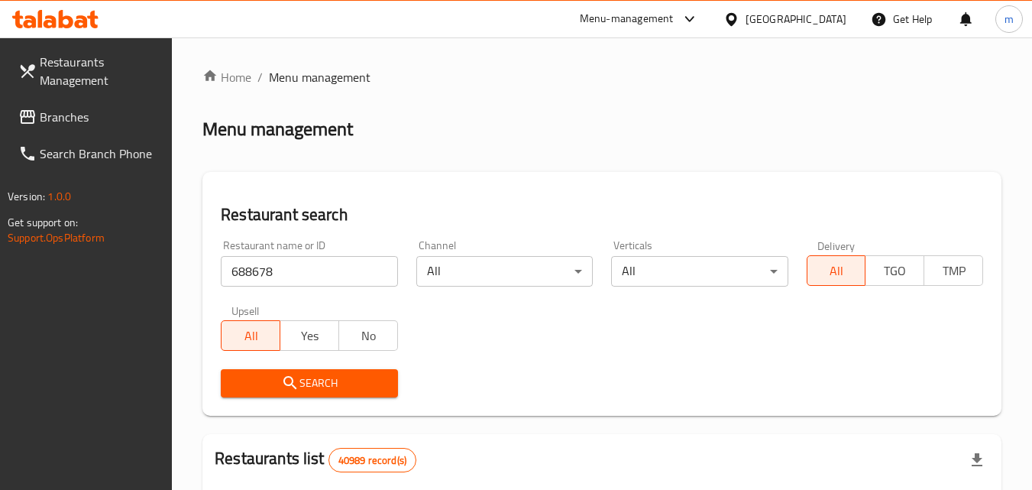
click at [326, 379] on span "Search" at bounding box center [309, 383] width 152 height 19
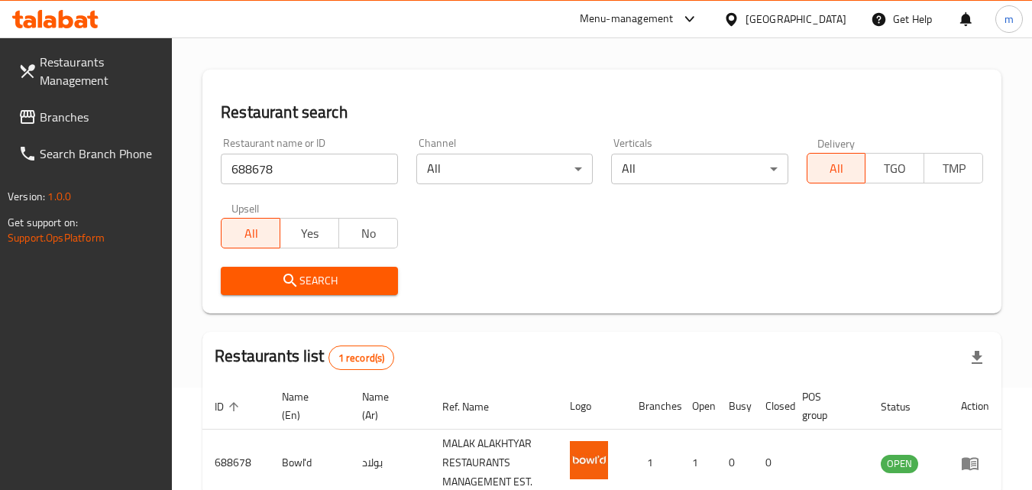
scroll to position [192, 0]
